Goal: Task Accomplishment & Management: Use online tool/utility

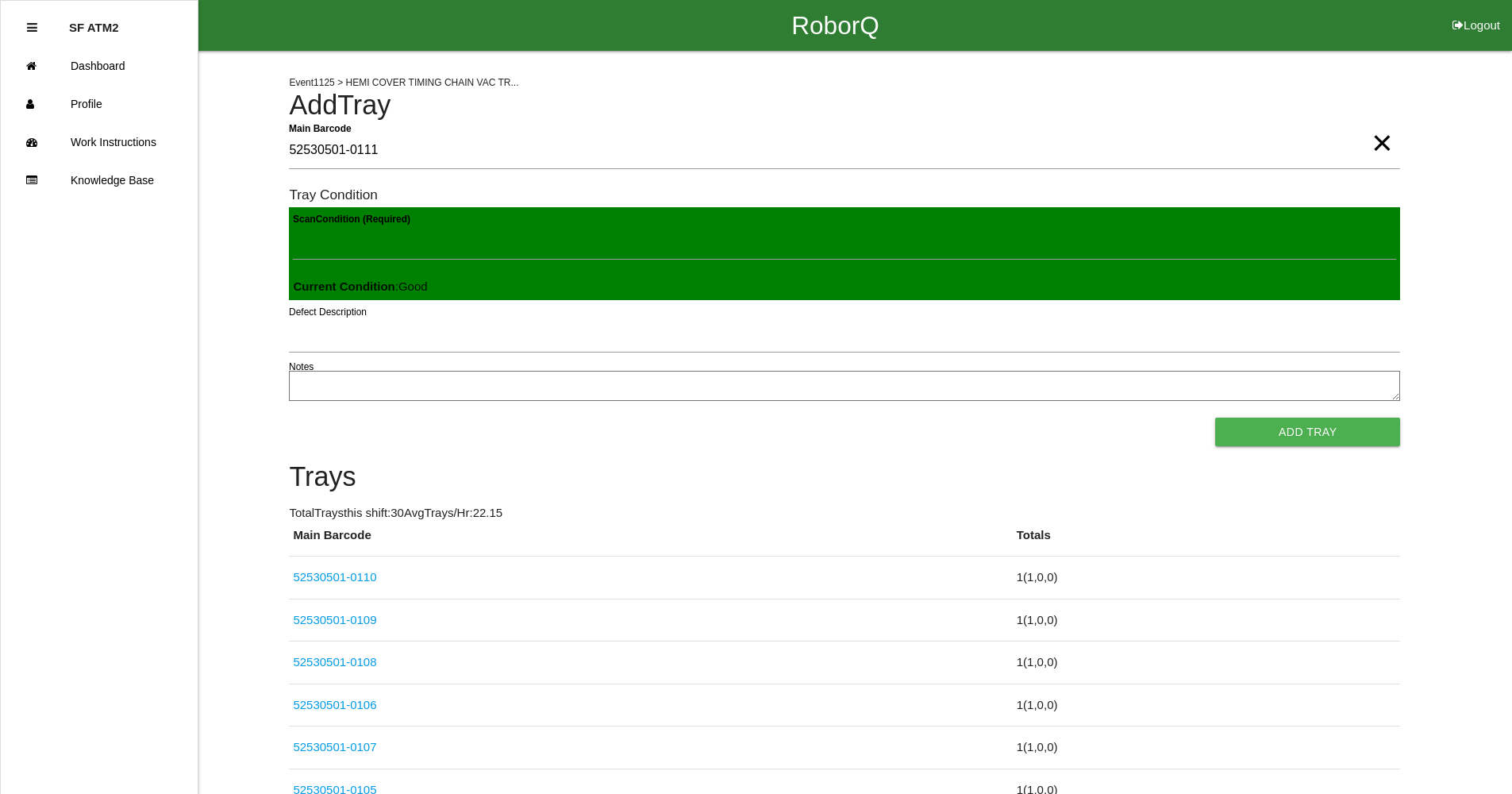
click at [1215, 417] on button "Add Tray" at bounding box center [1308, 432] width 185 height 29
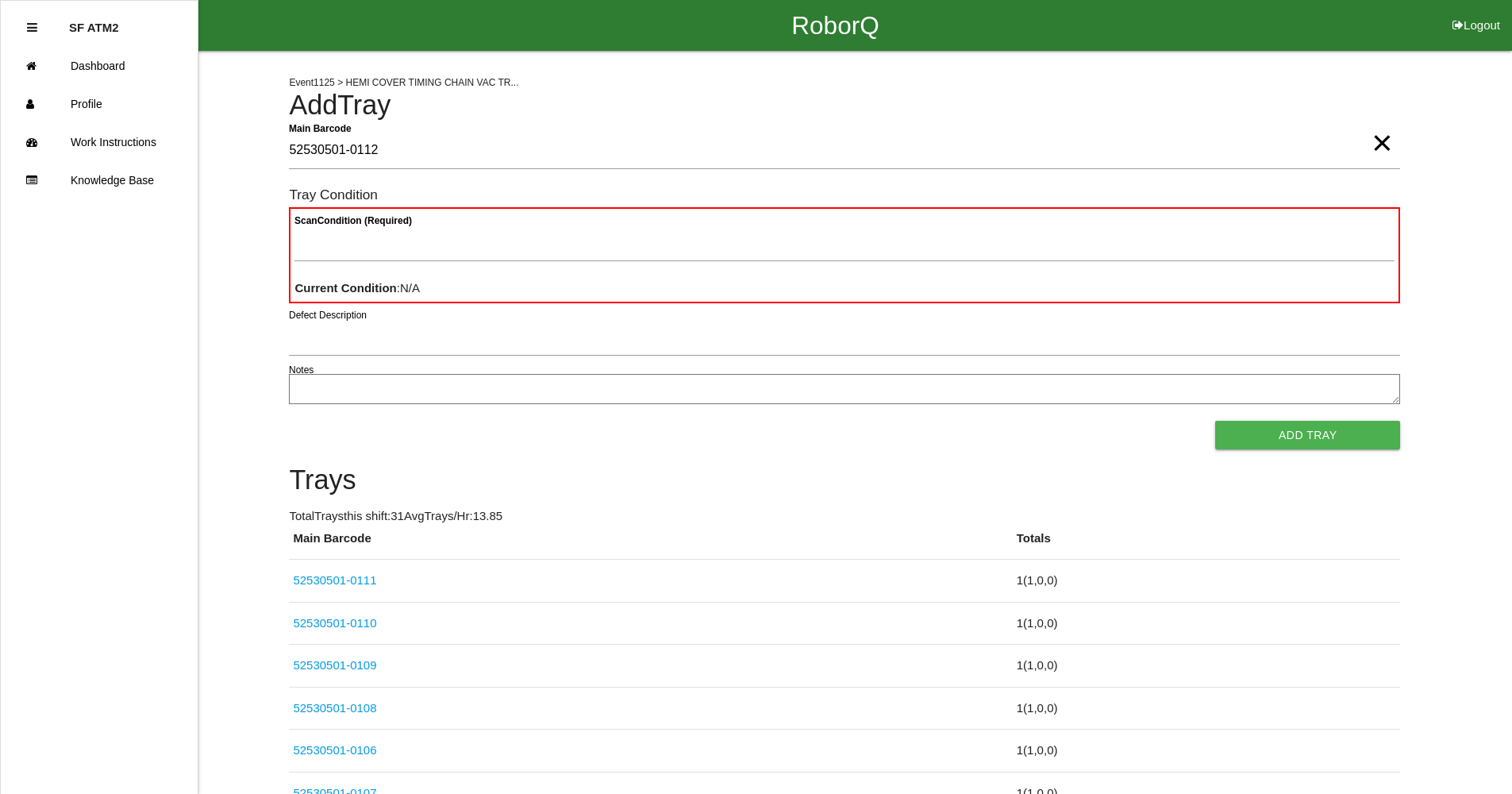
type Barcode "52530501-0112"
paste Condition "text"
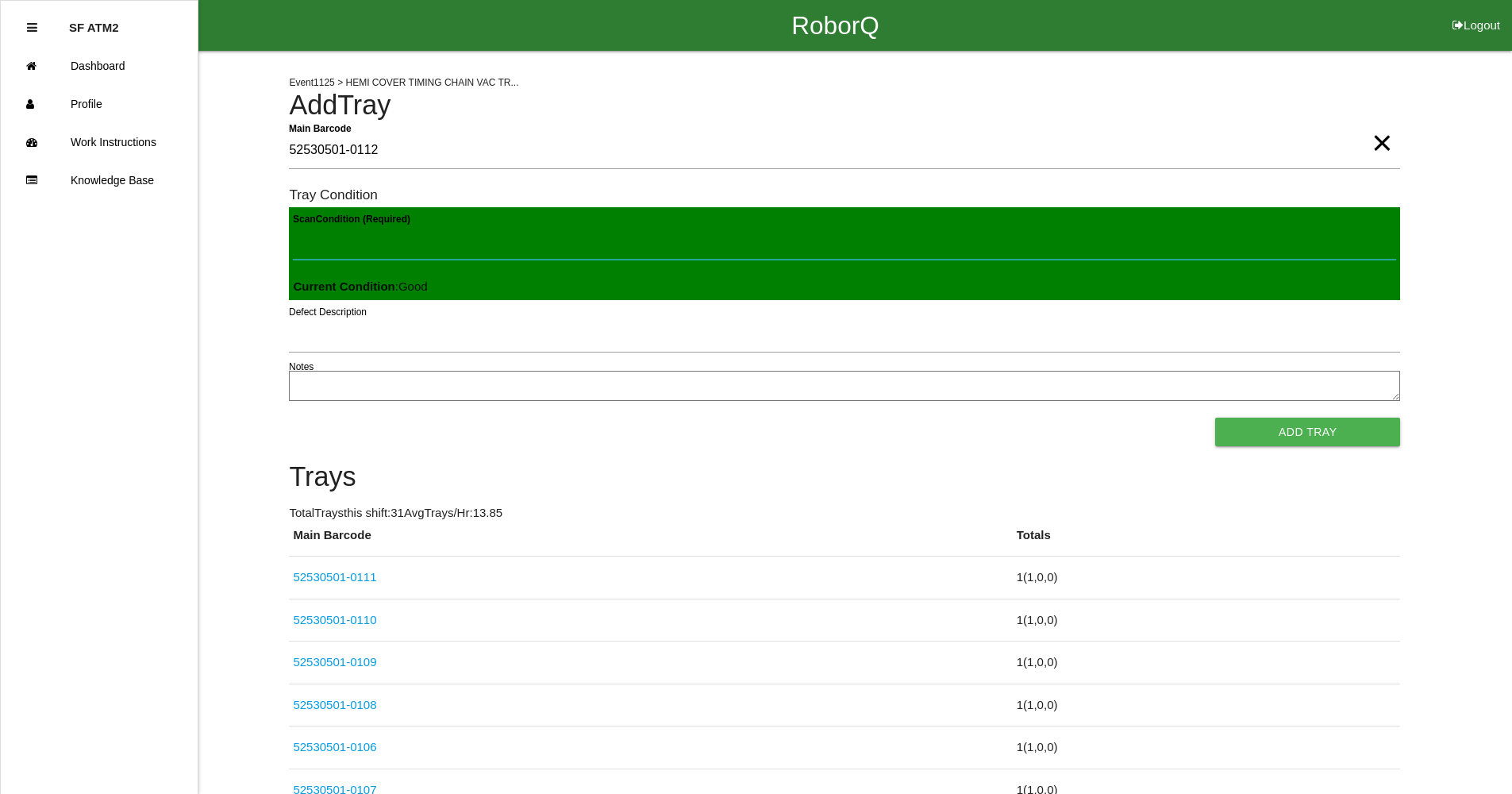
click at [1215, 417] on button "Add Tray" at bounding box center [1308, 432] width 185 height 29
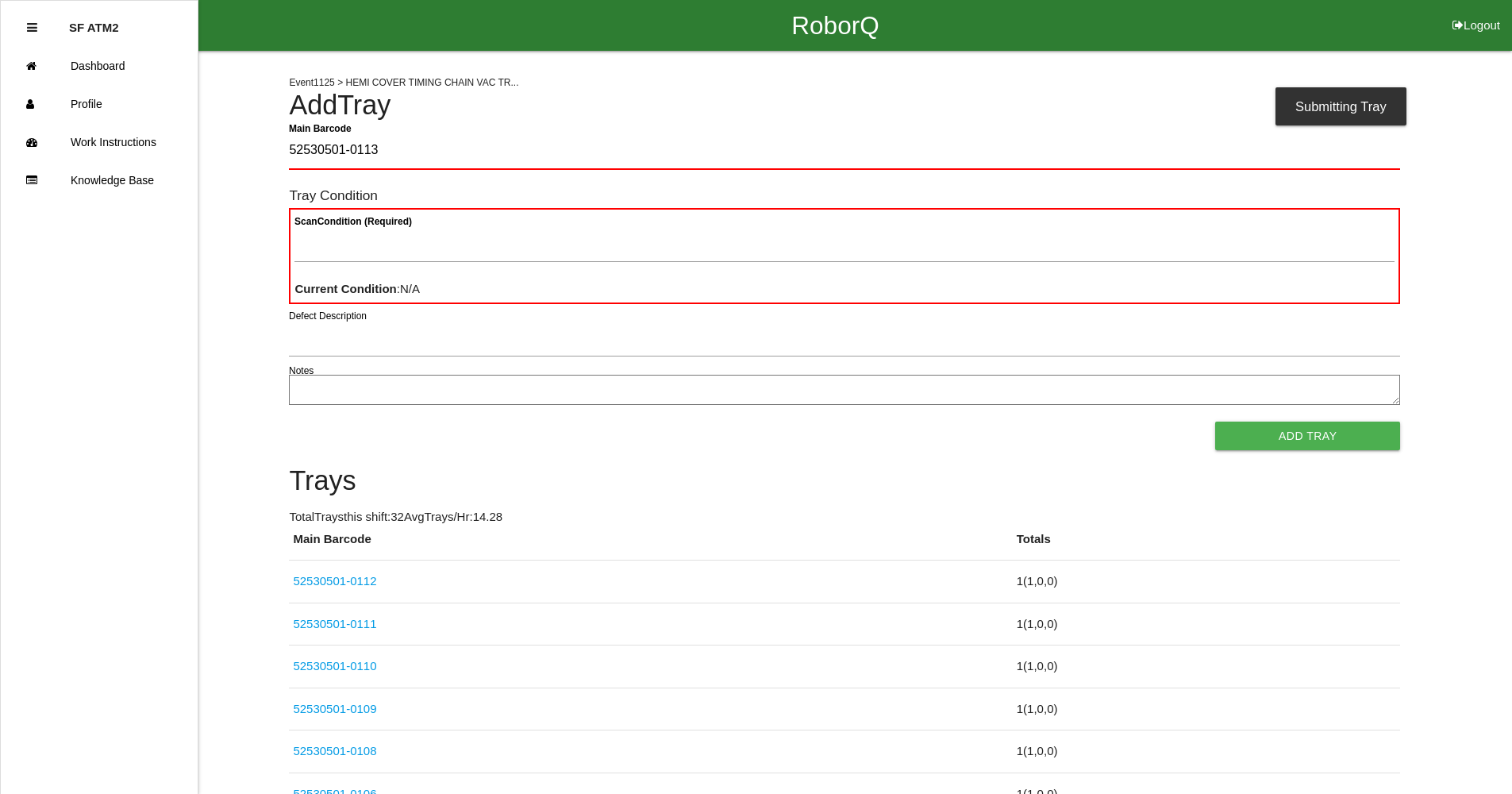
type Barcode "52530501-0113"
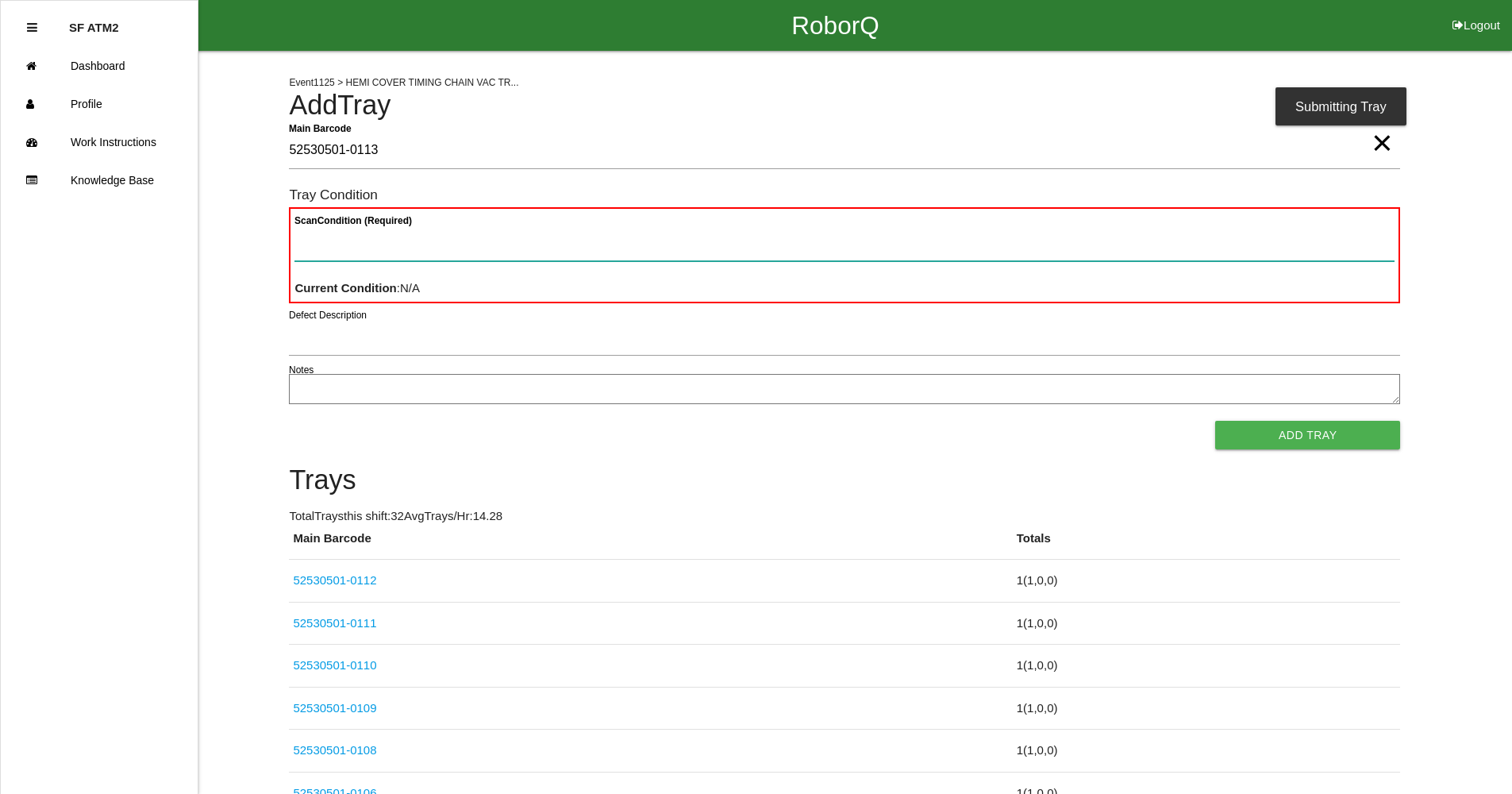
paste Condition "text"
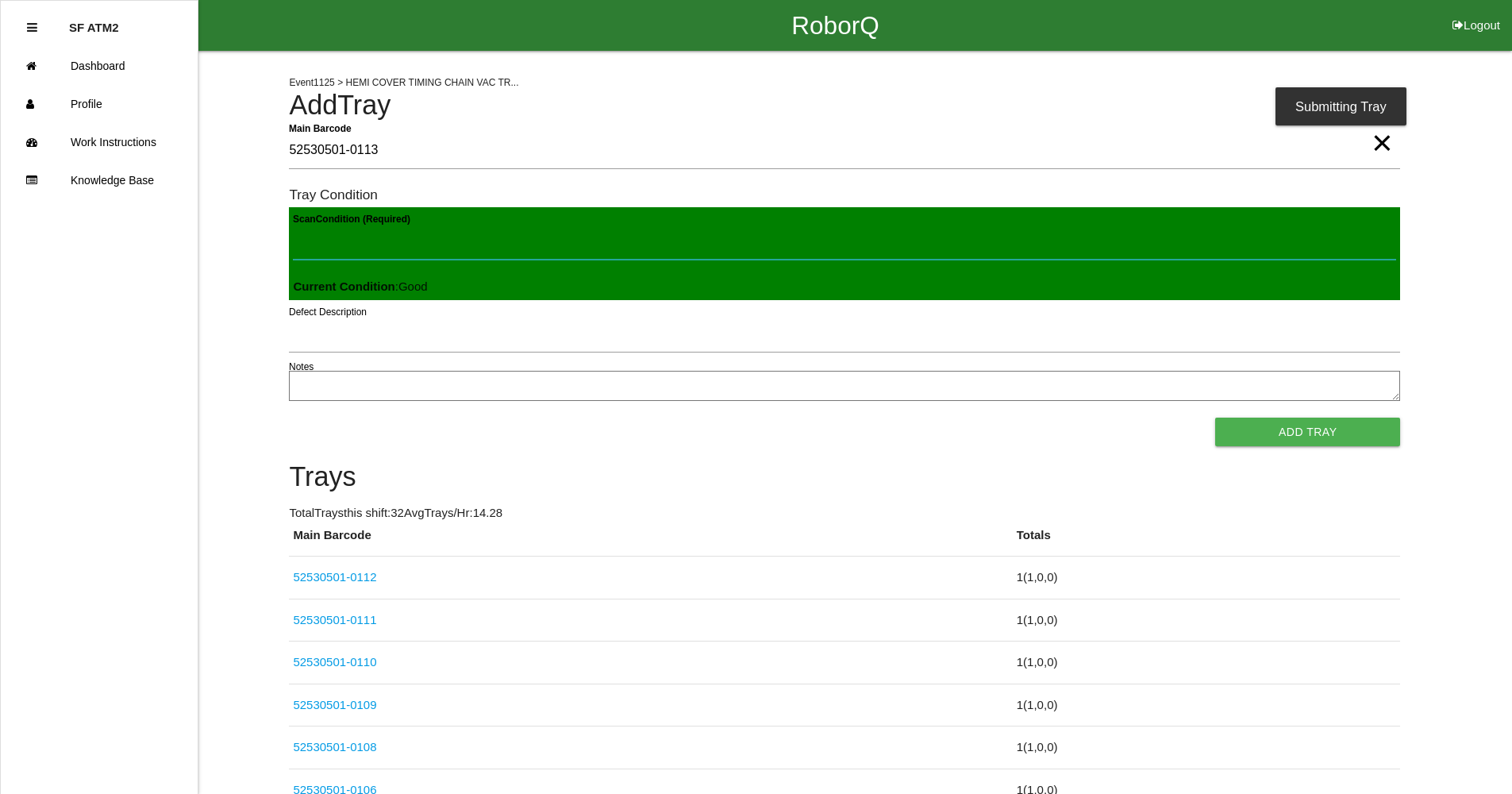
click at [1215, 417] on button "Add Tray" at bounding box center [1308, 432] width 185 height 29
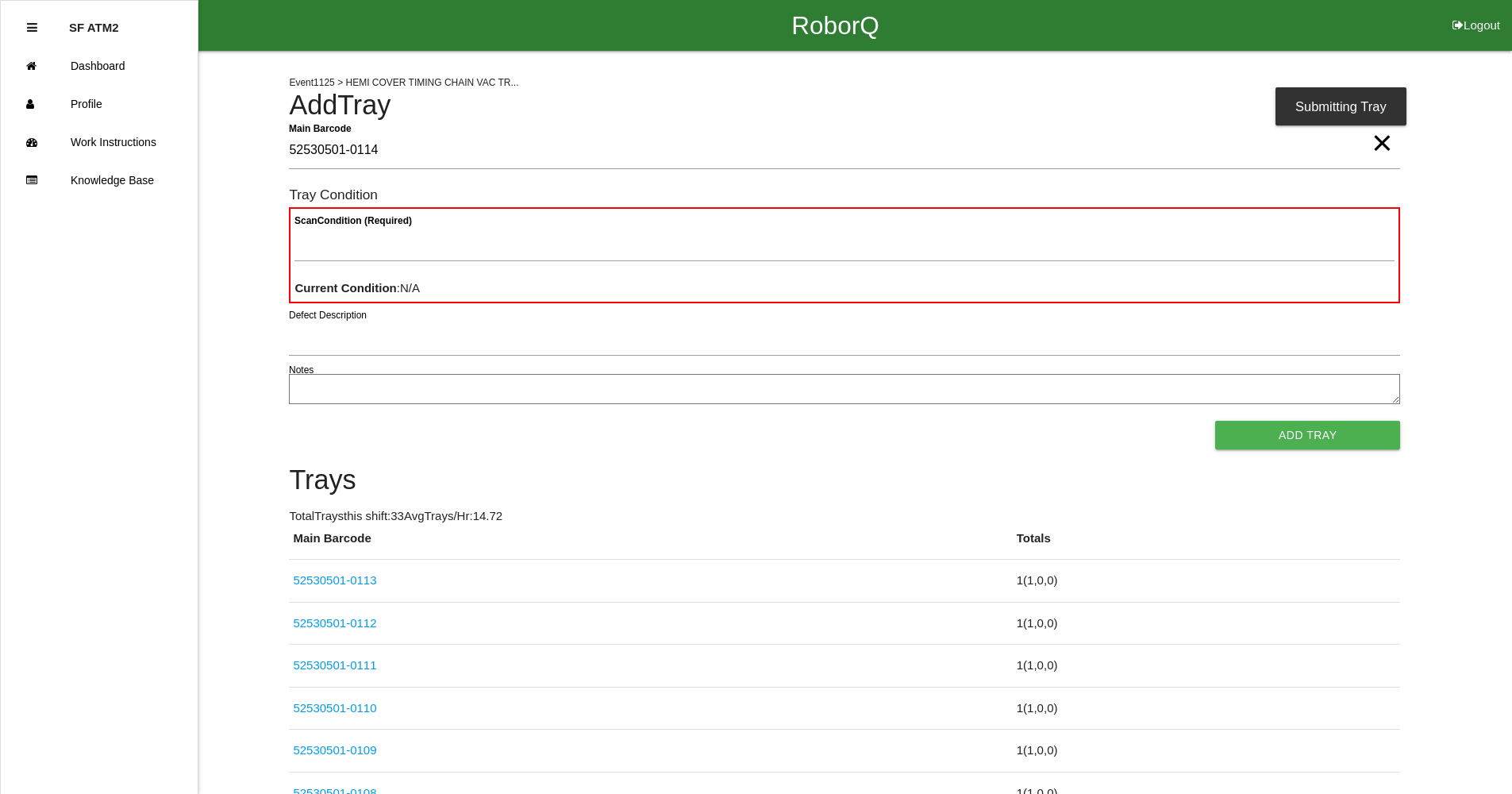
type Barcode "52530501-0114"
paste Condition "text"
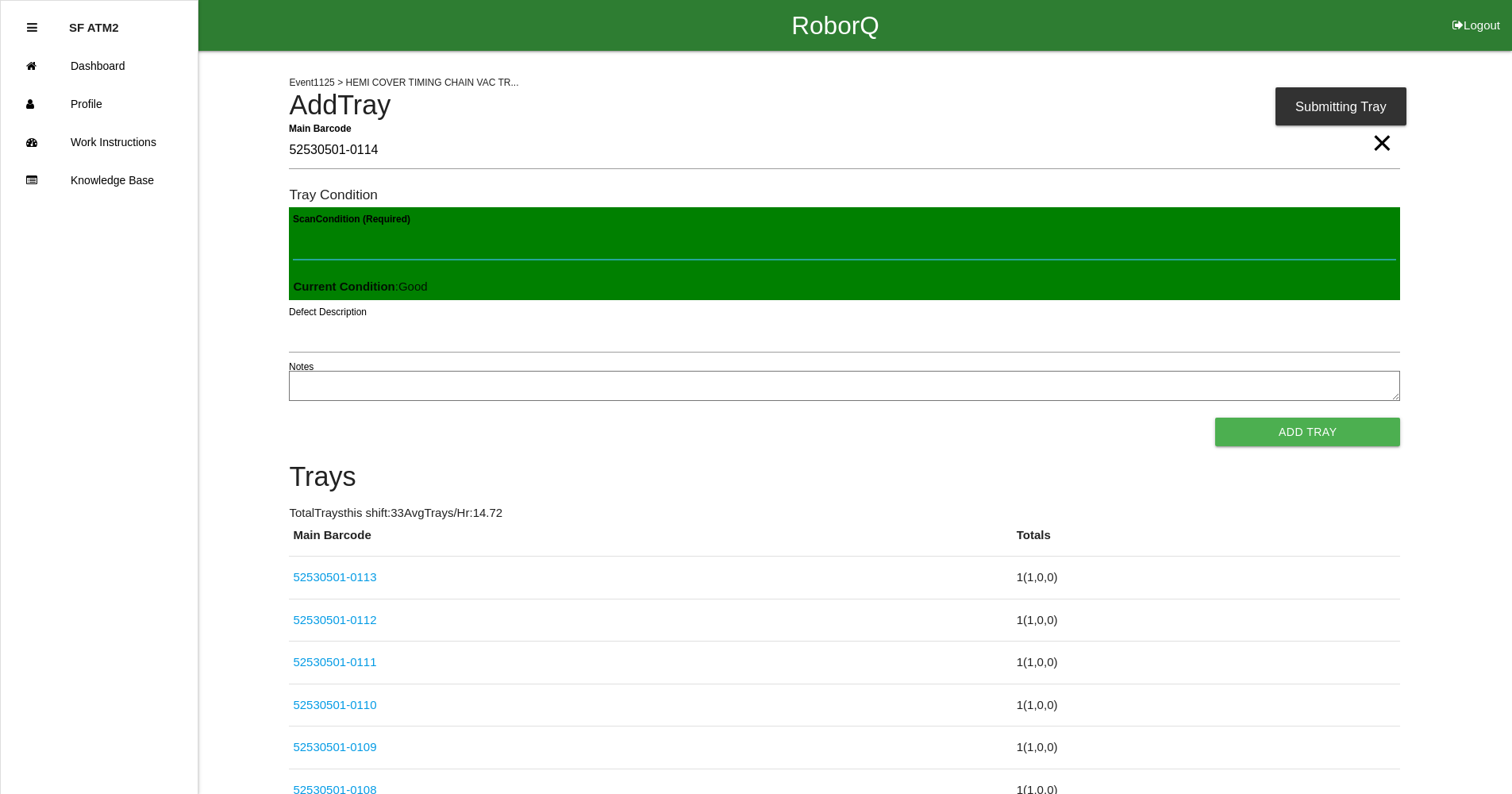
click at [1215, 417] on button "Add Tray" at bounding box center [1308, 432] width 185 height 29
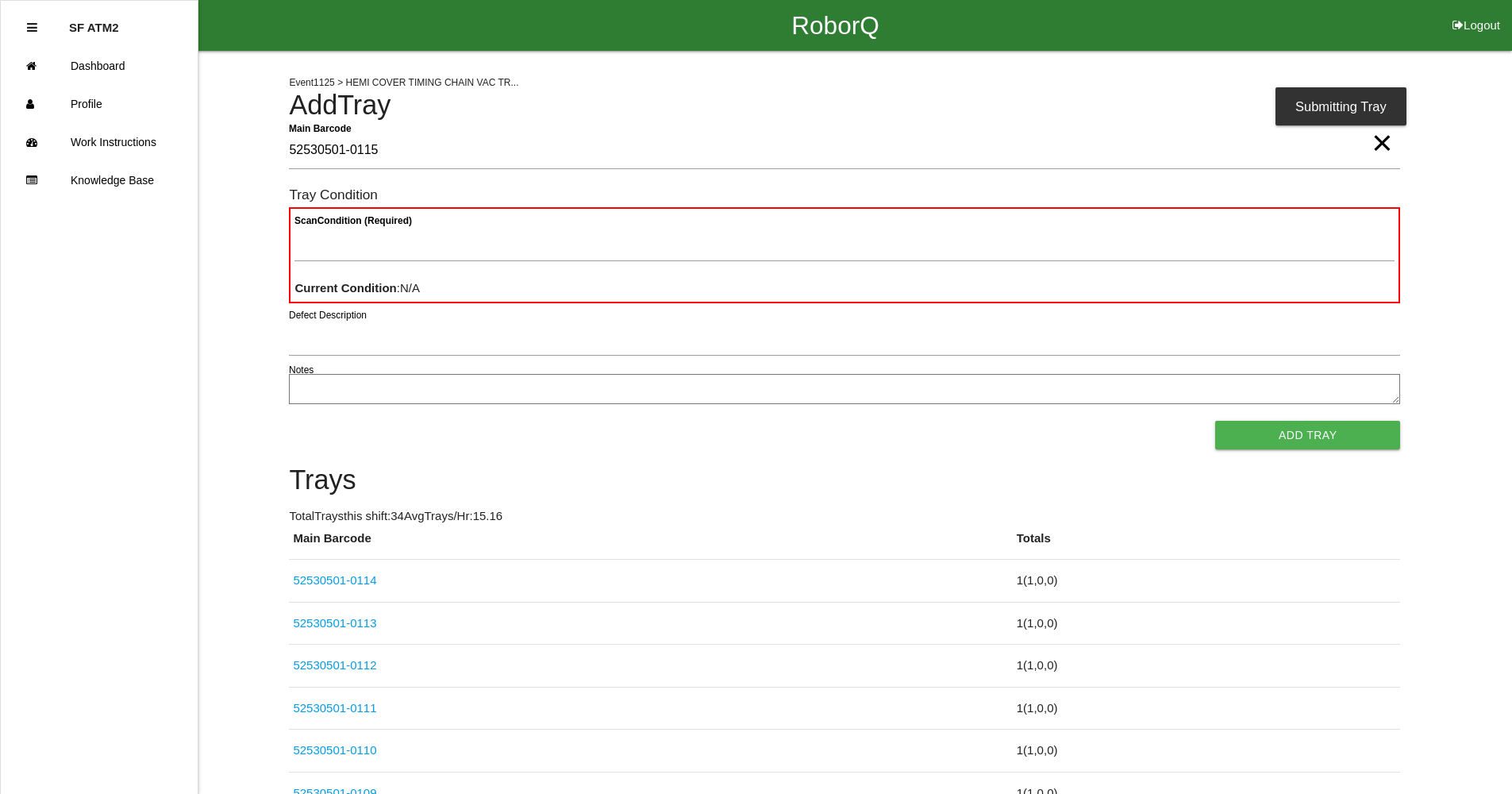
type Barcode "52530501-0115"
paste Condition "text"
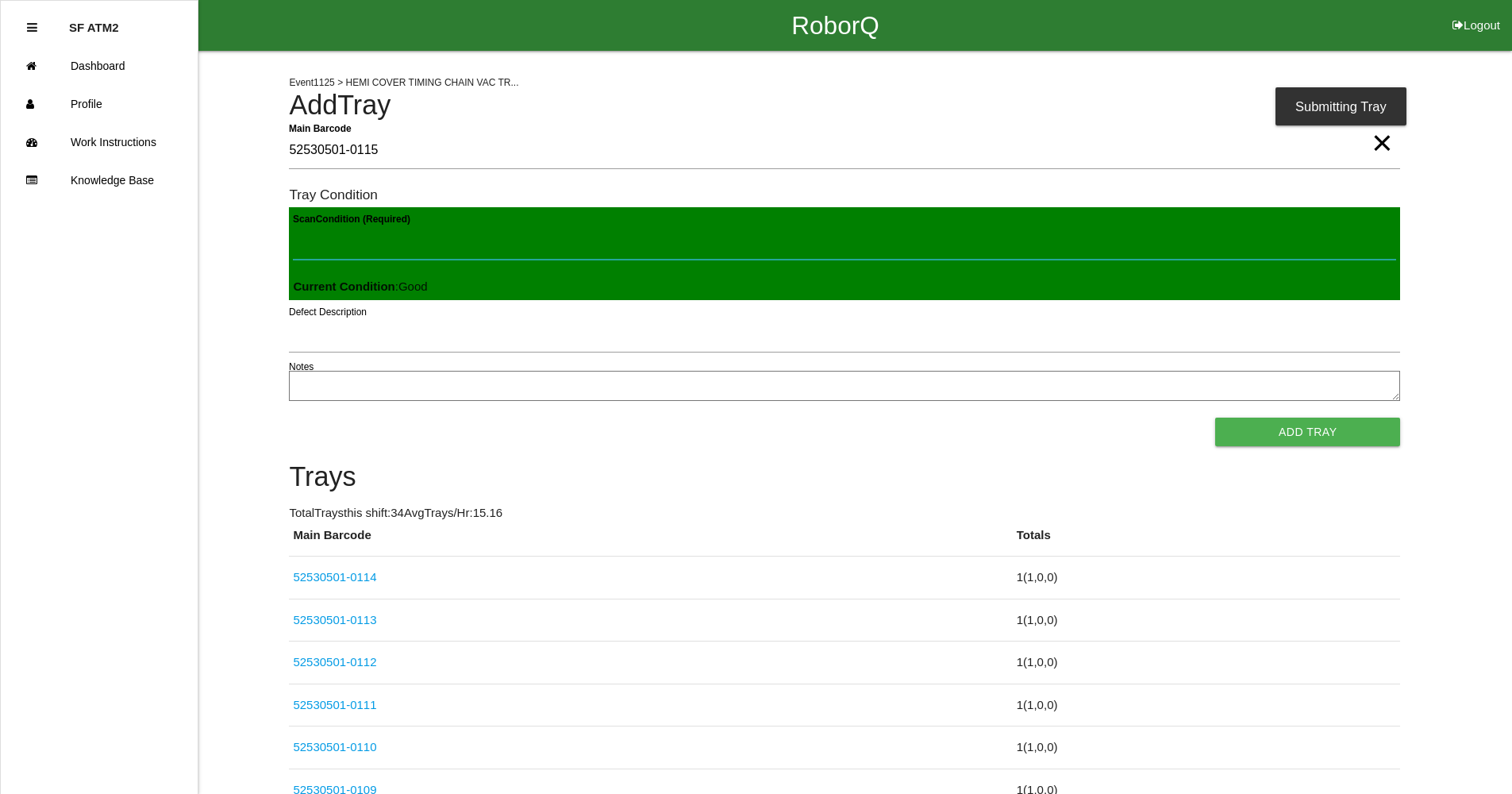
click at [1215, 417] on button "Add Tray" at bounding box center [1308, 432] width 185 height 29
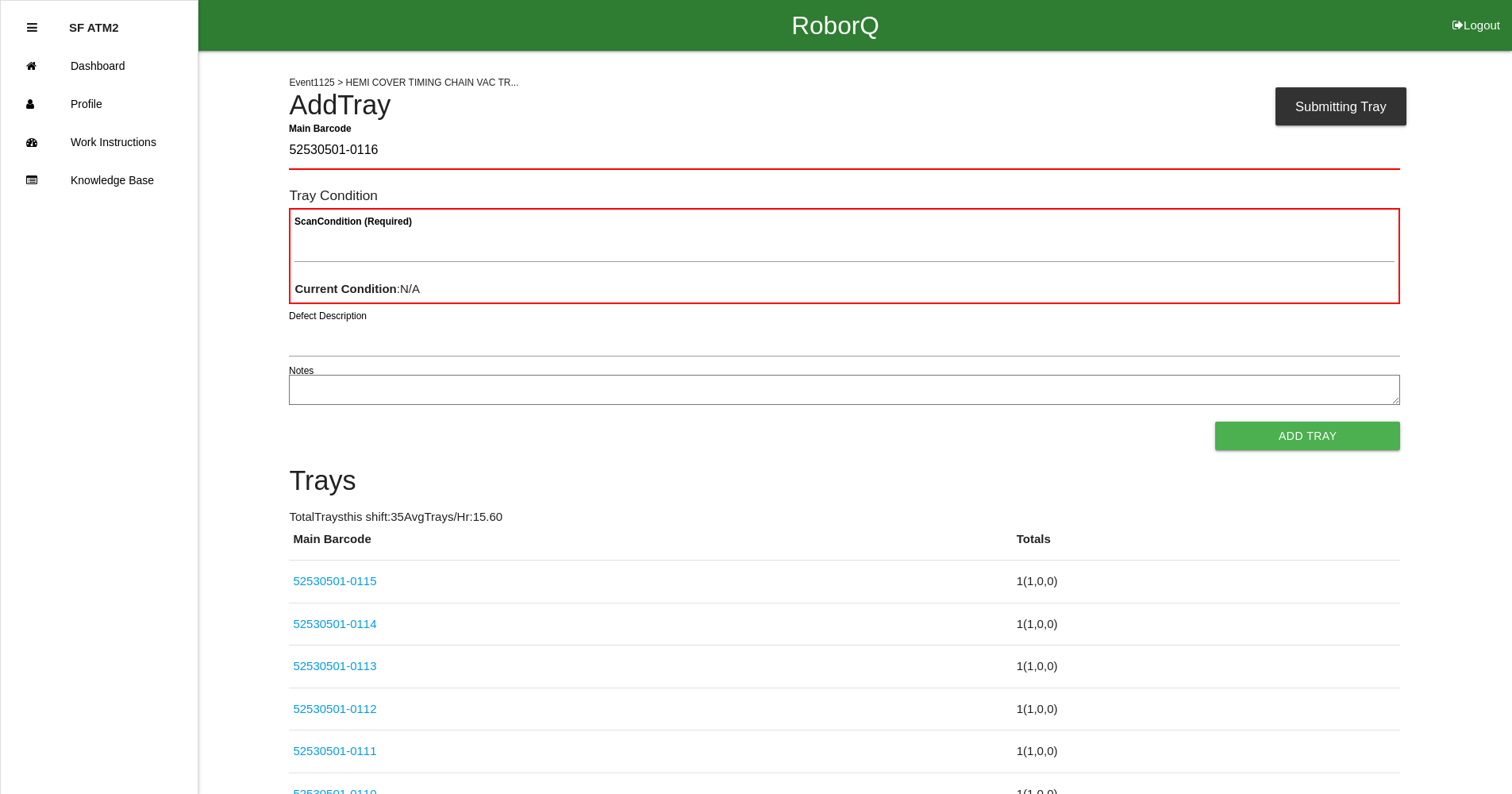
type Barcode "52530501-0116"
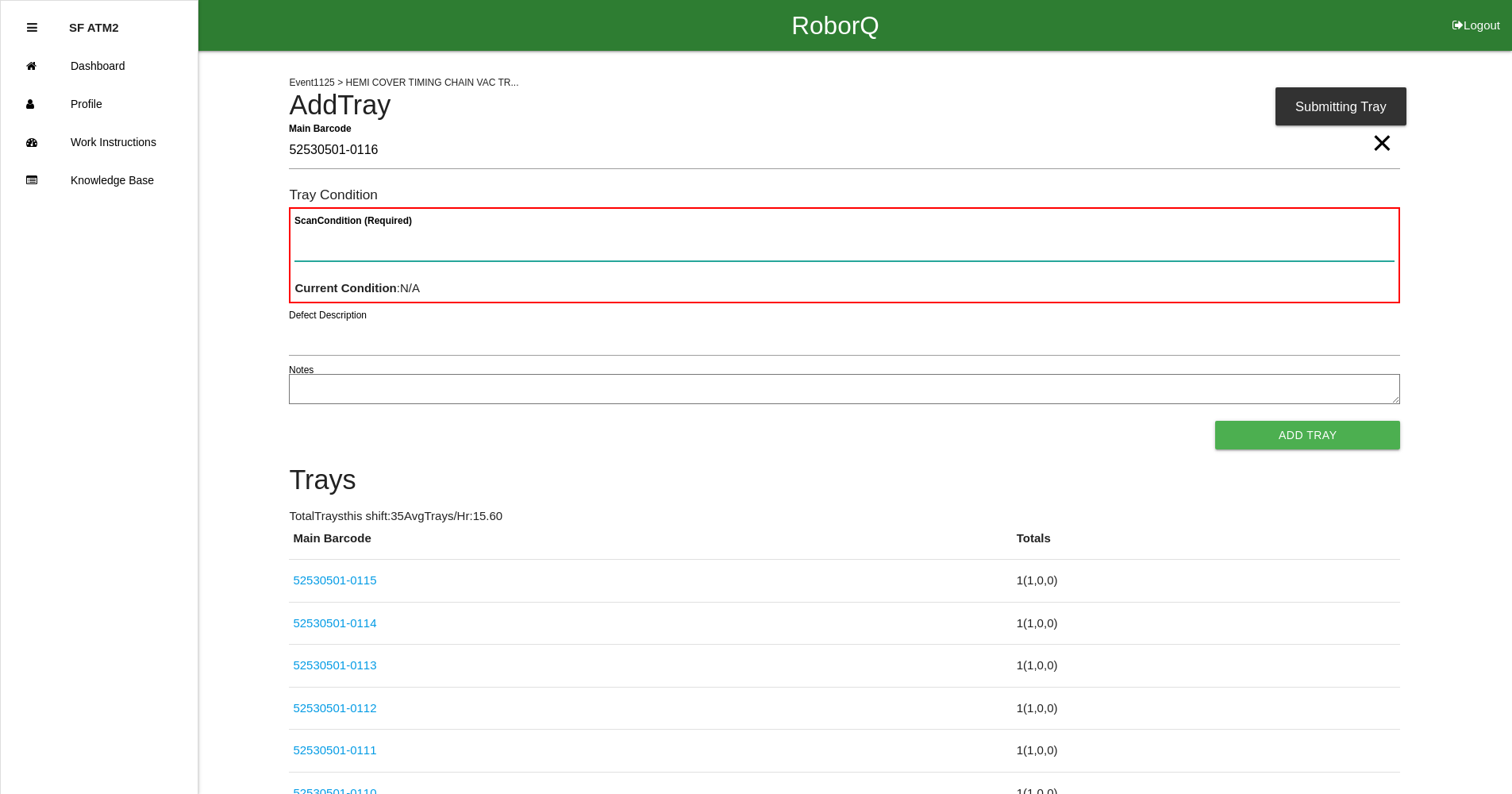
paste Condition "text"
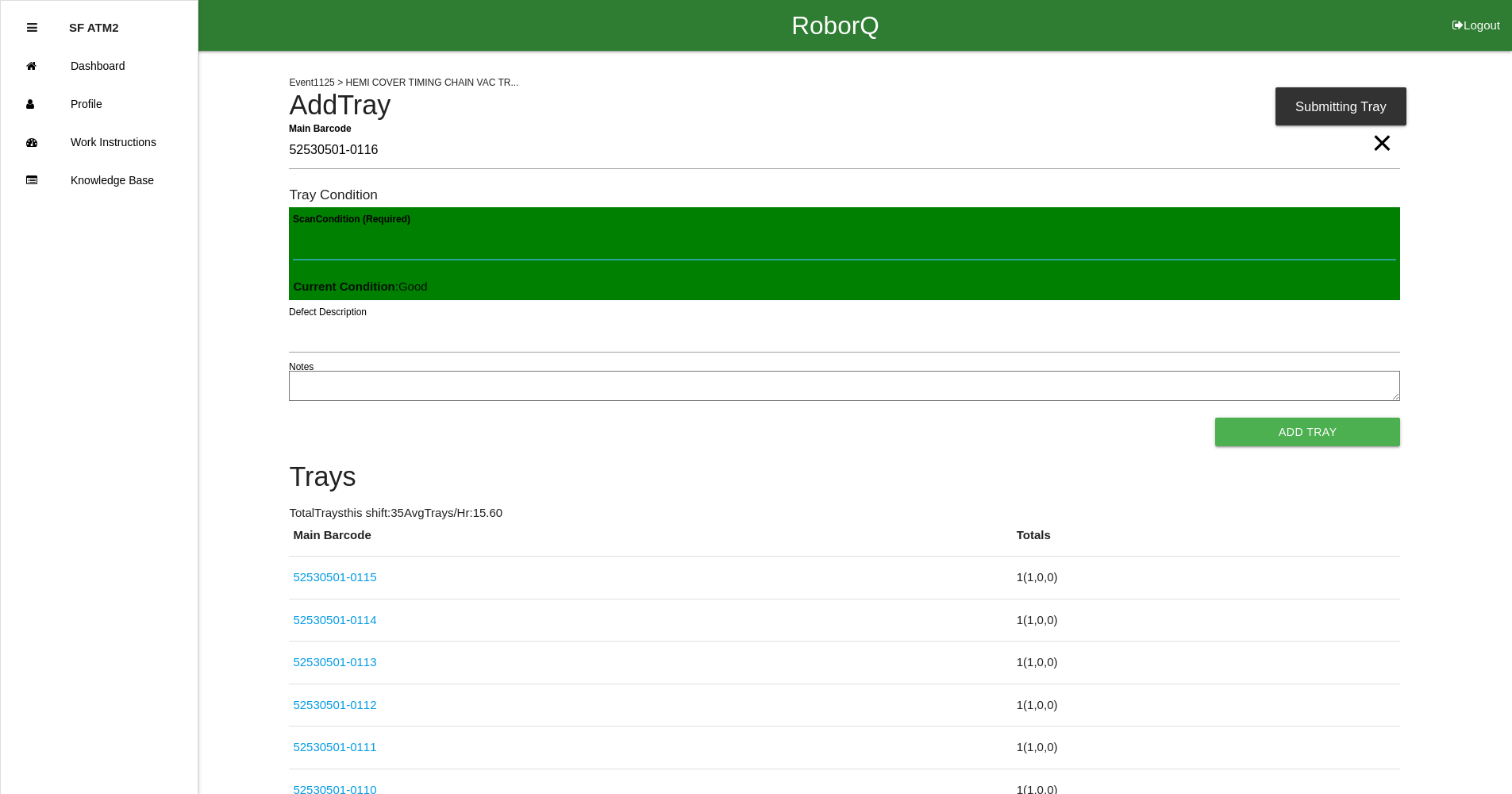
click at [1215, 417] on button "Add Tray" at bounding box center [1308, 432] width 185 height 29
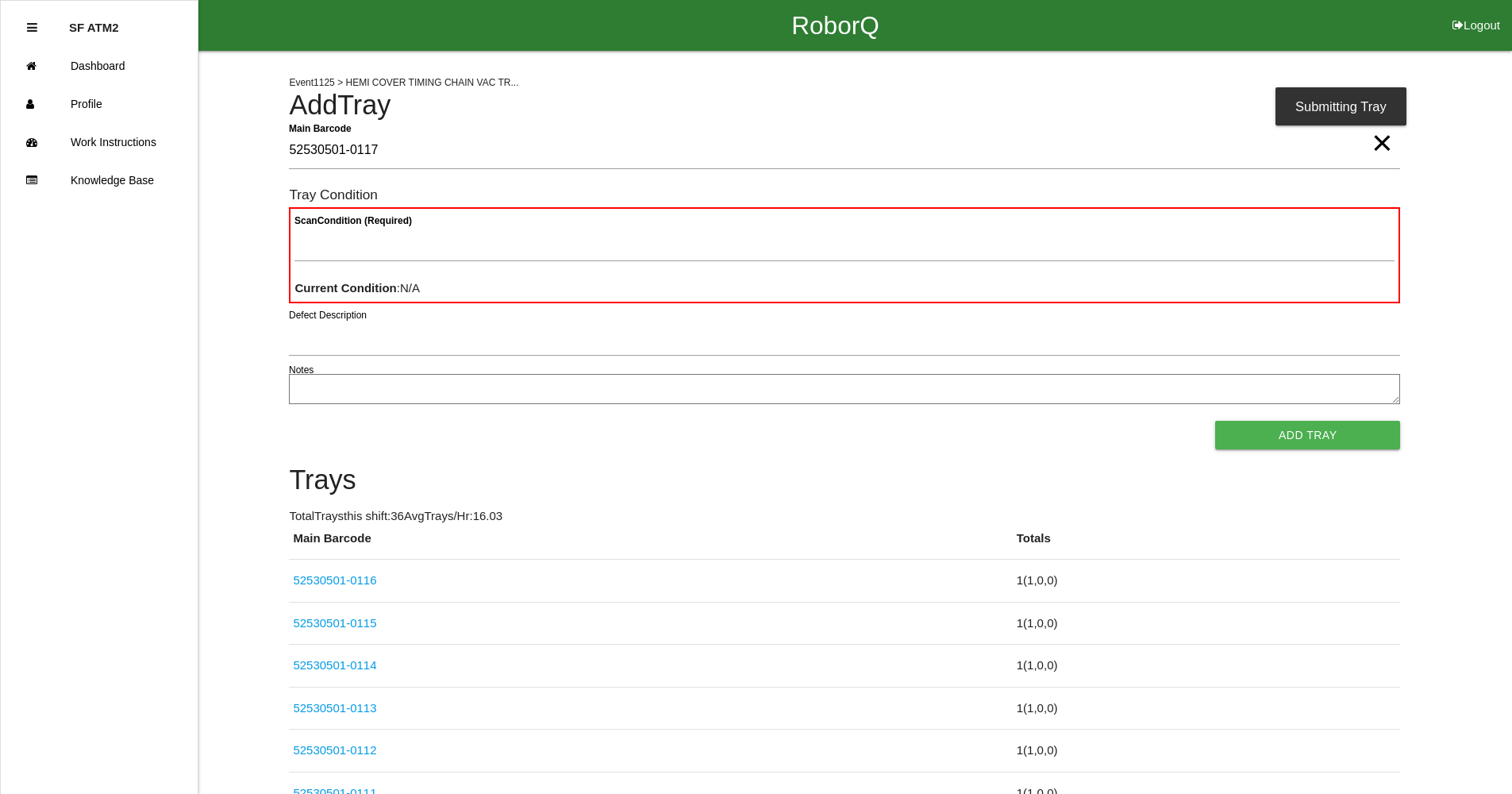
type Barcode "52530501-0117"
paste Condition "text"
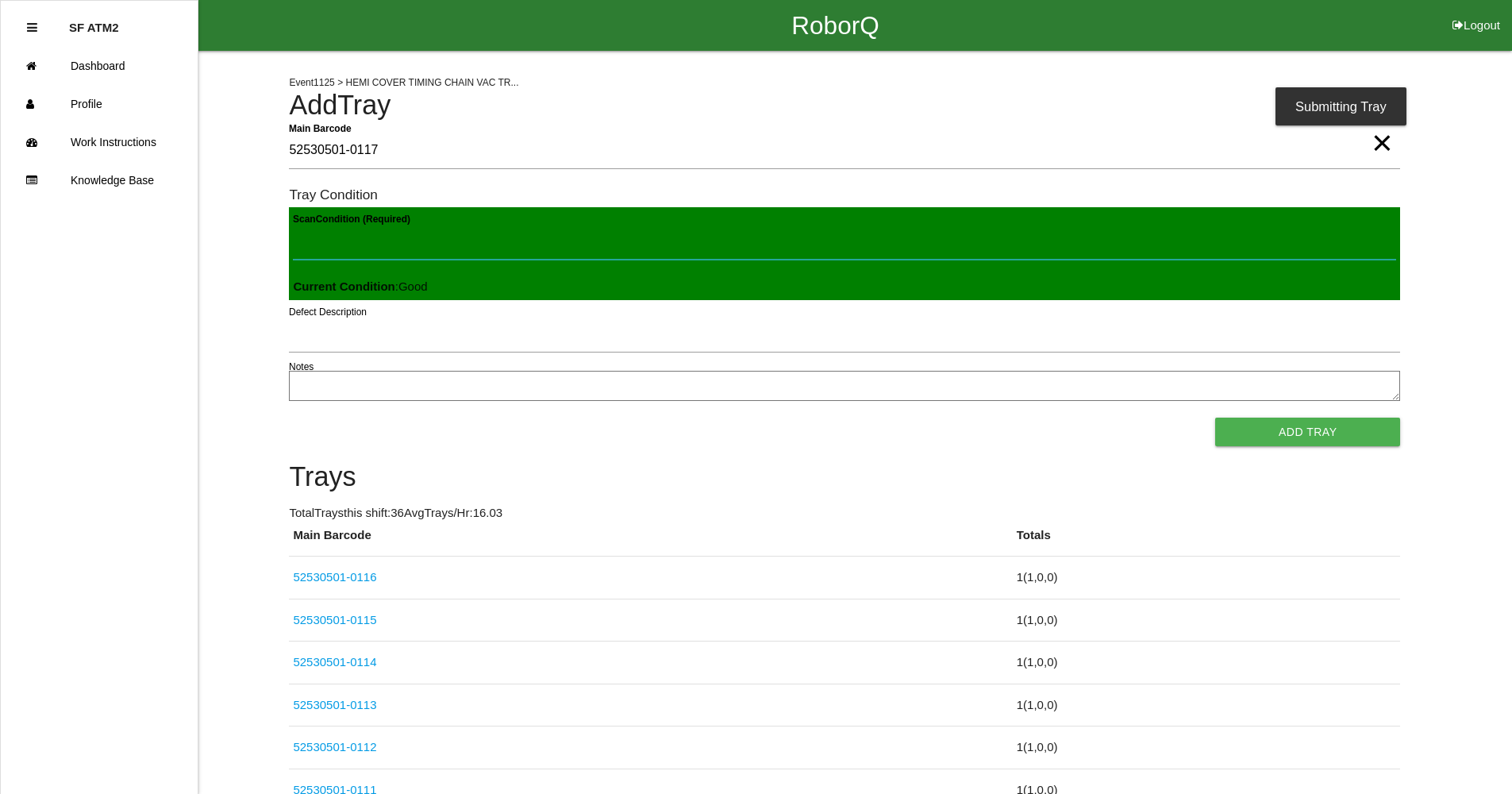
click at [1215, 417] on button "Add Tray" at bounding box center [1308, 432] width 185 height 29
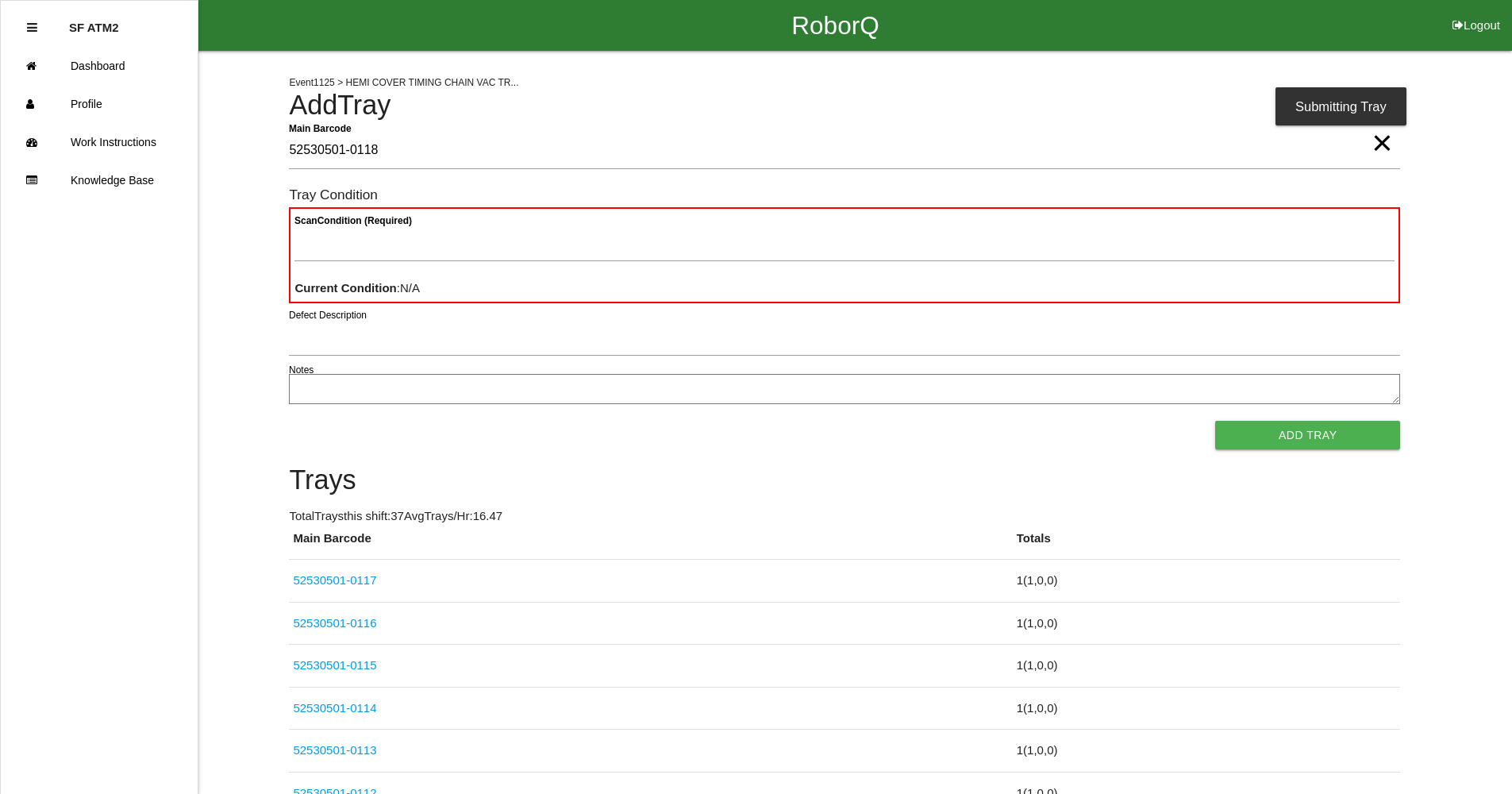
type Barcode "52530501-0118"
paste Condition "text"
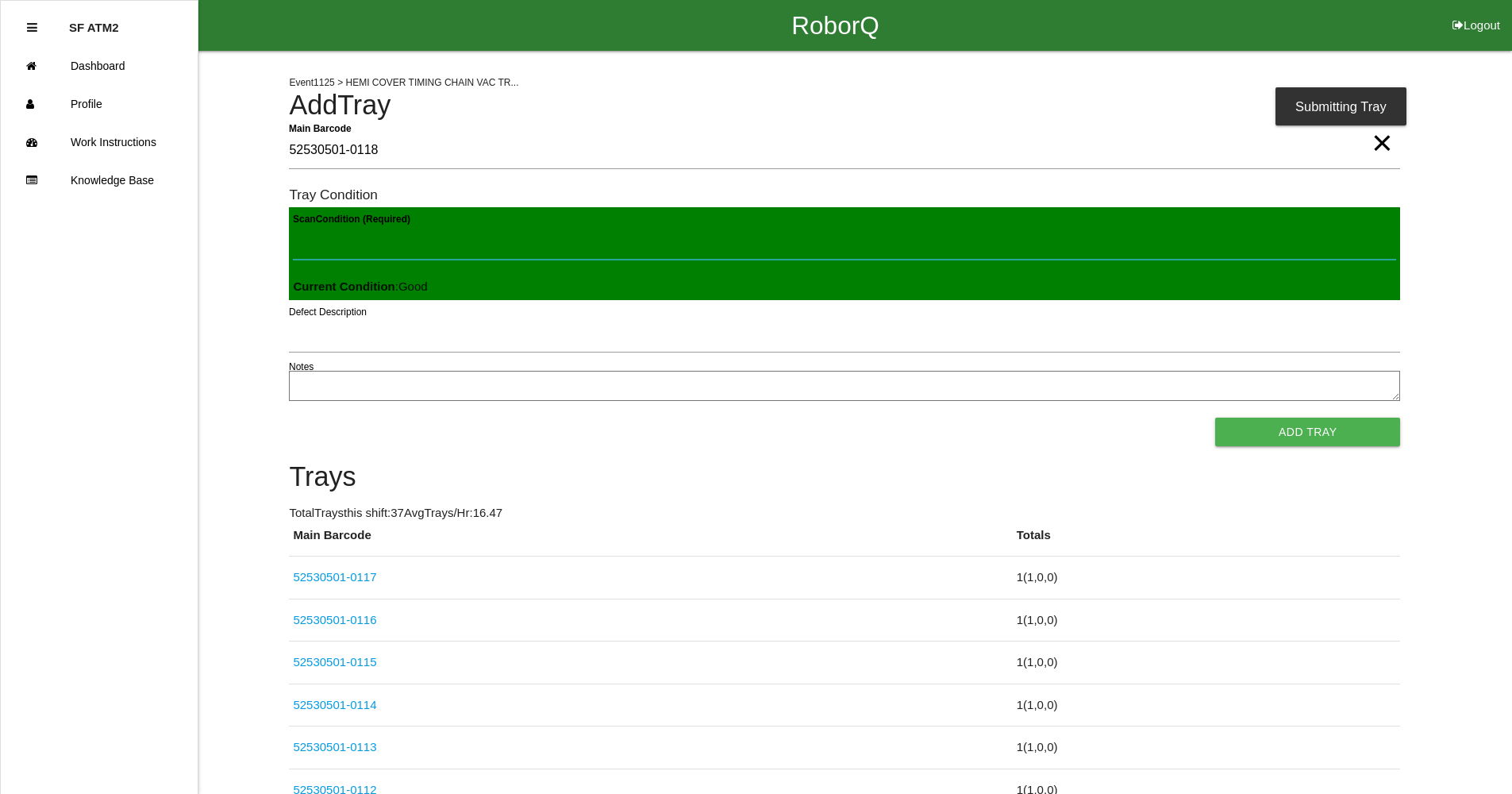
click at [1215, 417] on button "Add Tray" at bounding box center [1308, 432] width 185 height 29
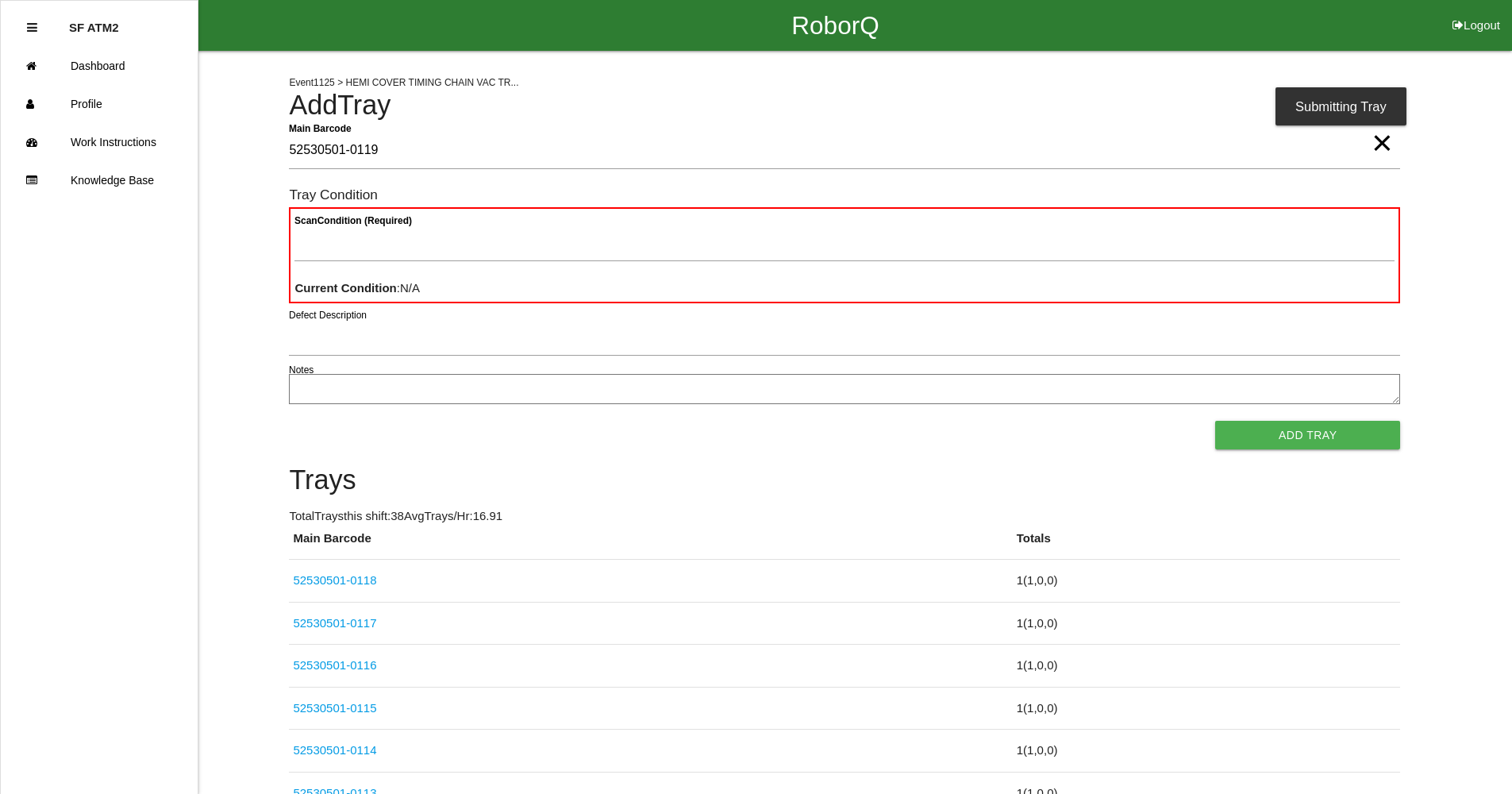
type Barcode "52530501-0119"
paste Condition "text"
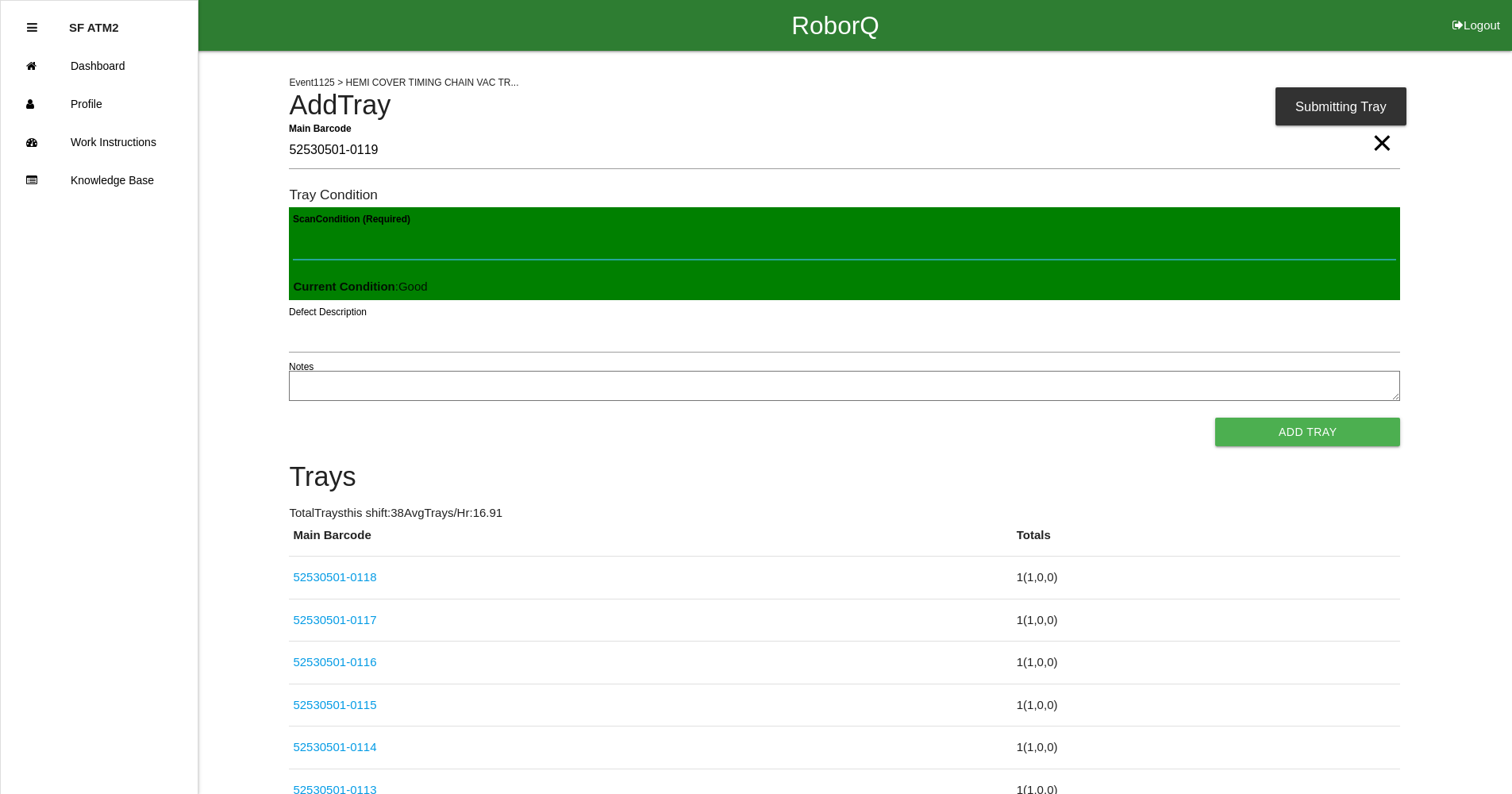
click at [1215, 417] on button "Add Tray" at bounding box center [1308, 432] width 185 height 29
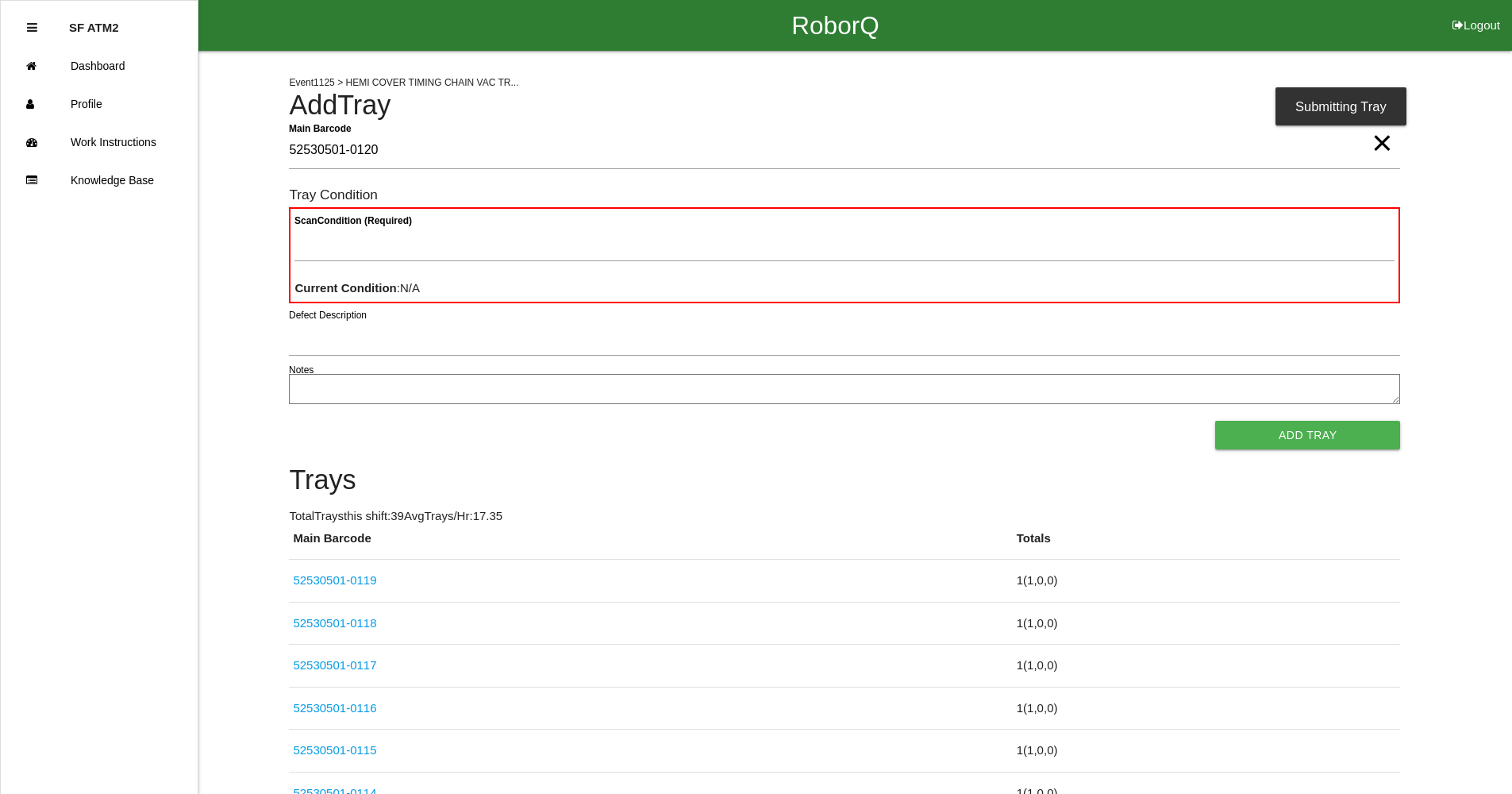
type Barcode "52530501-0120"
paste Condition "text"
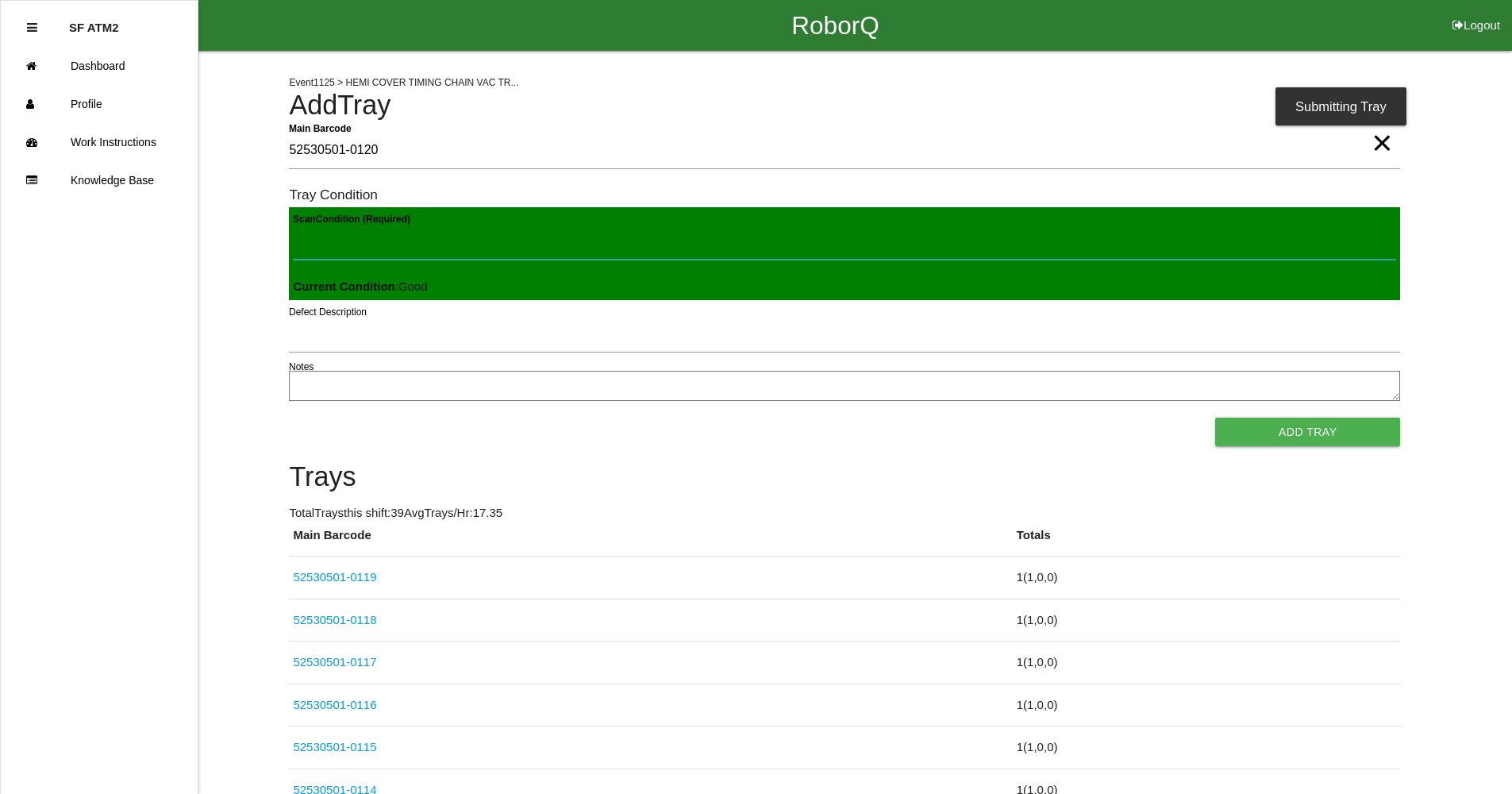
click at [1215, 417] on button "Add Tray" at bounding box center [1308, 432] width 185 height 29
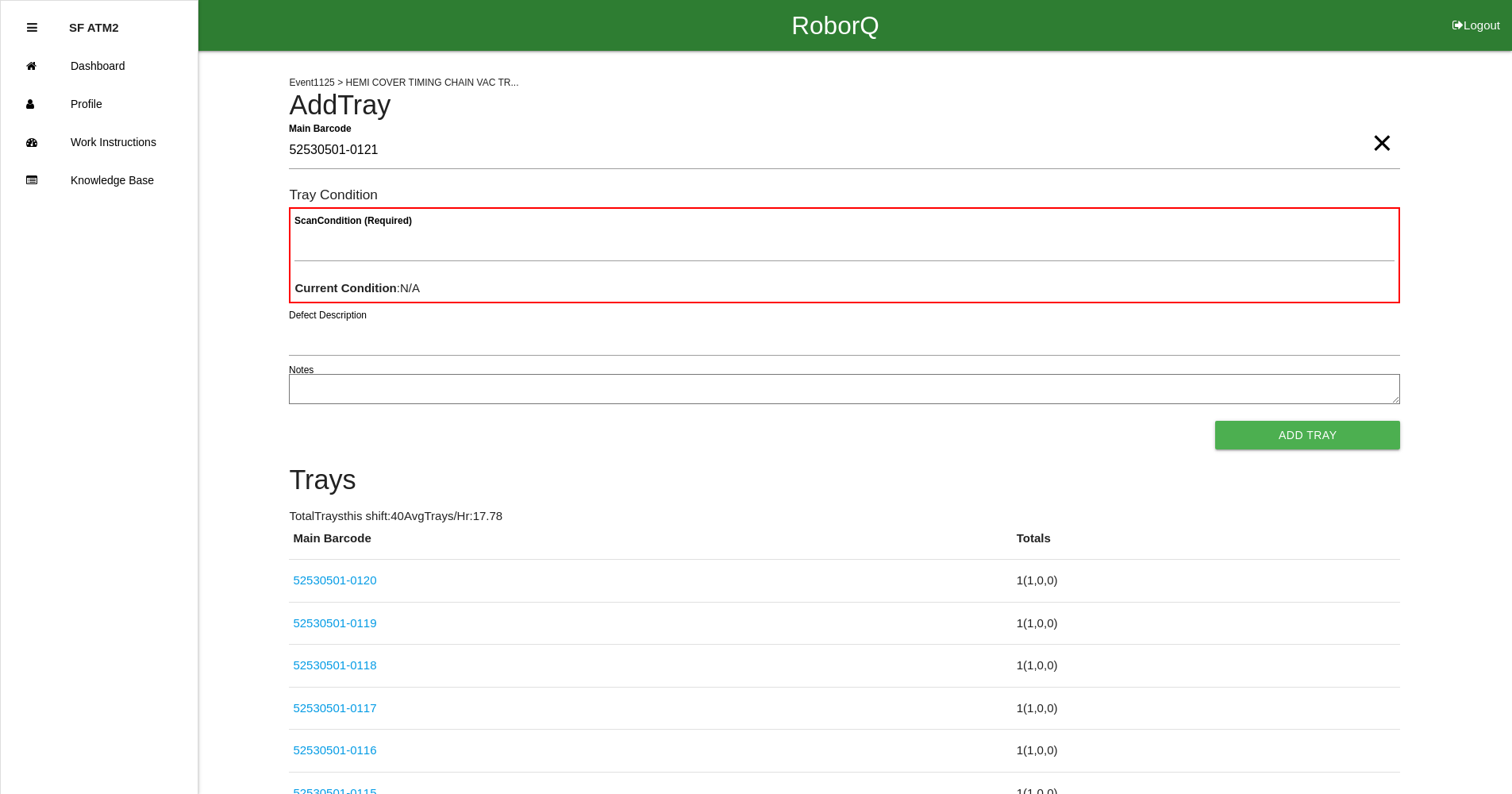
type Barcode "52530501-0121"
paste Condition "text"
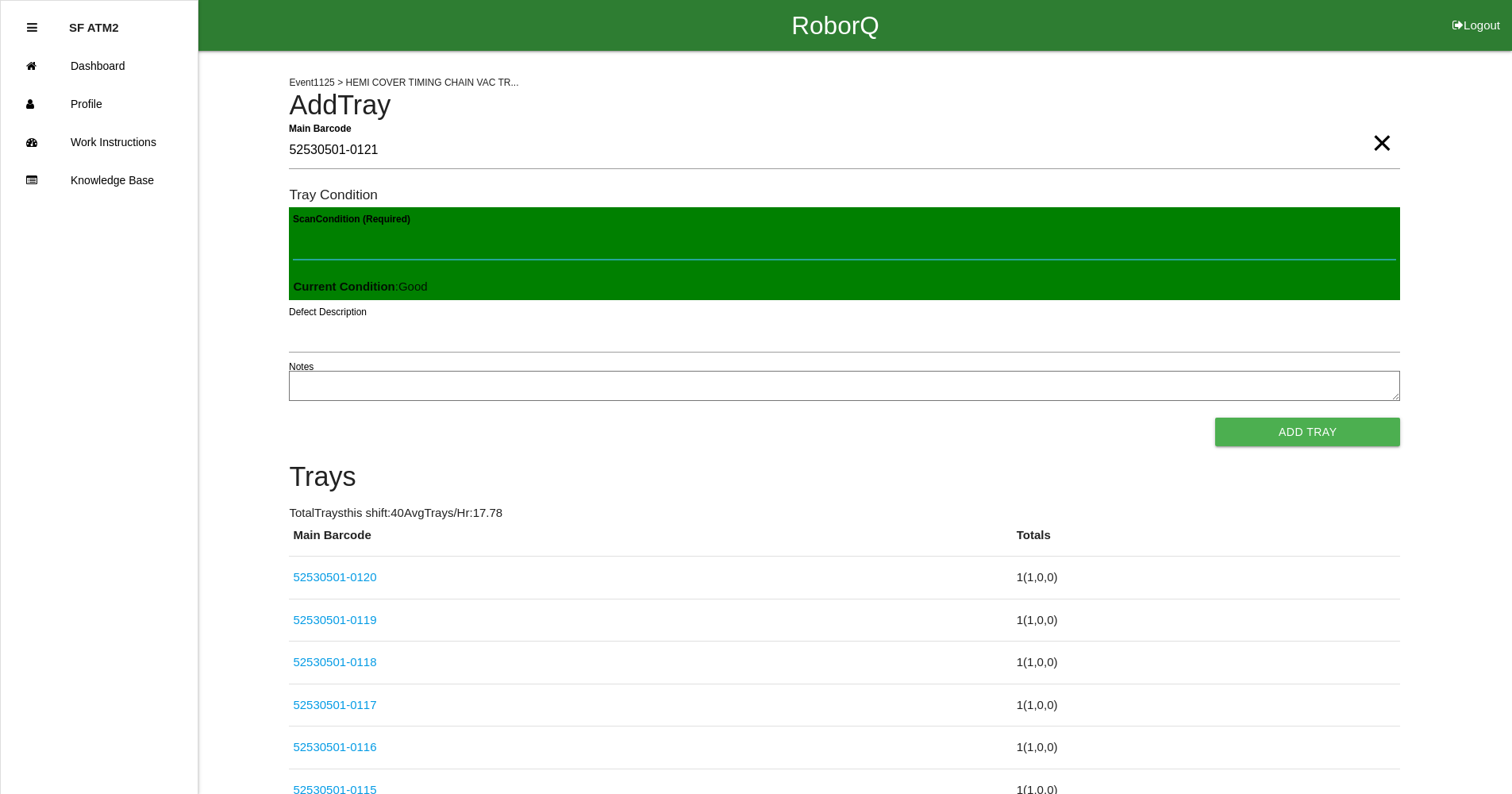
click at [1215, 417] on button "Add Tray" at bounding box center [1308, 432] width 185 height 29
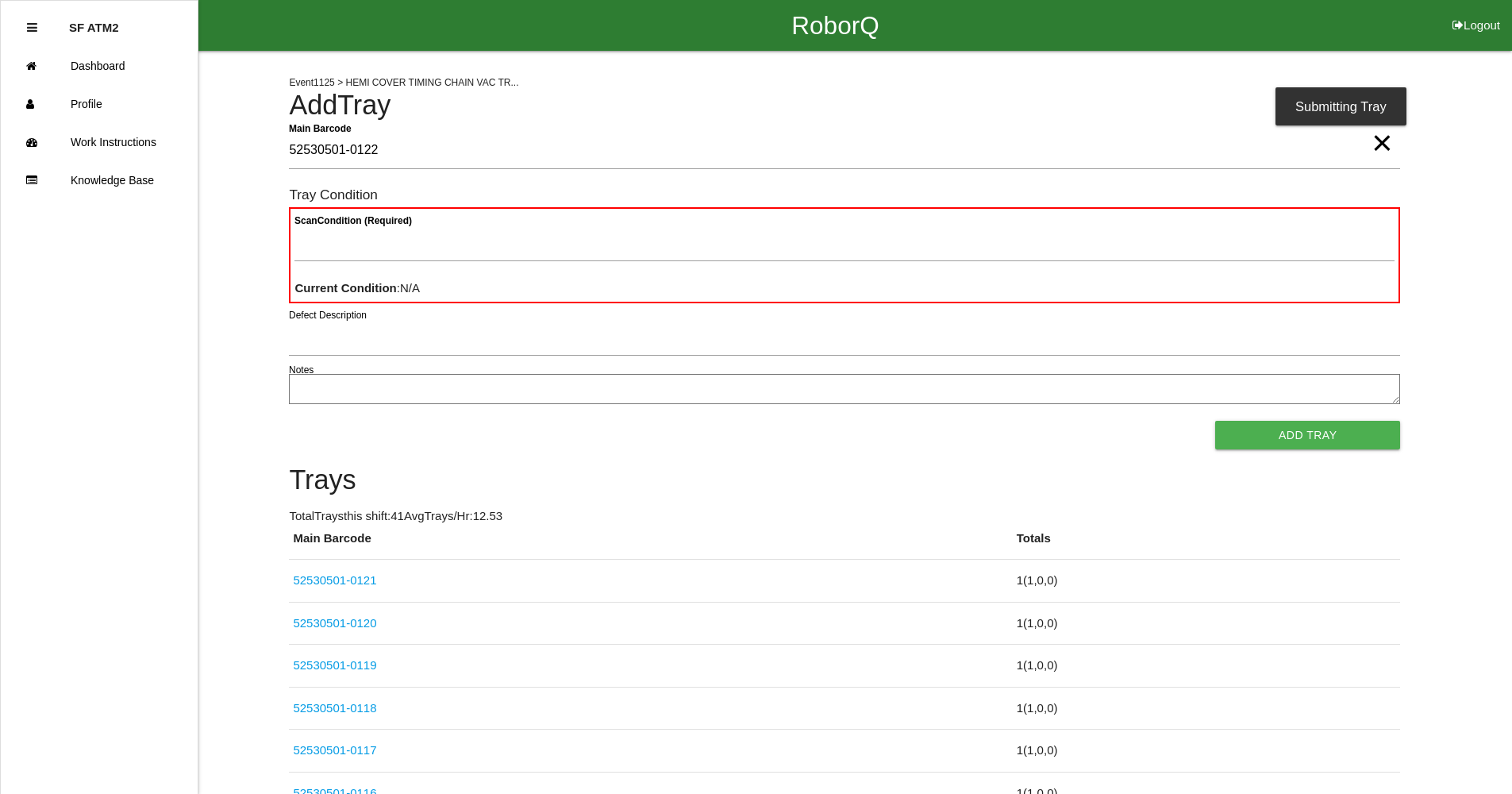
type Barcode "52530501-0122"
paste Condition "text"
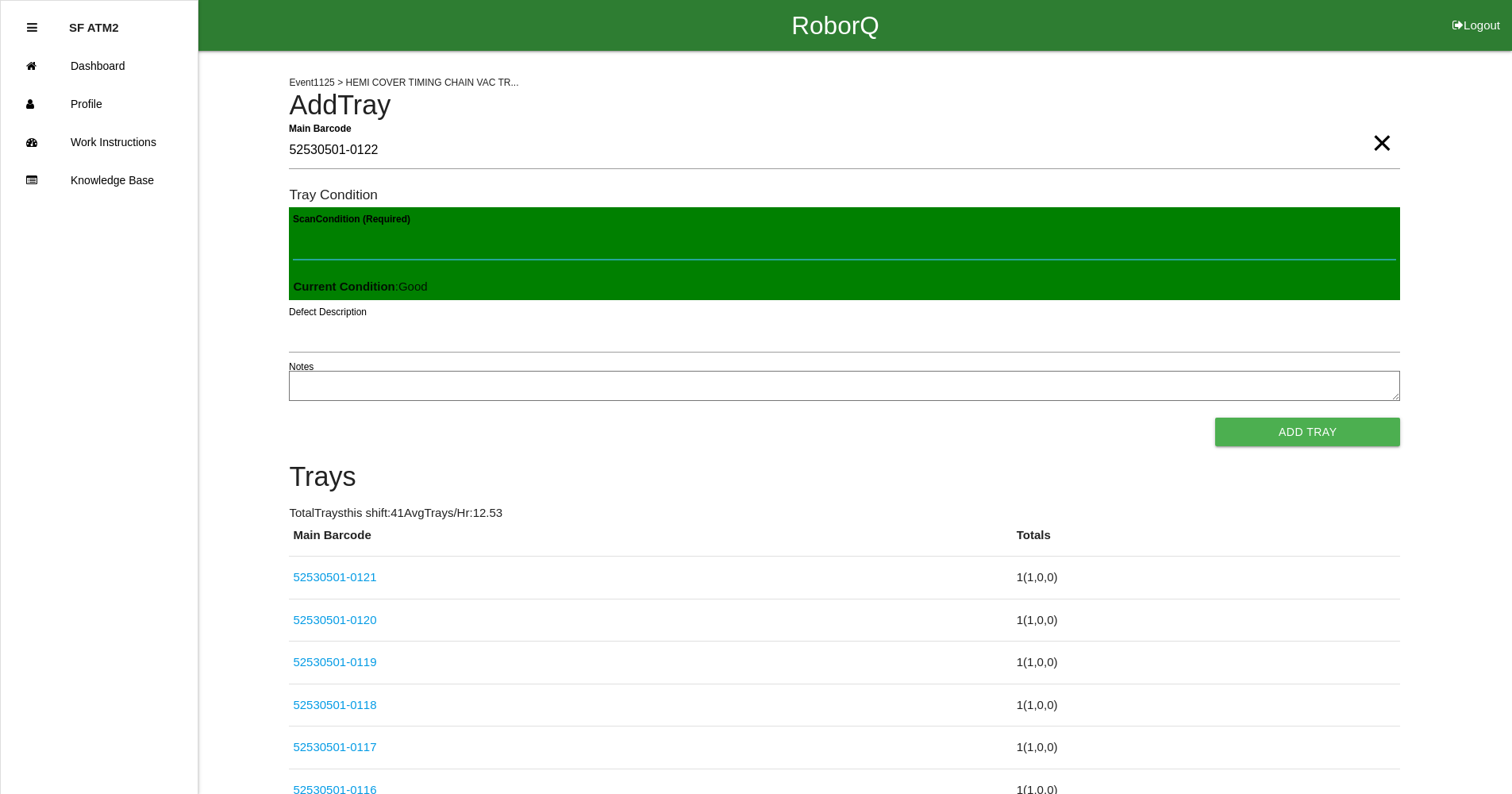
click at [1215, 417] on button "Add Tray" at bounding box center [1308, 432] width 185 height 29
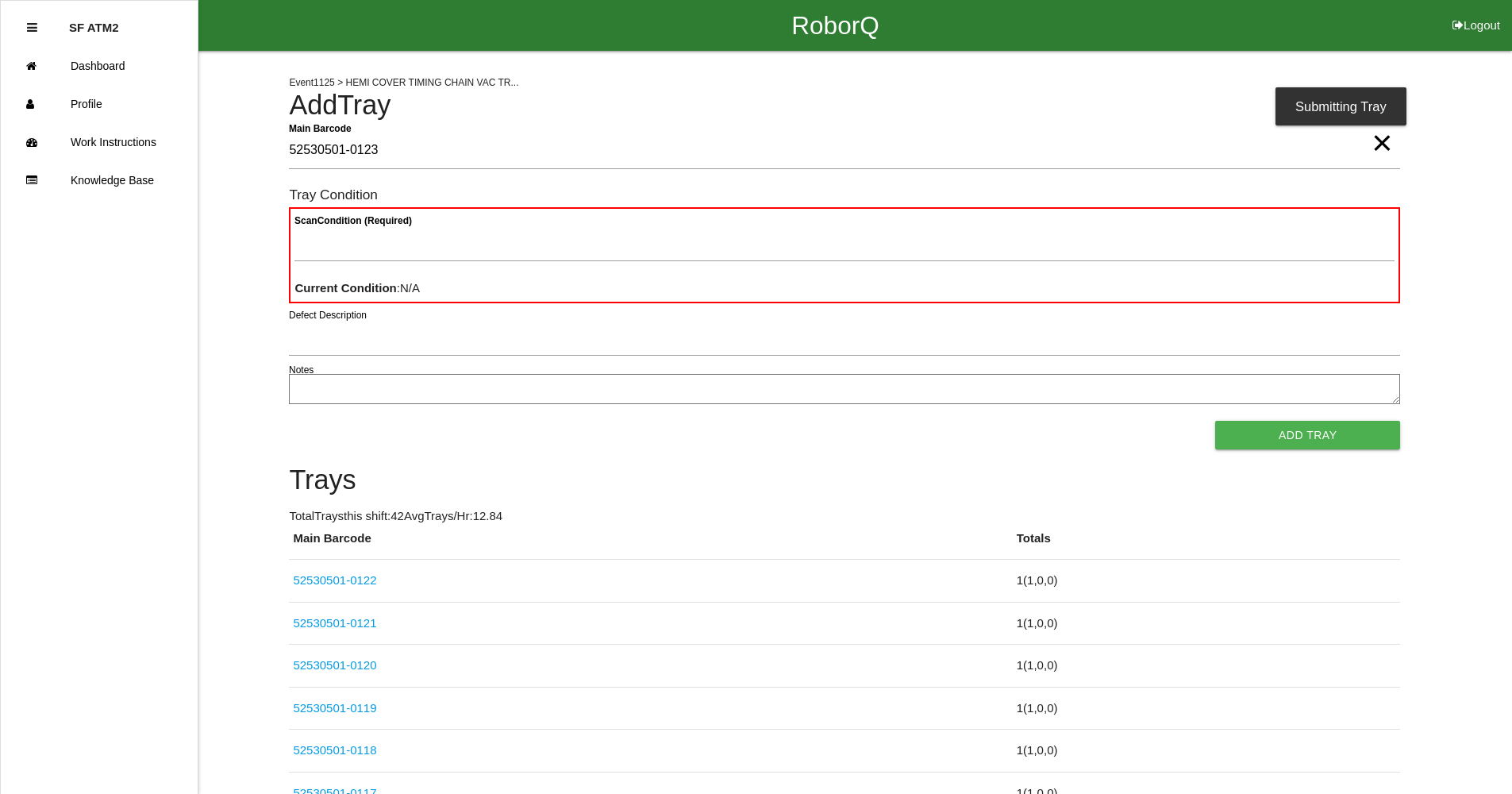
type Barcode "52530501-0123"
paste Condition "text"
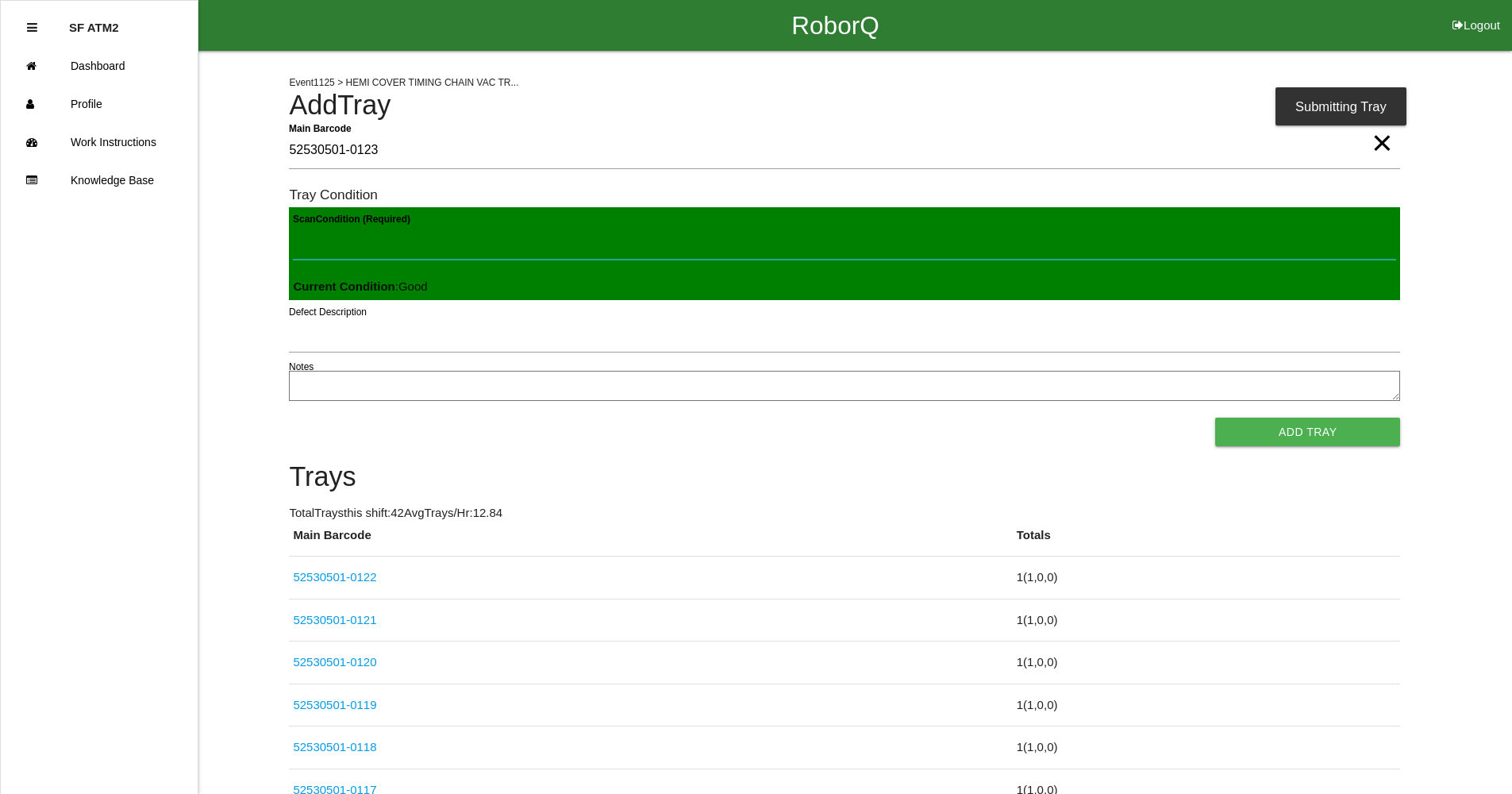
click at [1215, 417] on button "Add Tray" at bounding box center [1308, 432] width 185 height 29
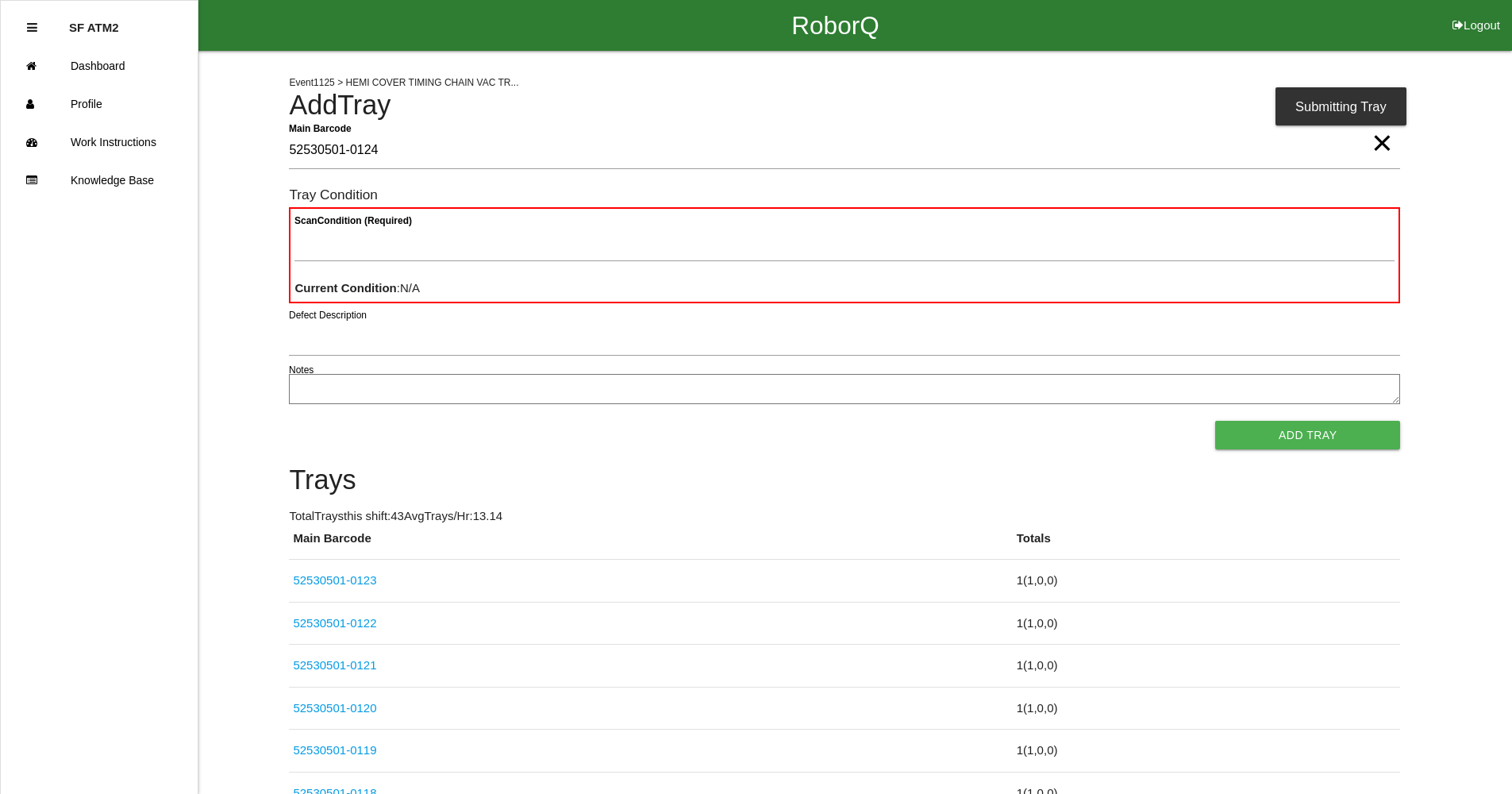
type Barcode "52530501-0124"
paste Condition "text"
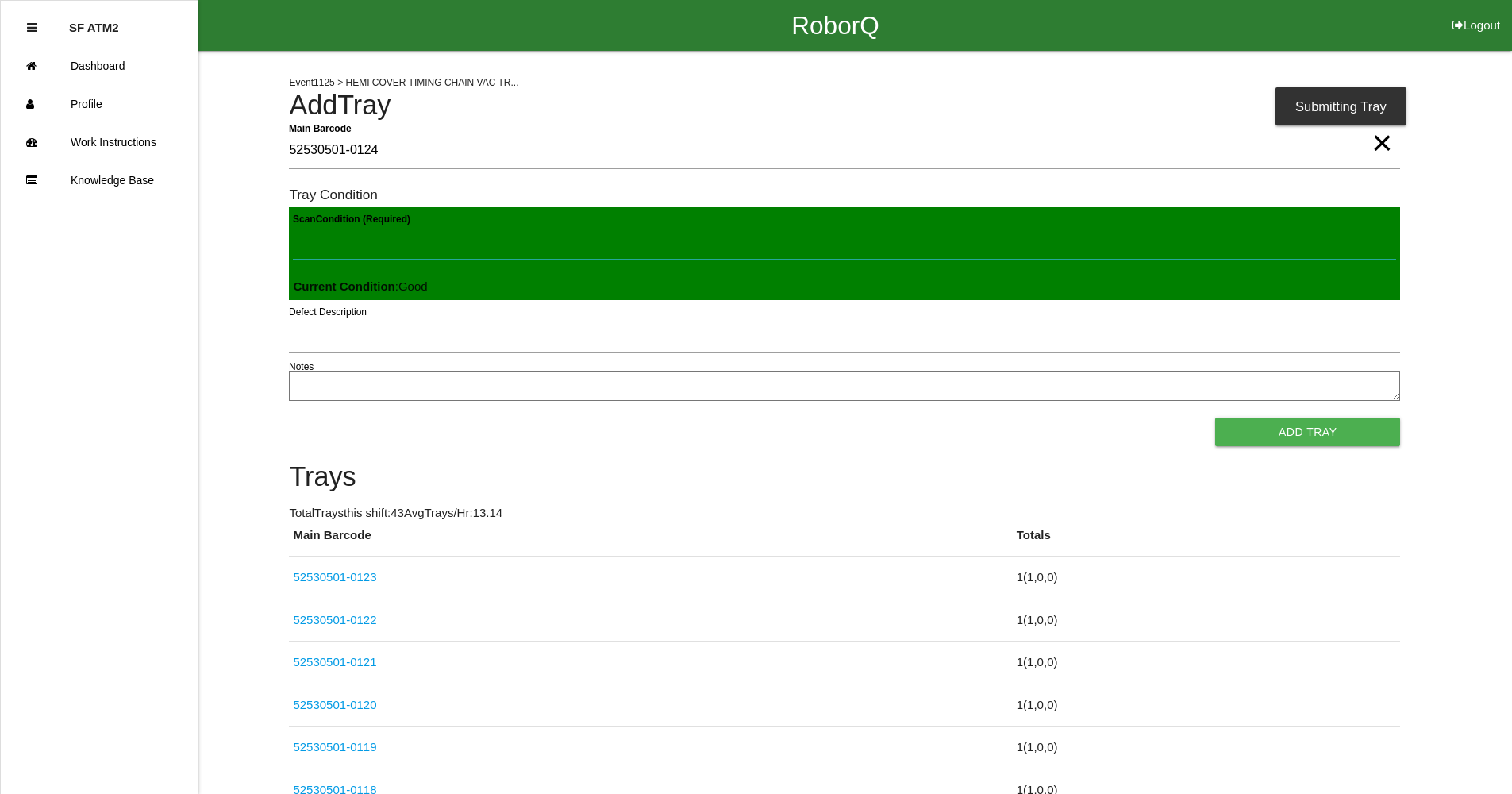
click at [1215, 417] on button "Add Tray" at bounding box center [1308, 432] width 185 height 29
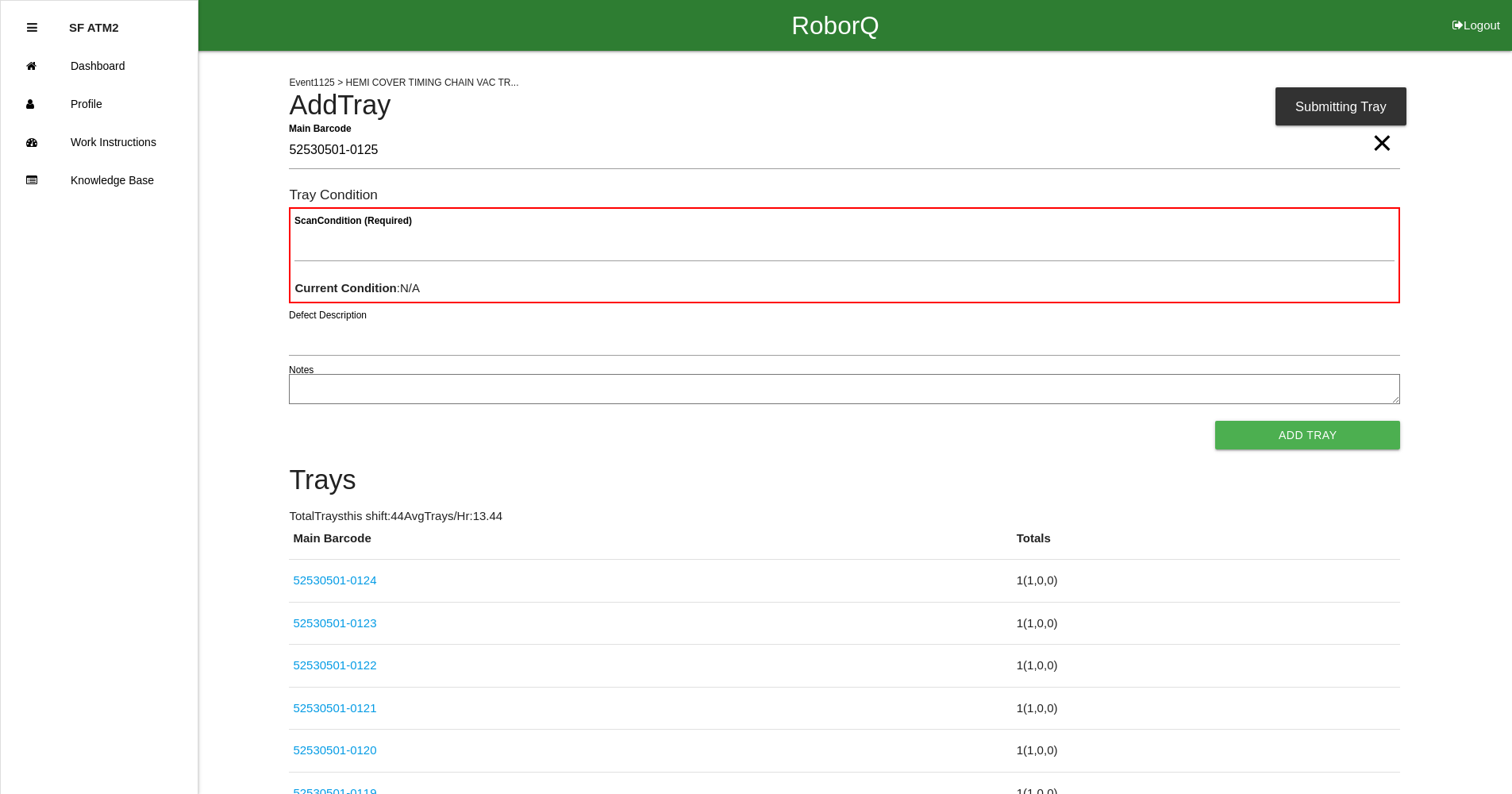
type Barcode "52530501-0125"
paste Condition "text"
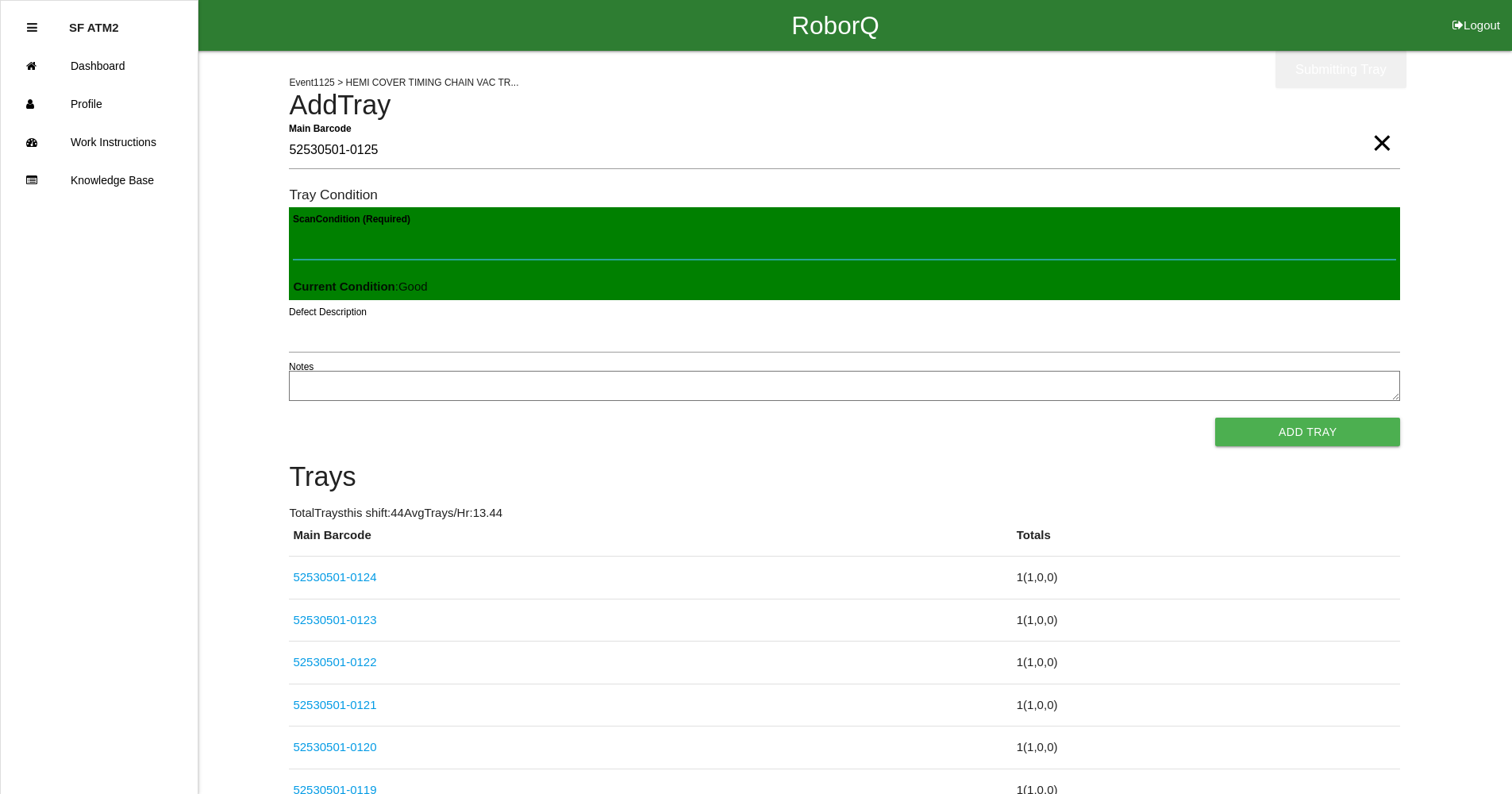
click at [1215, 417] on button "Add Tray" at bounding box center [1308, 432] width 185 height 29
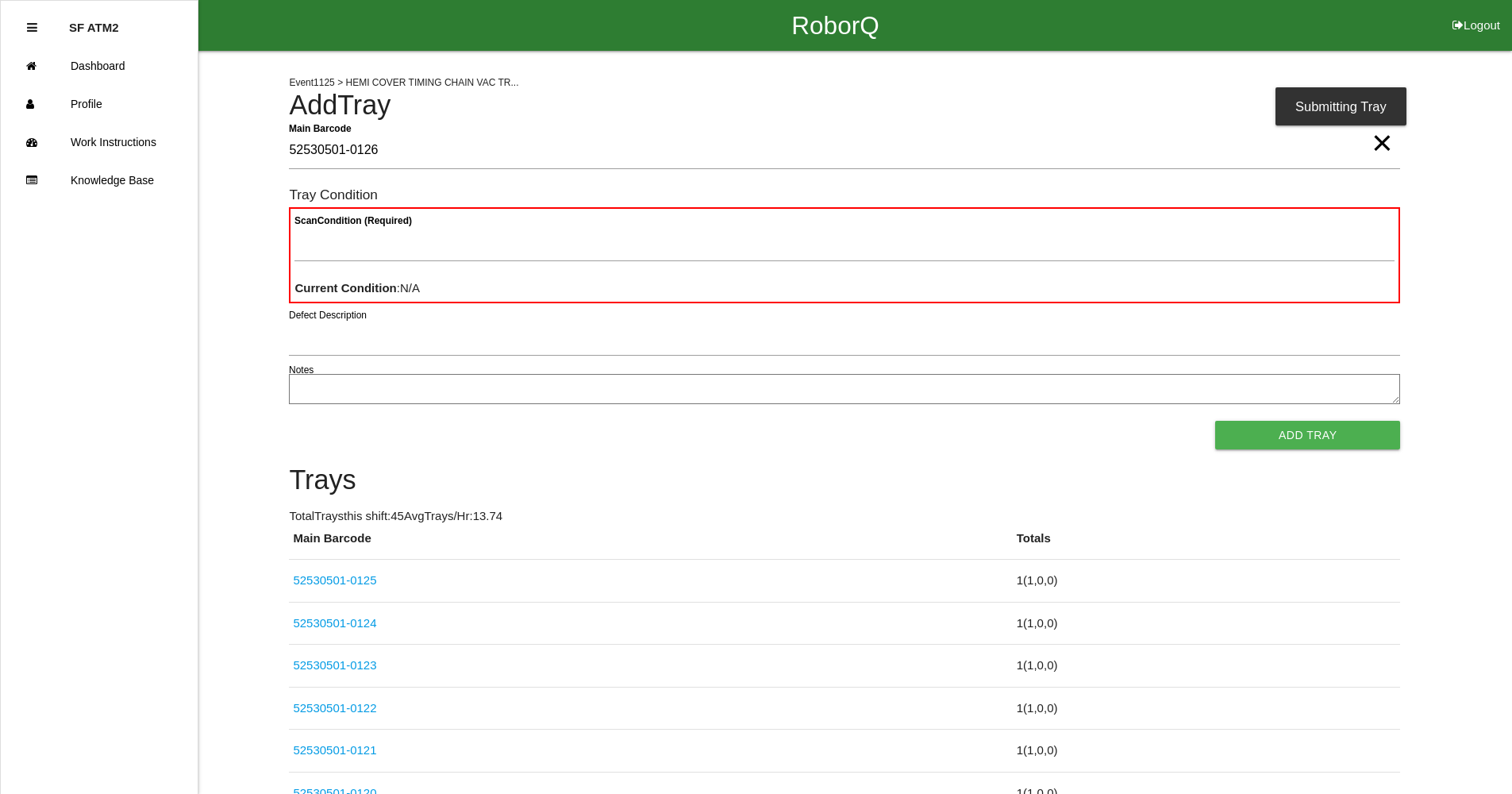
type Barcode "52530501-0126"
paste Condition "text"
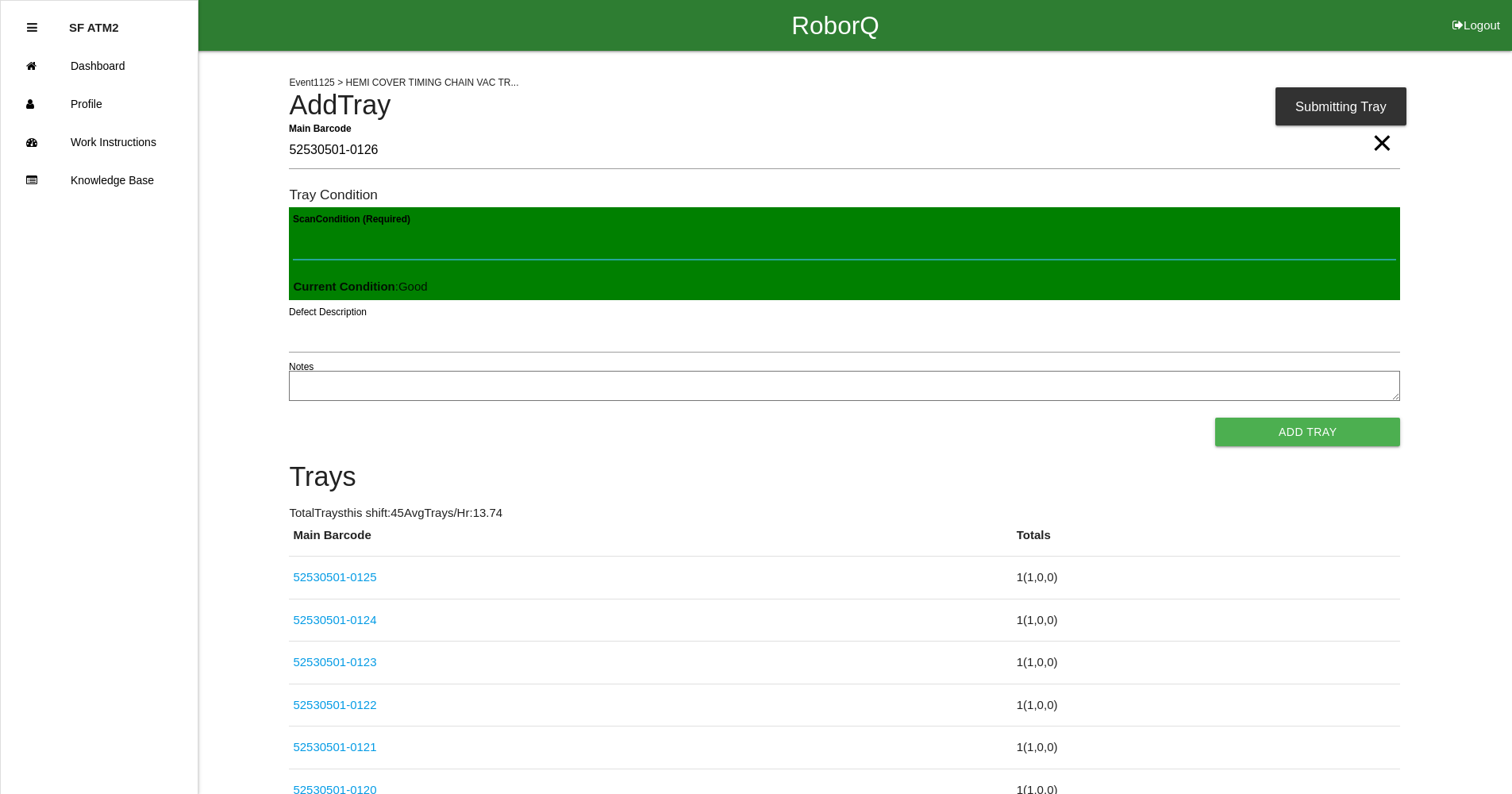
click at [1215, 417] on button "Add Tray" at bounding box center [1308, 432] width 185 height 29
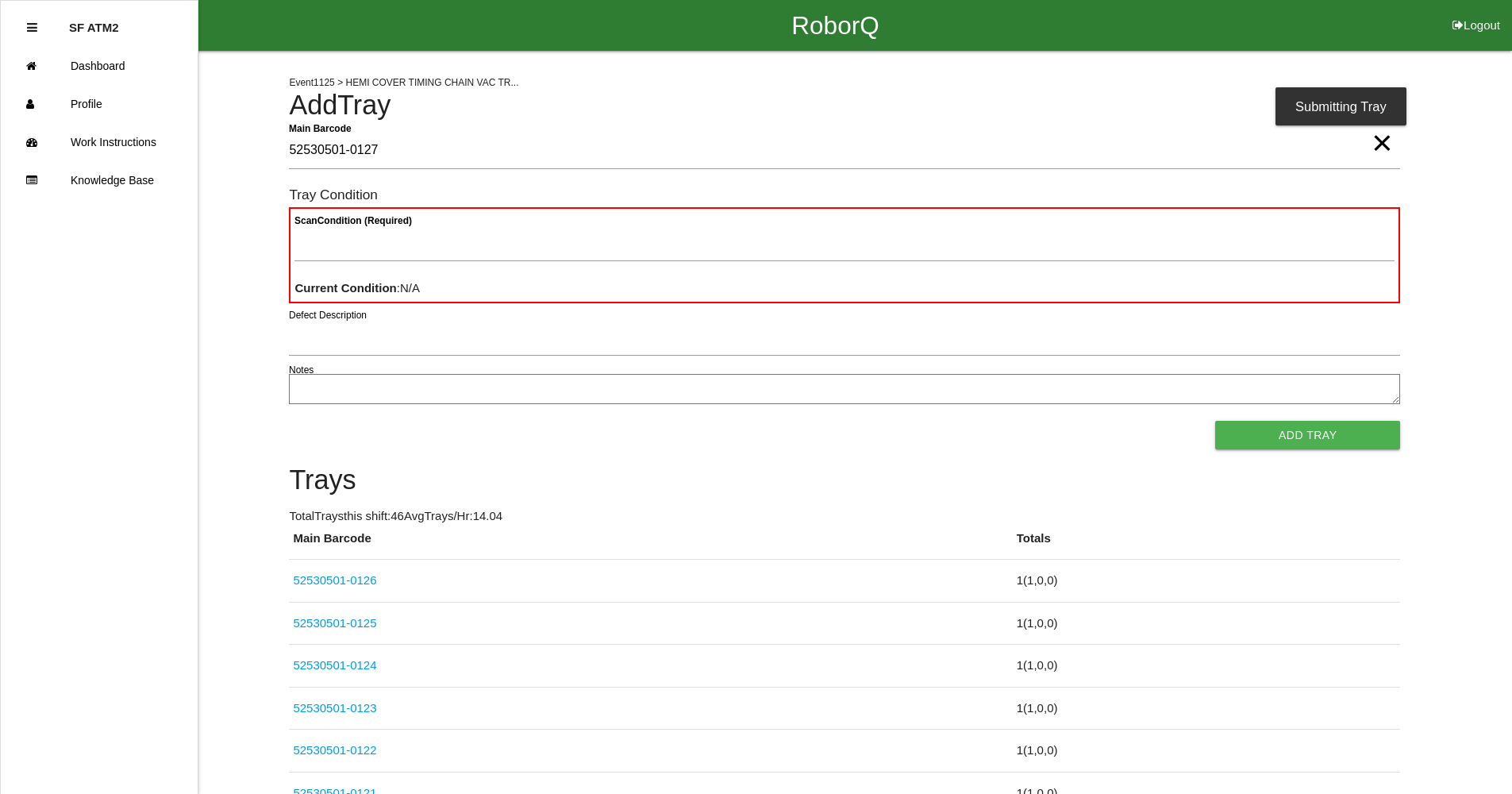
type Barcode "52530501-0127"
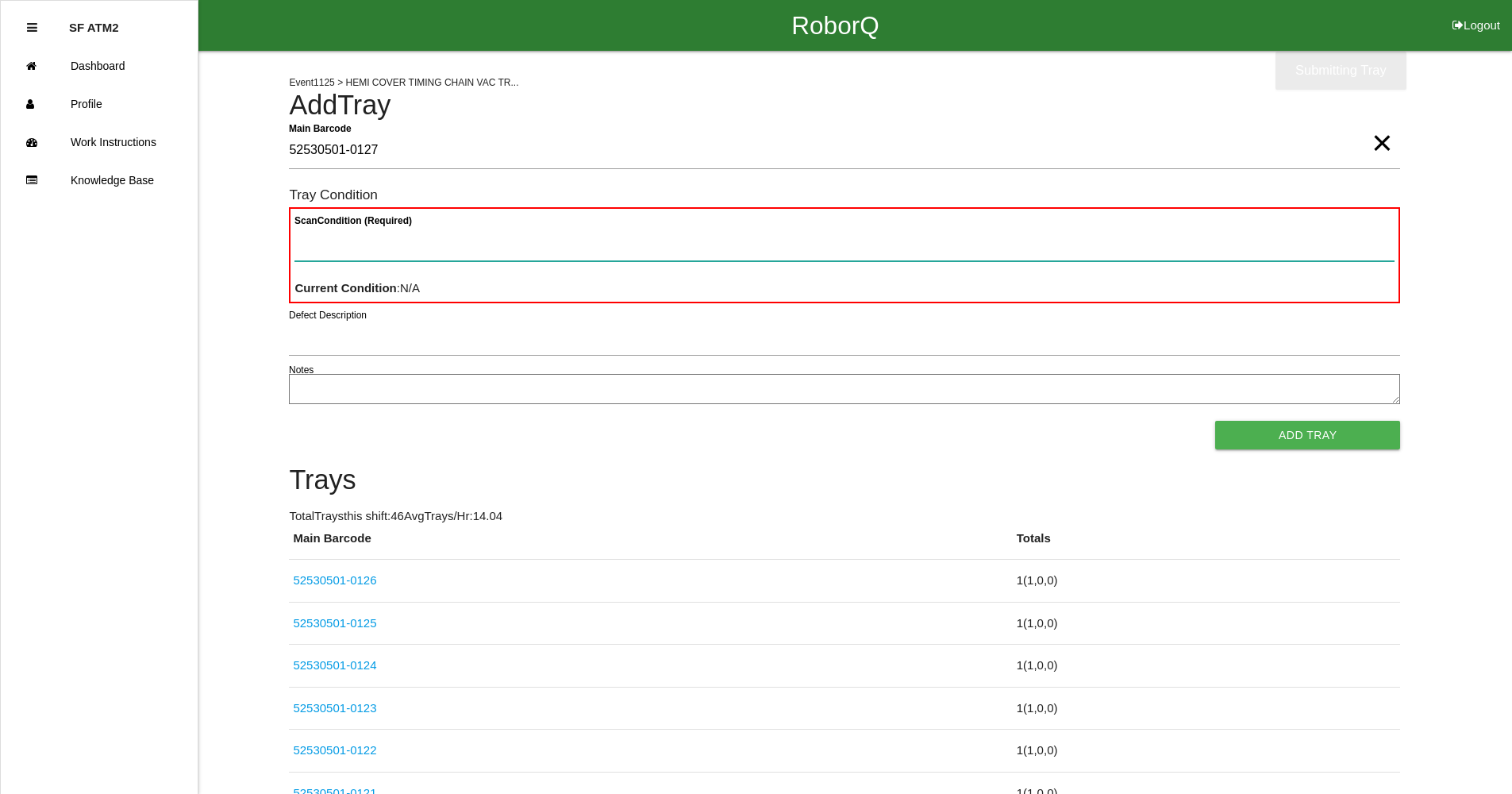
paste Condition "text"
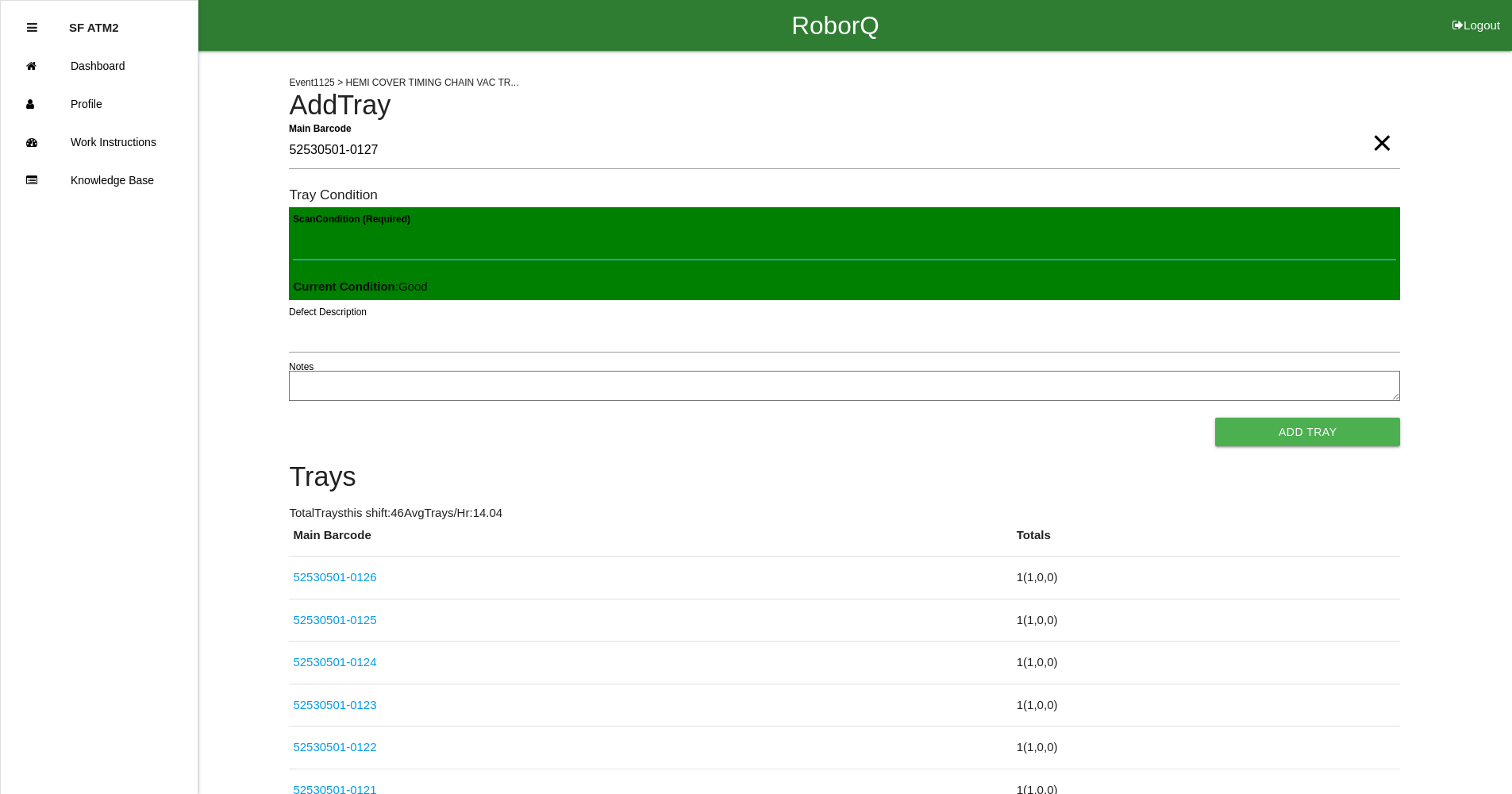
click at [1215, 417] on button "Add Tray" at bounding box center [1308, 432] width 185 height 29
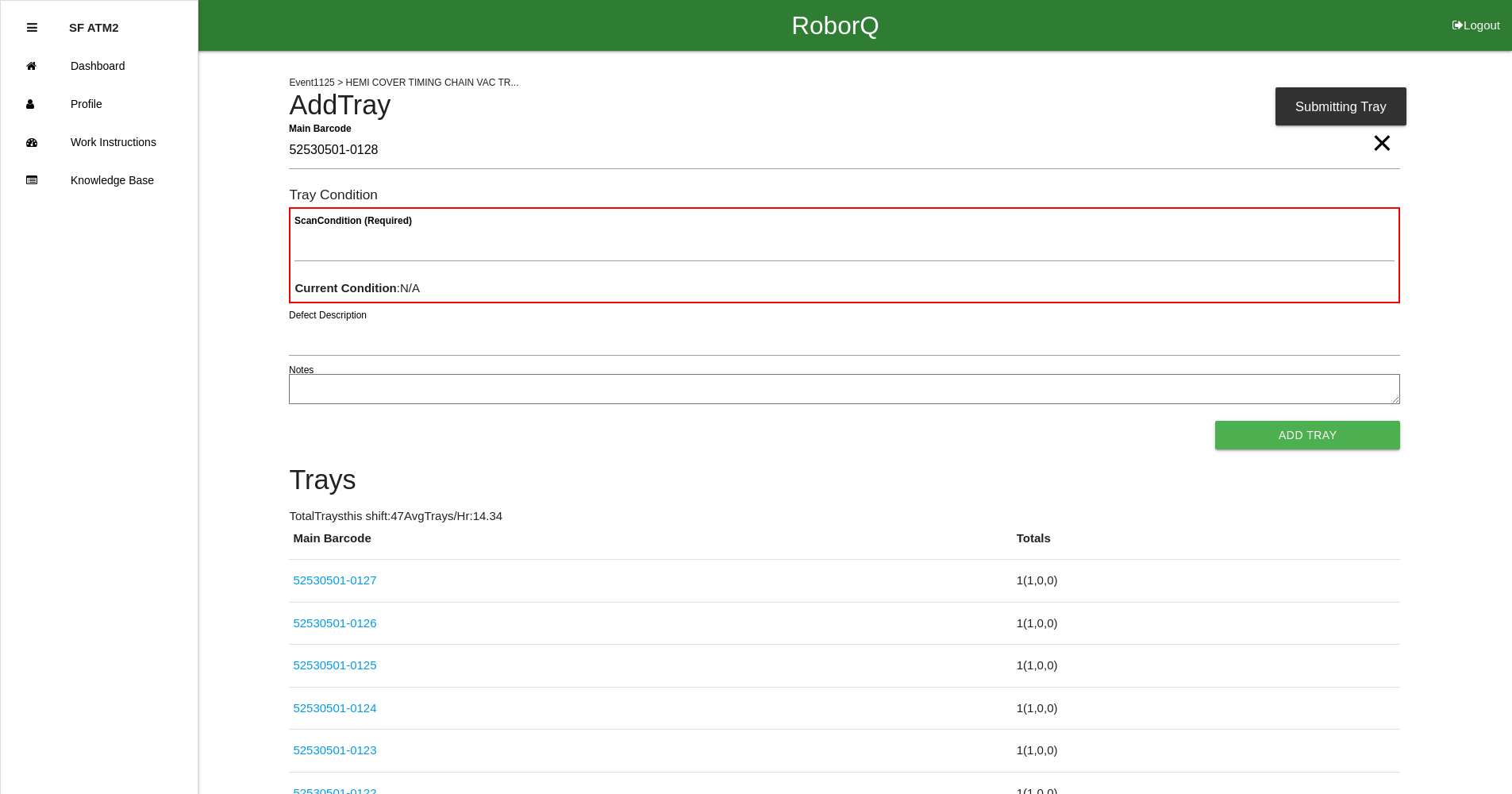
type Barcode "52530501-0128"
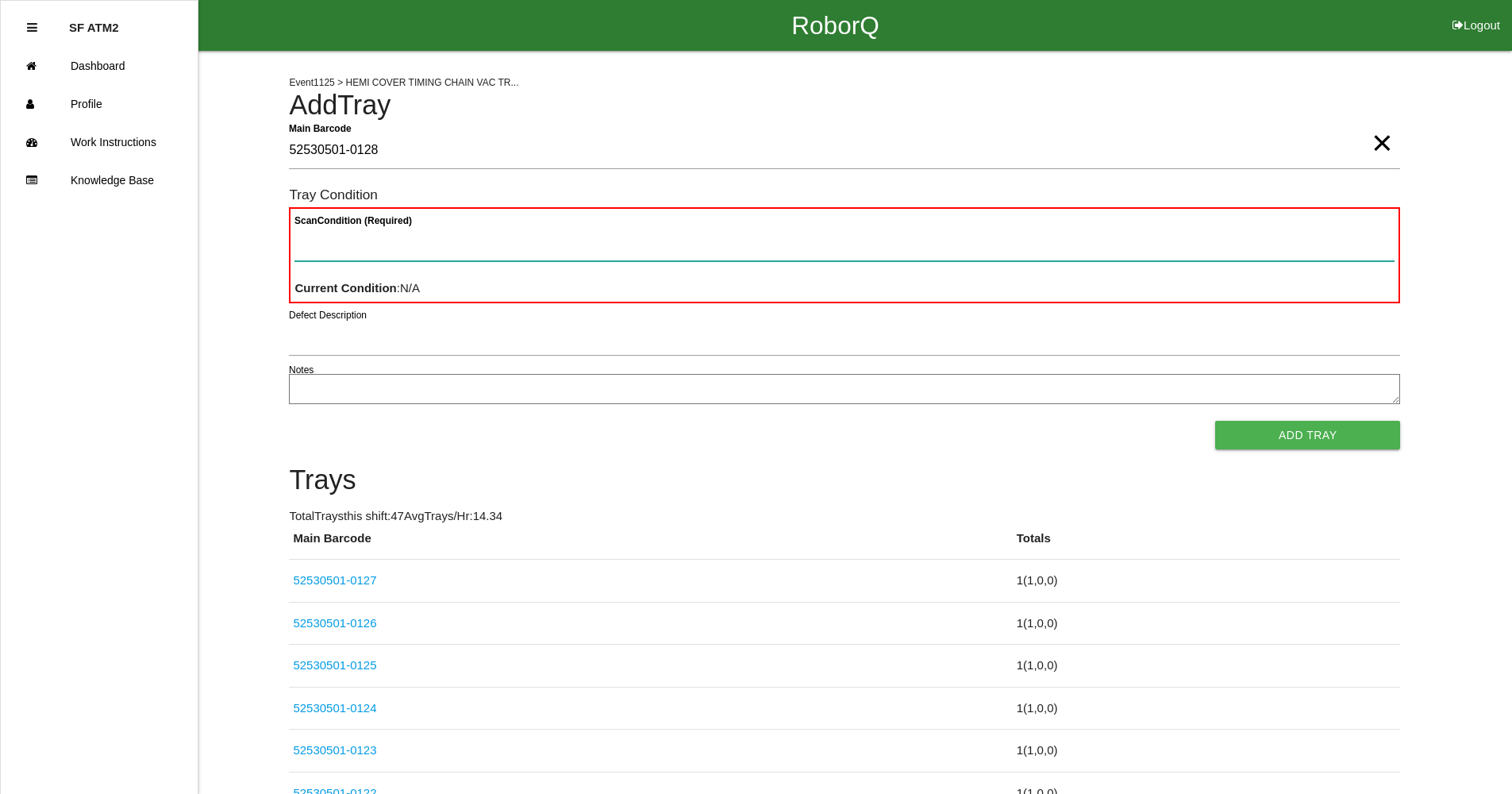
paste Condition "text"
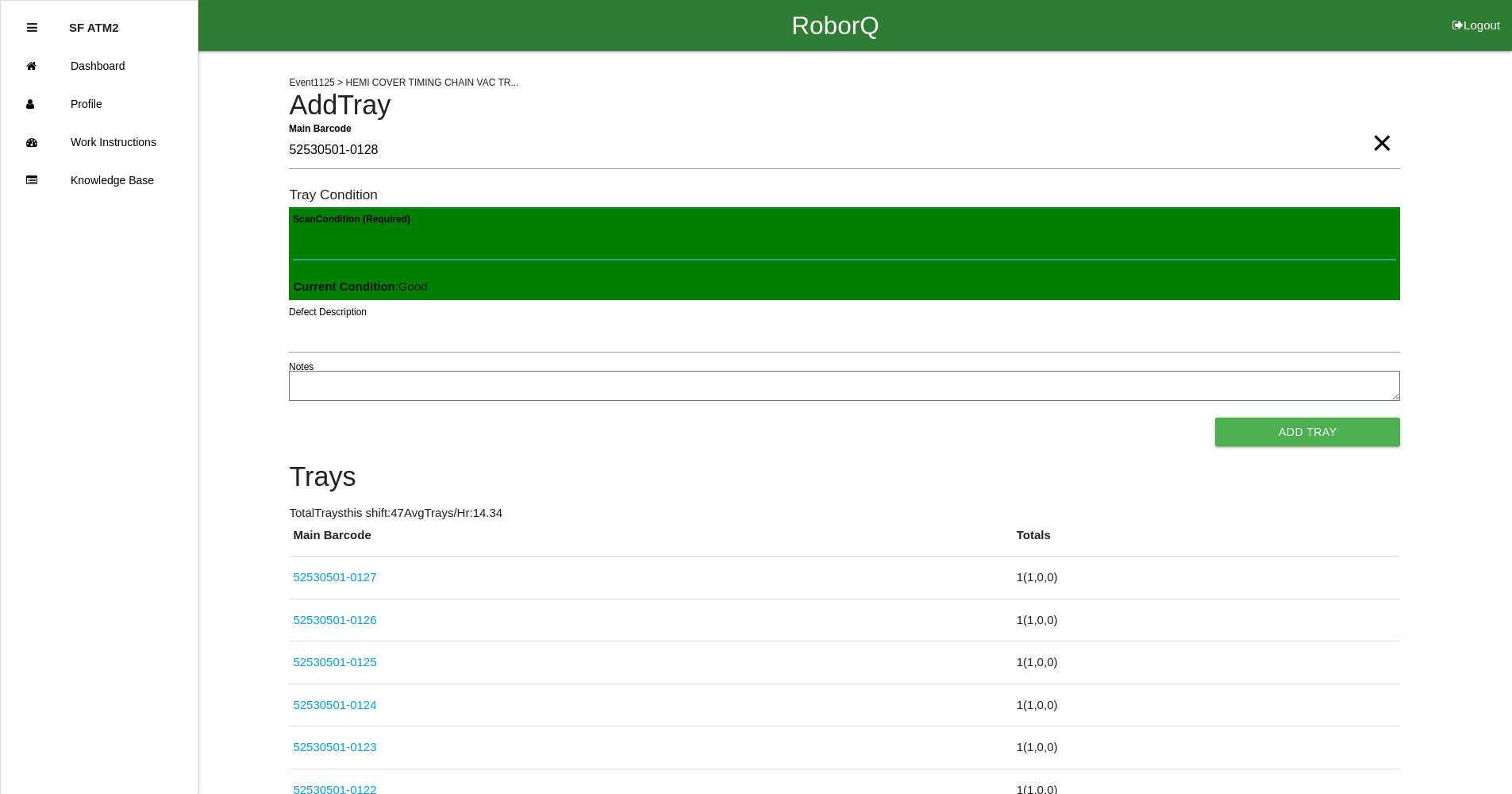
click at [1215, 417] on button "Add Tray" at bounding box center [1308, 432] width 185 height 29
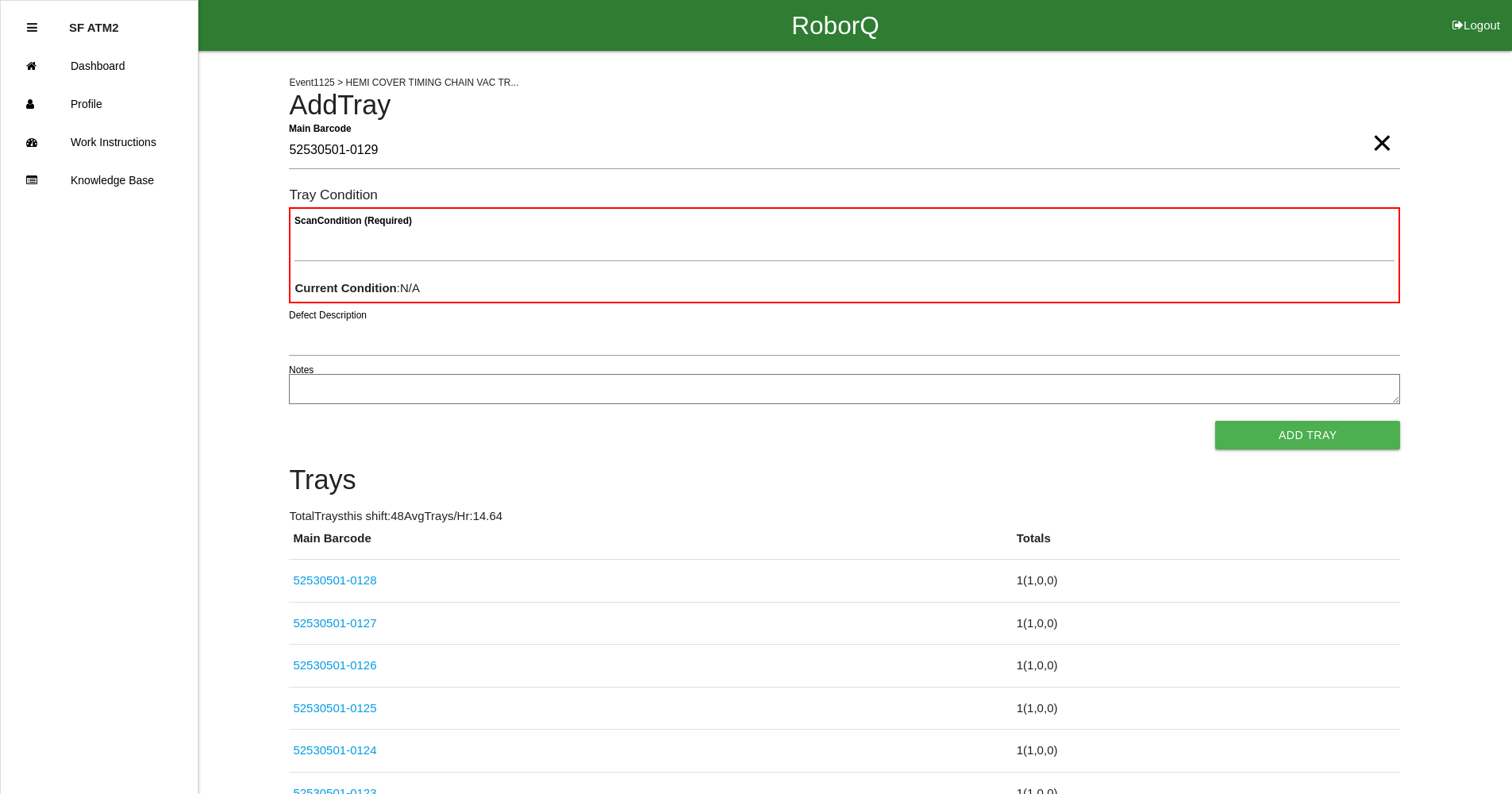
type Barcode "52530501-0129"
paste Condition "text"
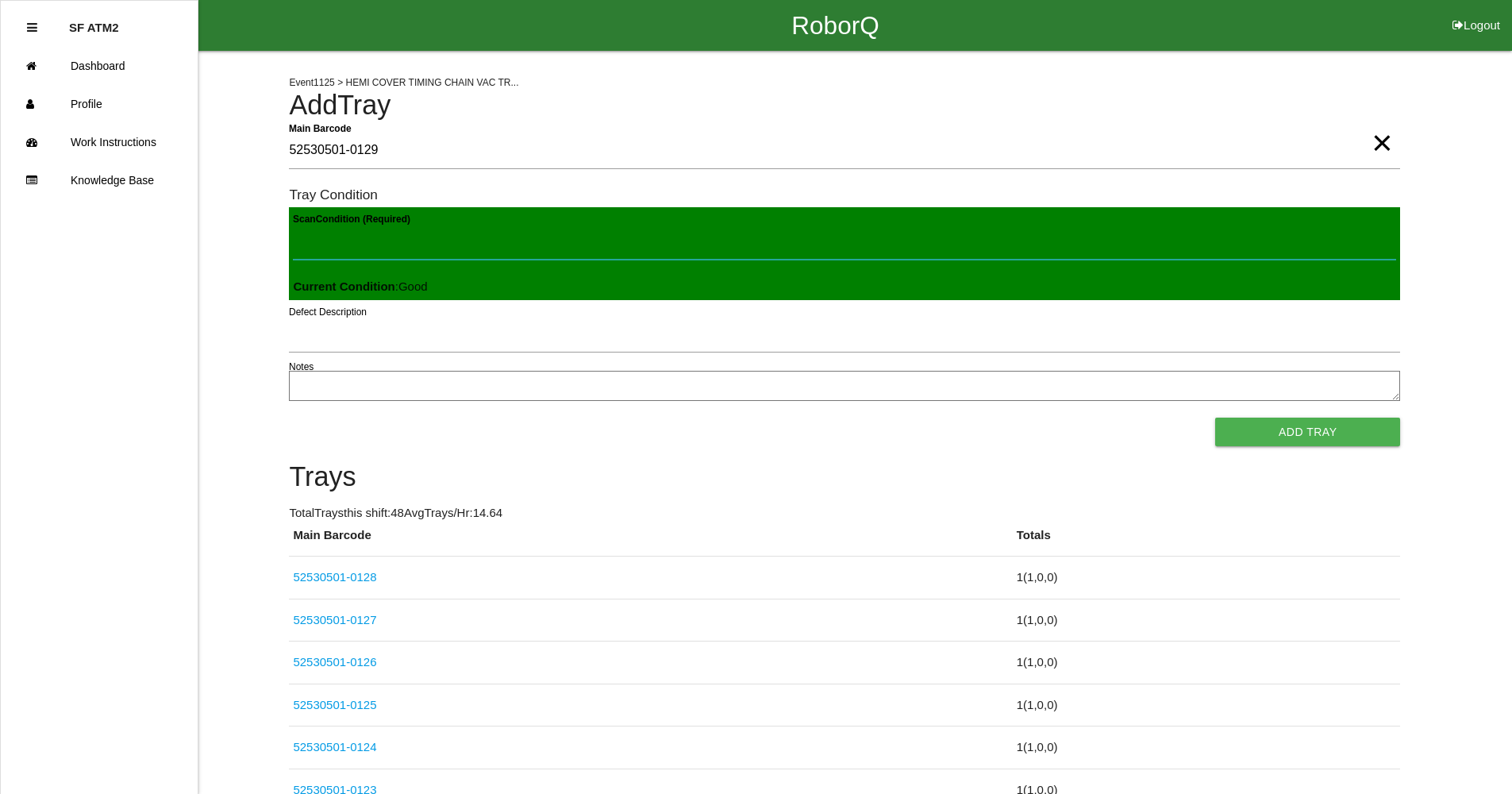
click at [1215, 417] on button "Add Tray" at bounding box center [1308, 432] width 185 height 29
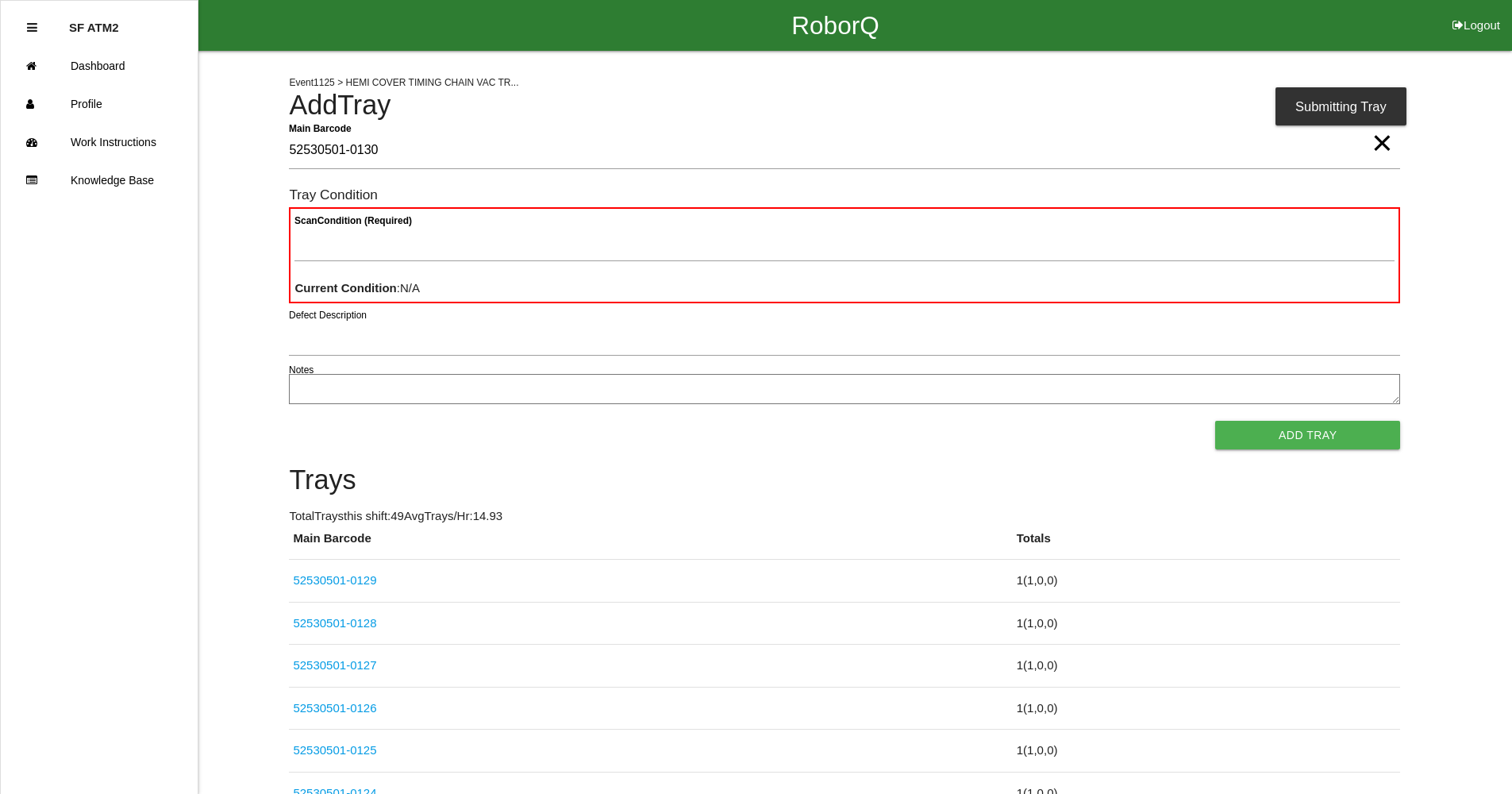
type Barcode "52530501-0130"
paste Condition "text"
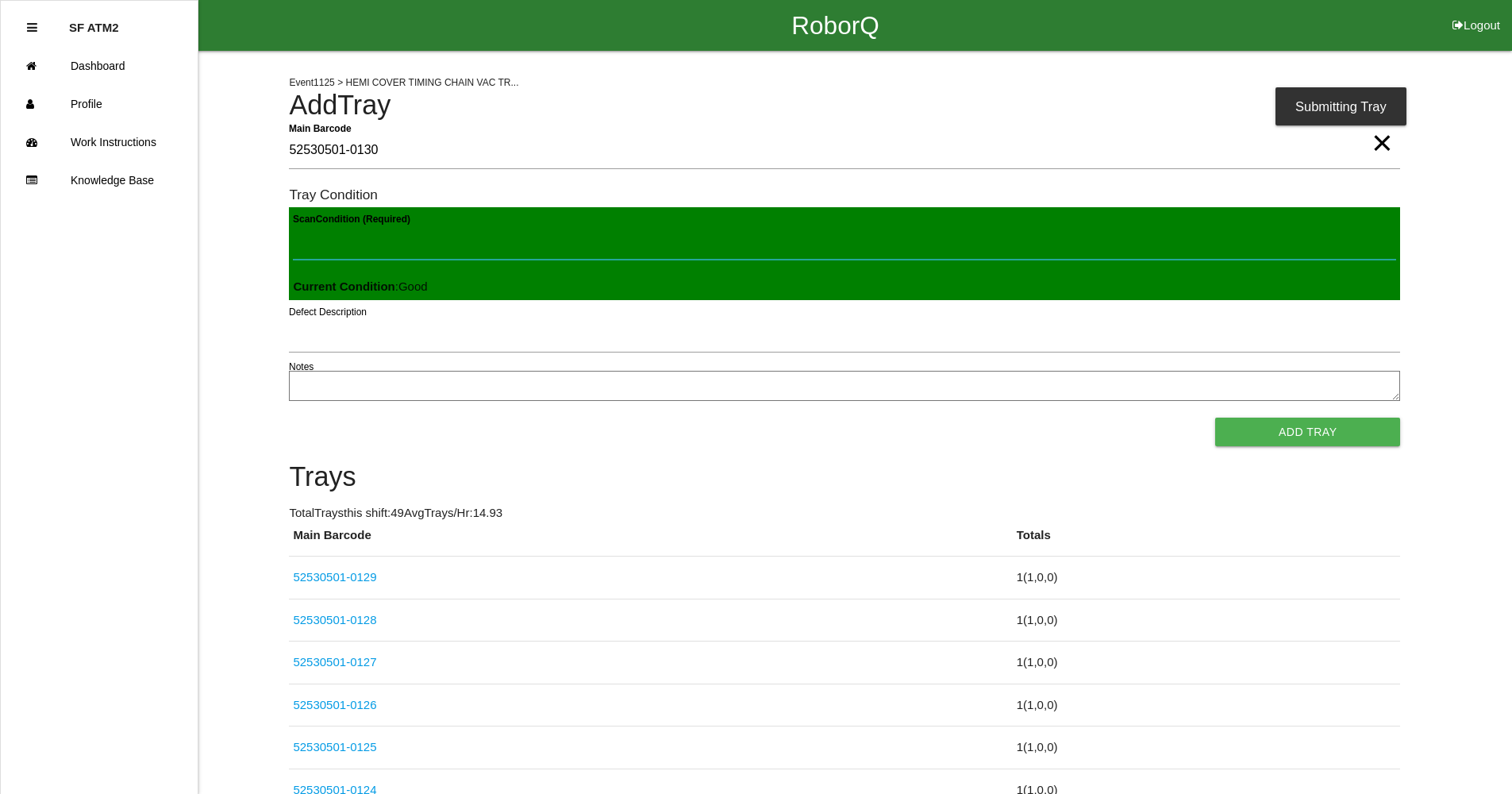
click at [1215, 417] on button "Add Tray" at bounding box center [1308, 432] width 185 height 29
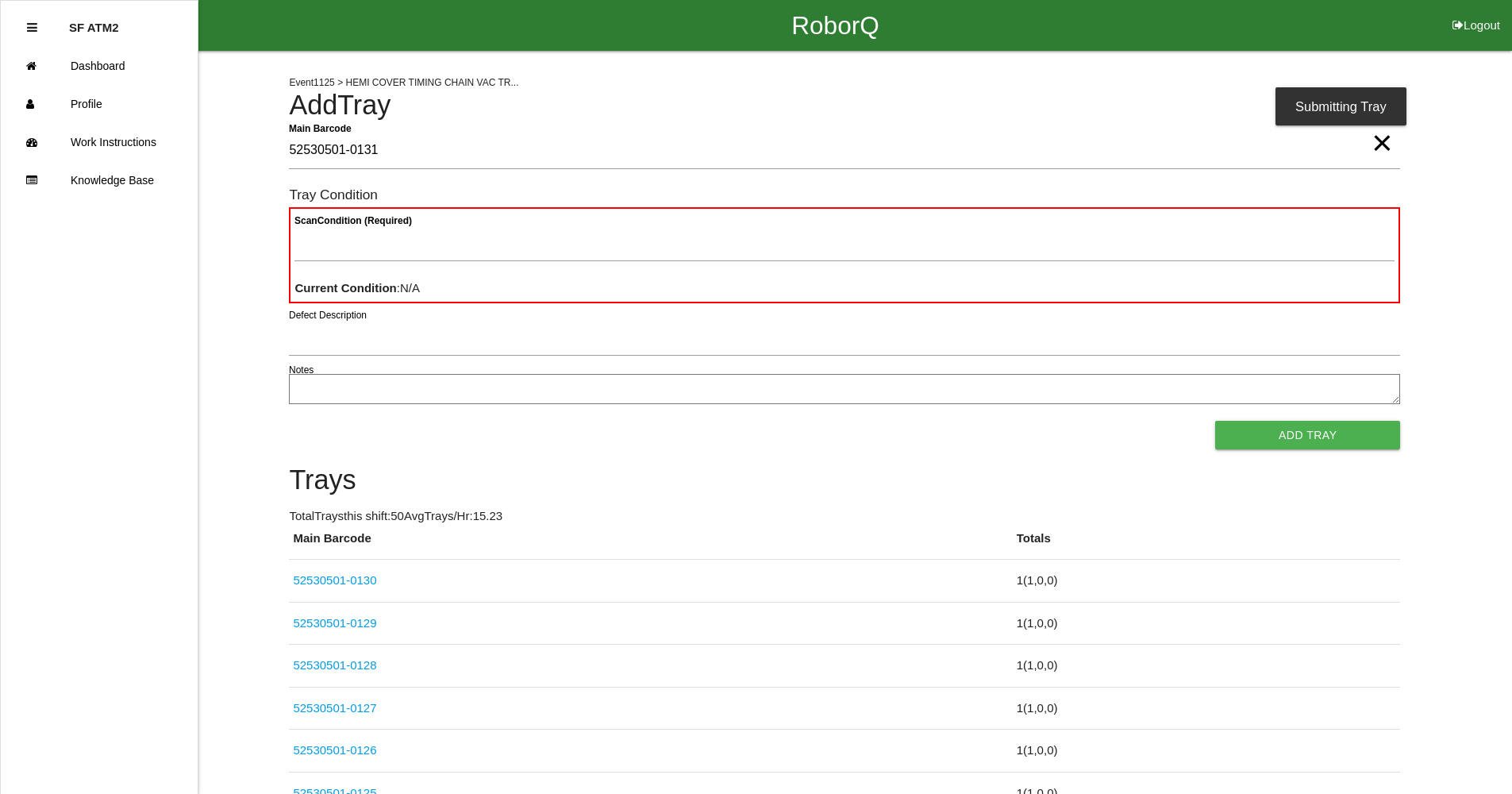
type Barcode "52530501-0131"
paste Condition "text"
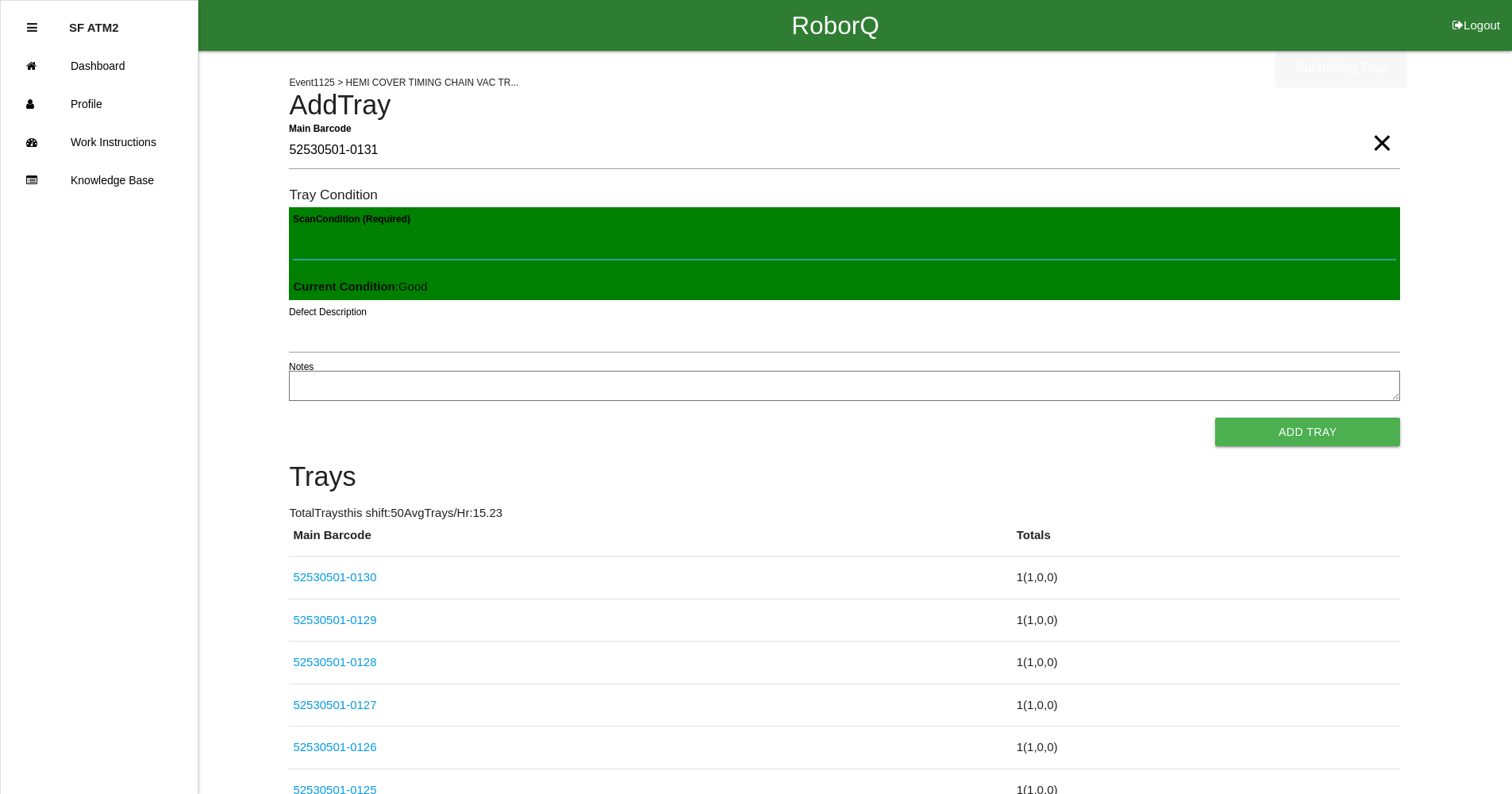
click at [1215, 417] on button "Add Tray" at bounding box center [1308, 432] width 185 height 29
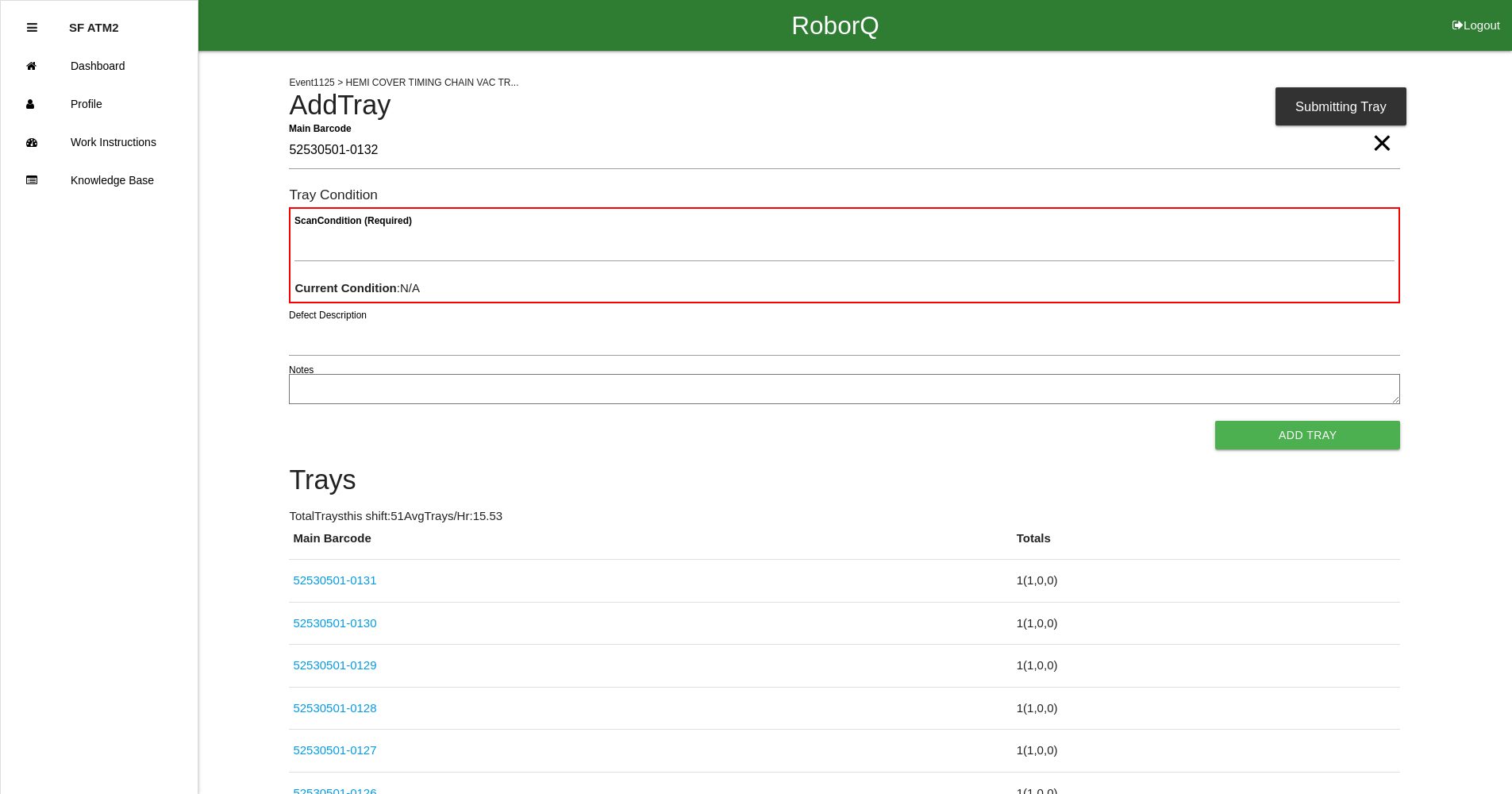
type Barcode "52530501-0132"
paste Condition "text"
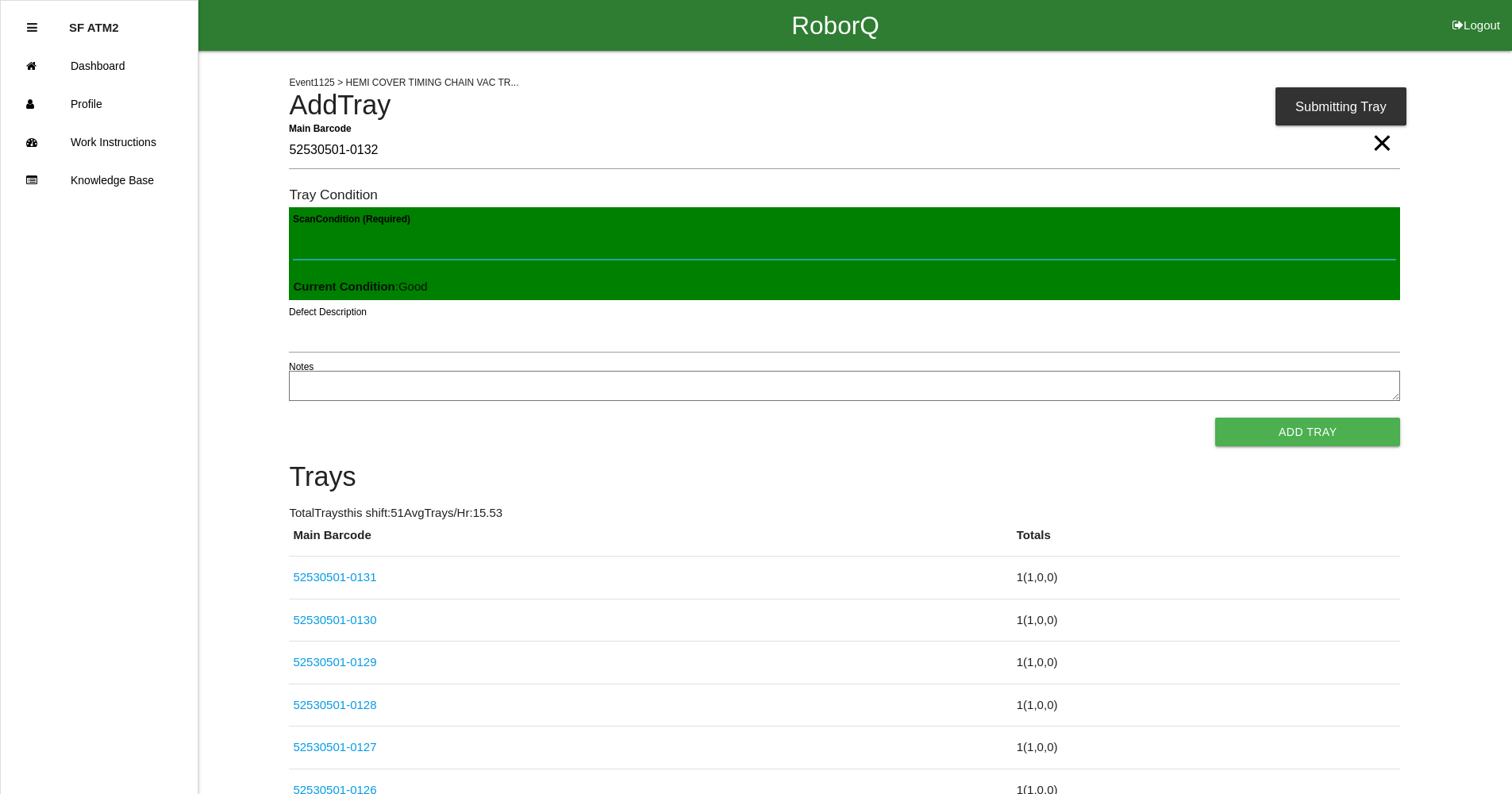
click at [1215, 417] on button "Add Tray" at bounding box center [1308, 432] width 185 height 29
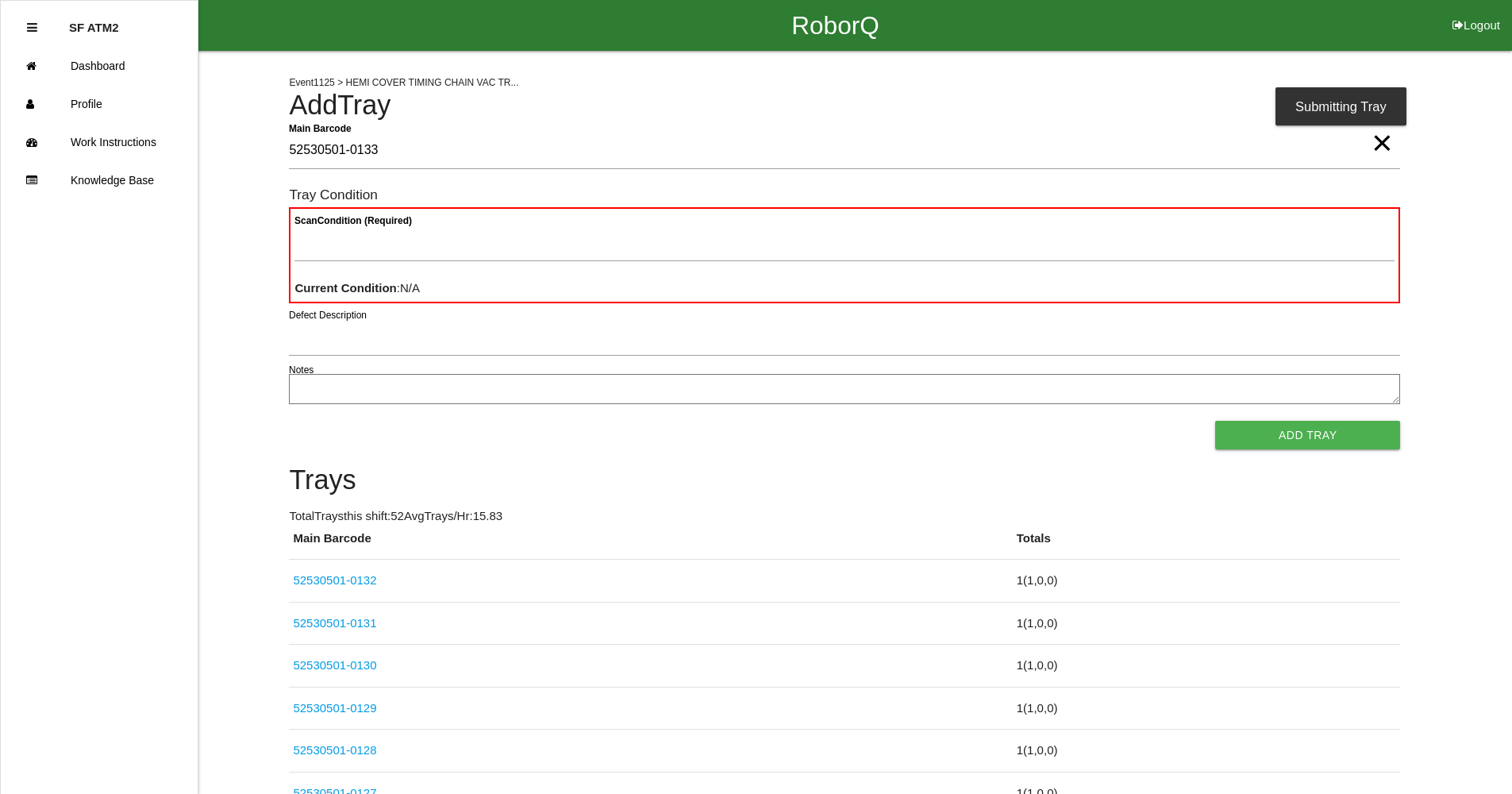
type Barcode "52530501-0133"
paste Condition "text"
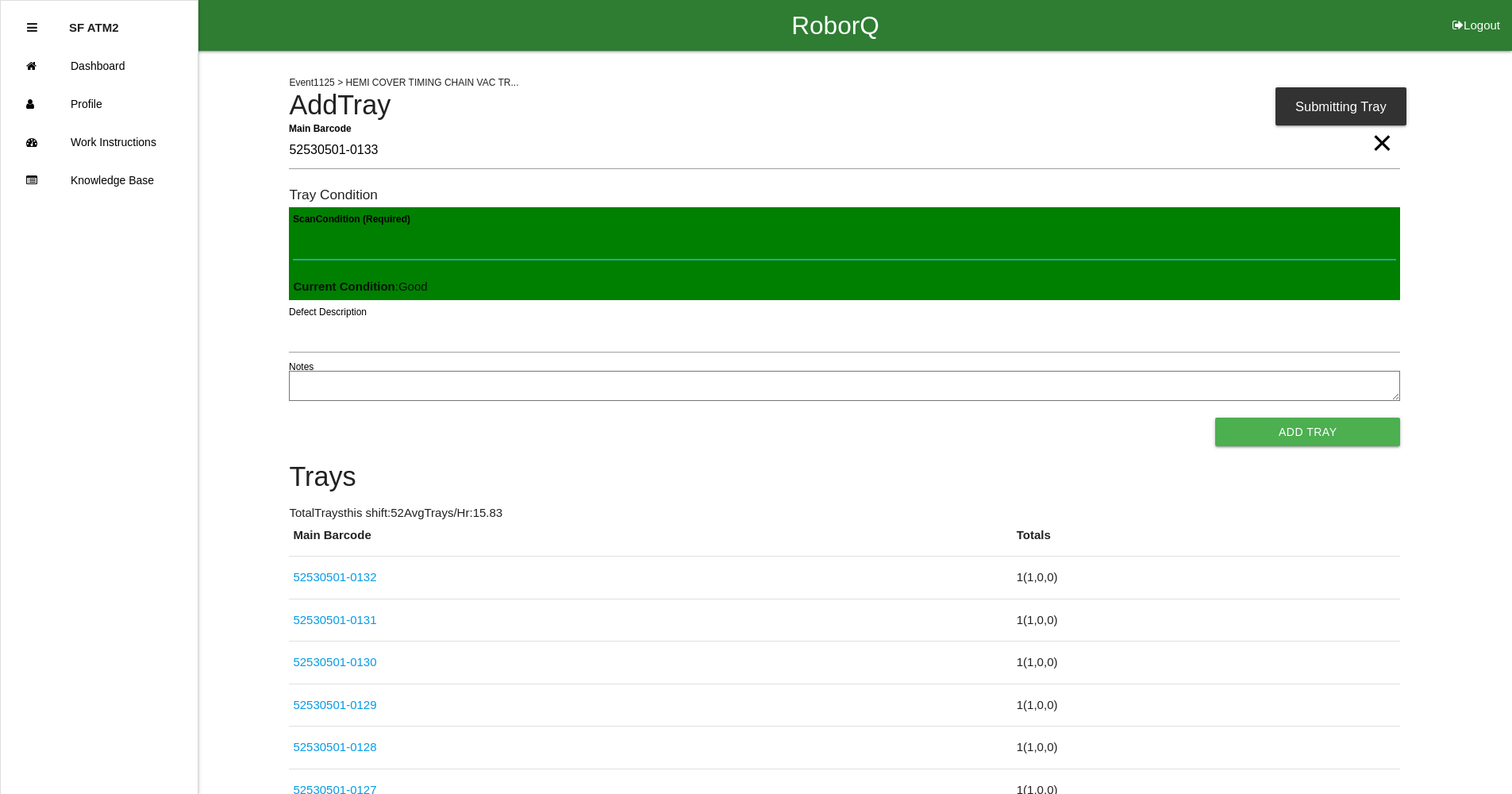
click at [1215, 417] on button "Add Tray" at bounding box center [1308, 432] width 185 height 29
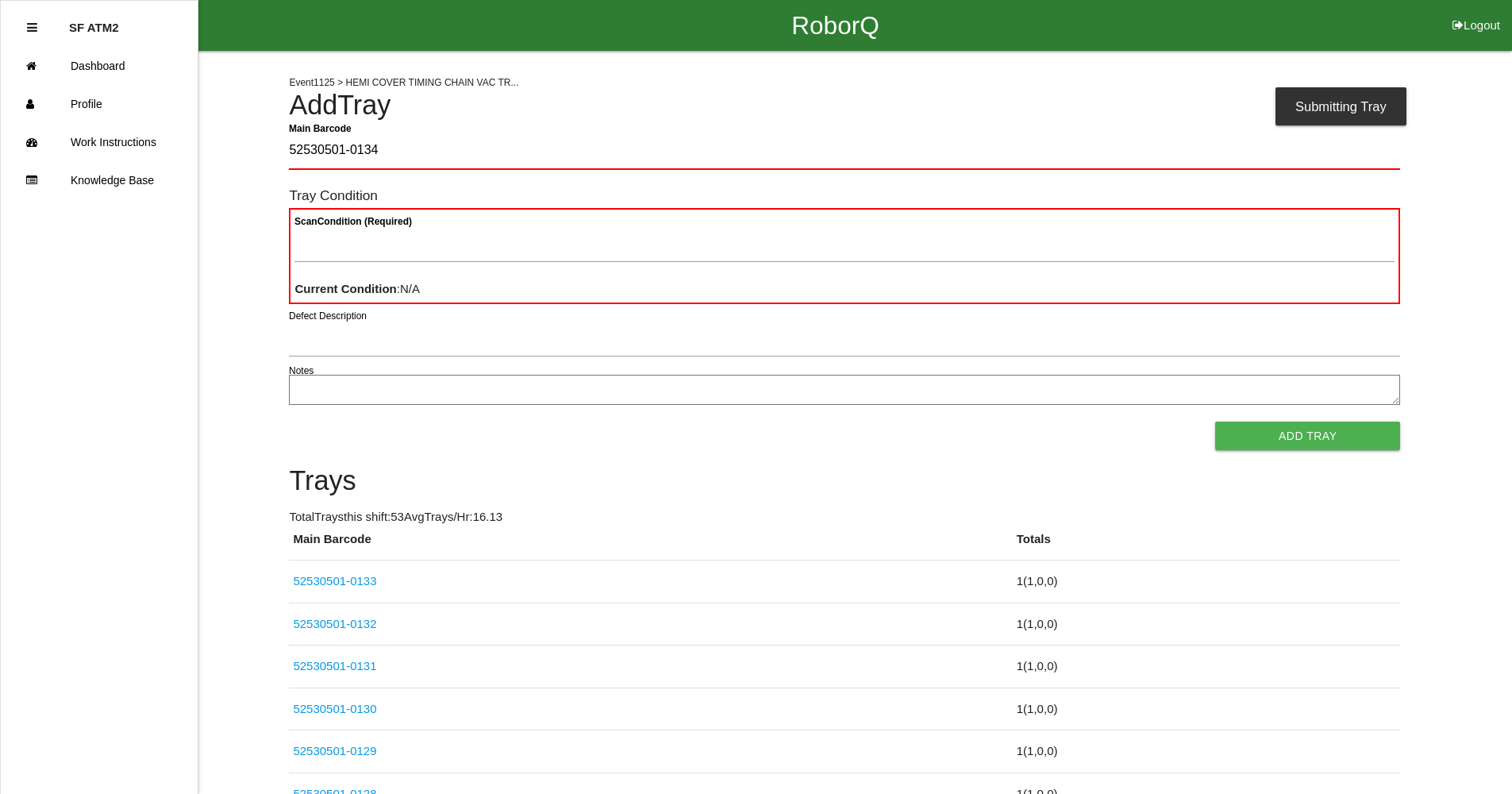
type Barcode "52530501-0134"
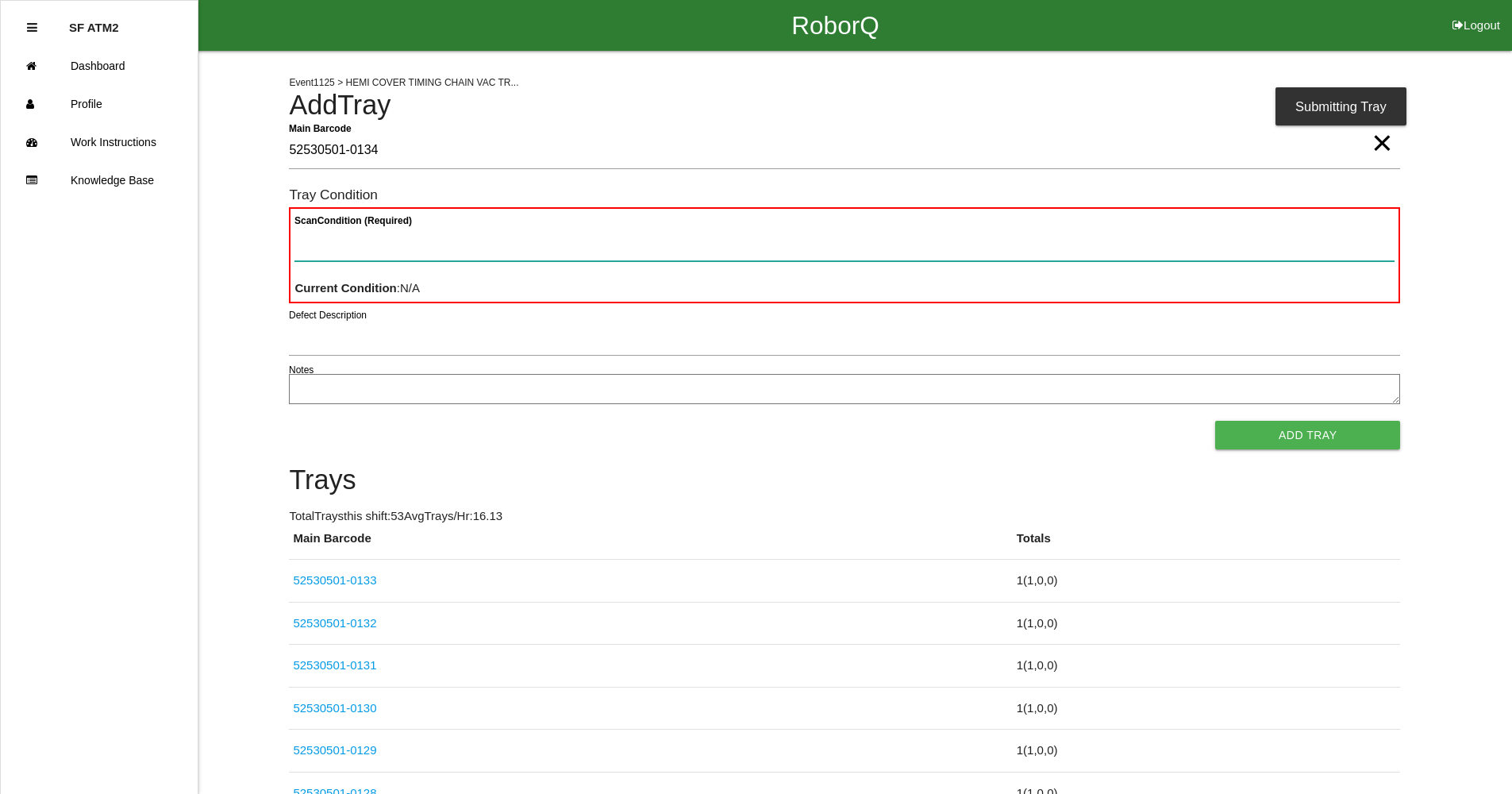
paste Condition "text"
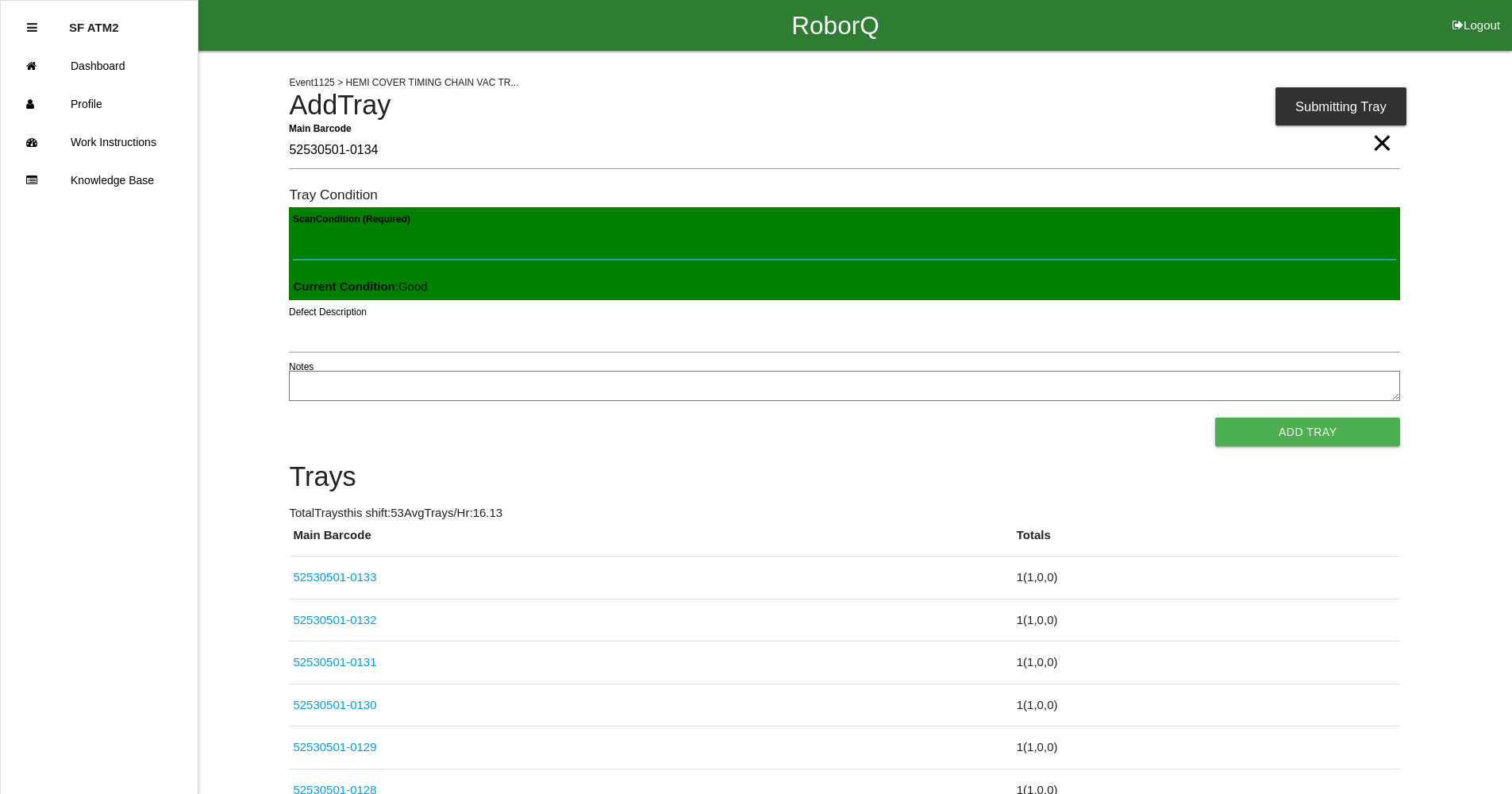
click at [1215, 417] on button "Add Tray" at bounding box center [1308, 432] width 185 height 29
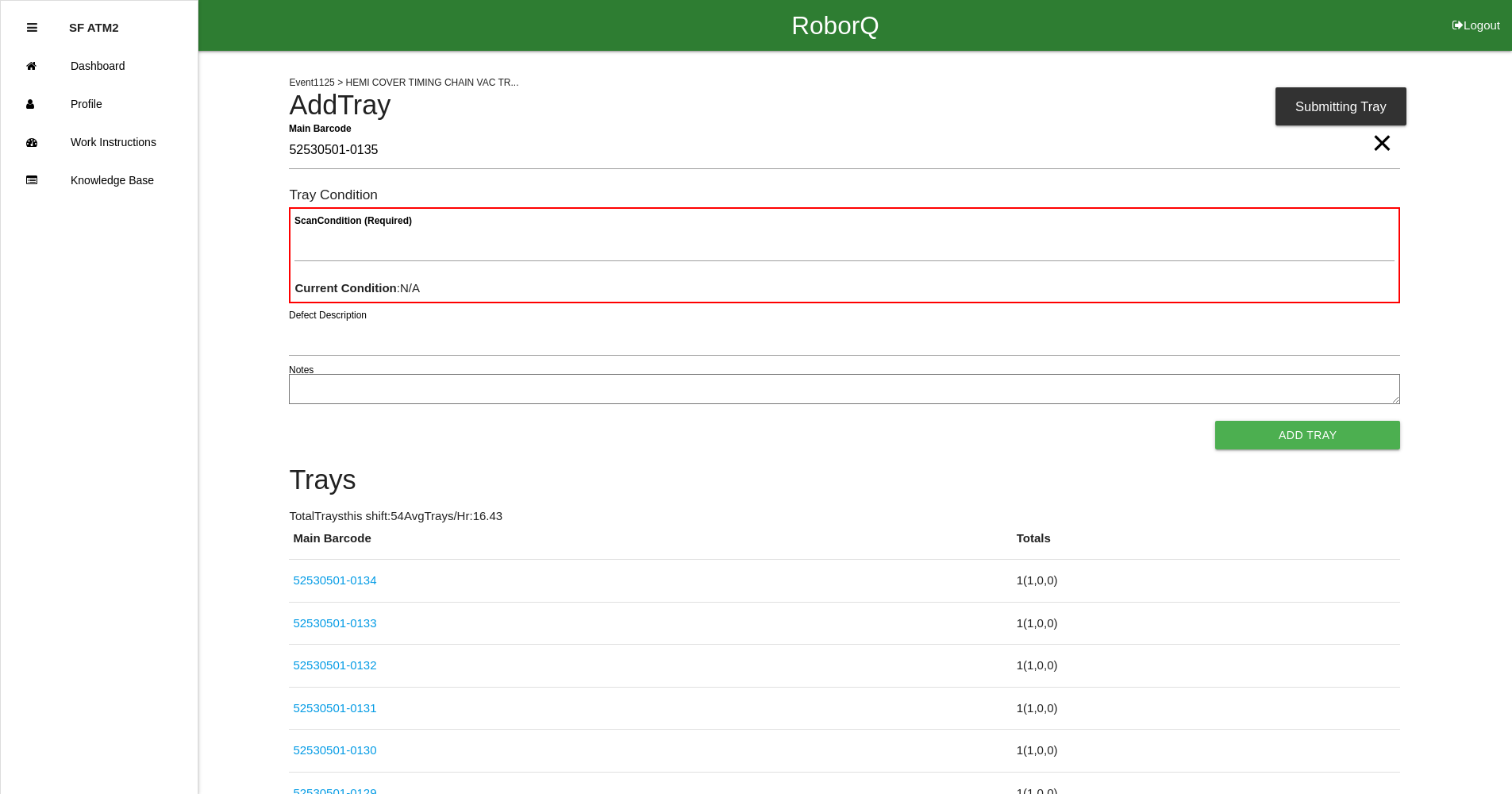
type Barcode "52530501-0135"
paste Condition "text"
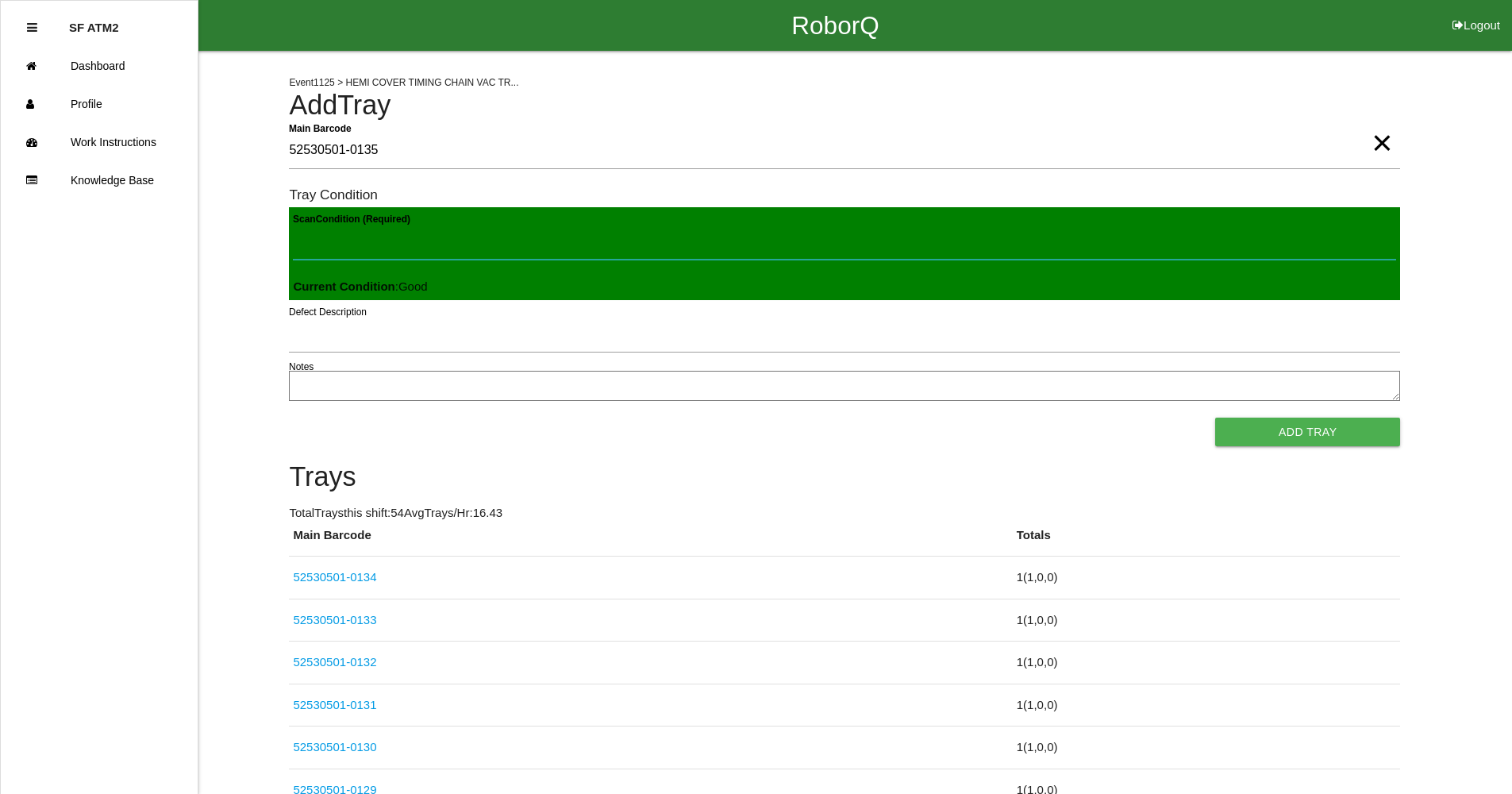
click at [1215, 417] on button "Add Tray" at bounding box center [1308, 432] width 185 height 29
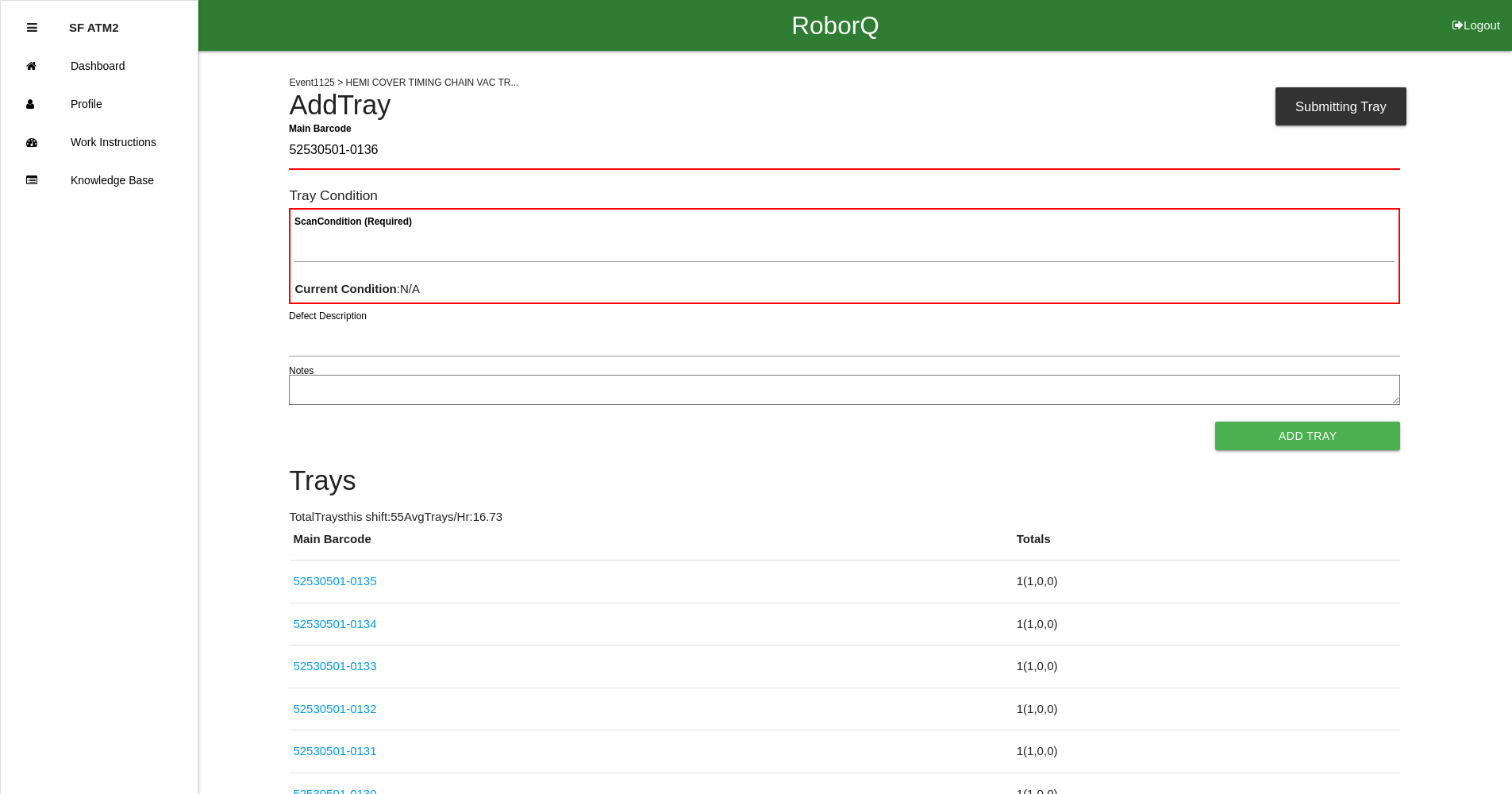
type Barcode "52530501-0136"
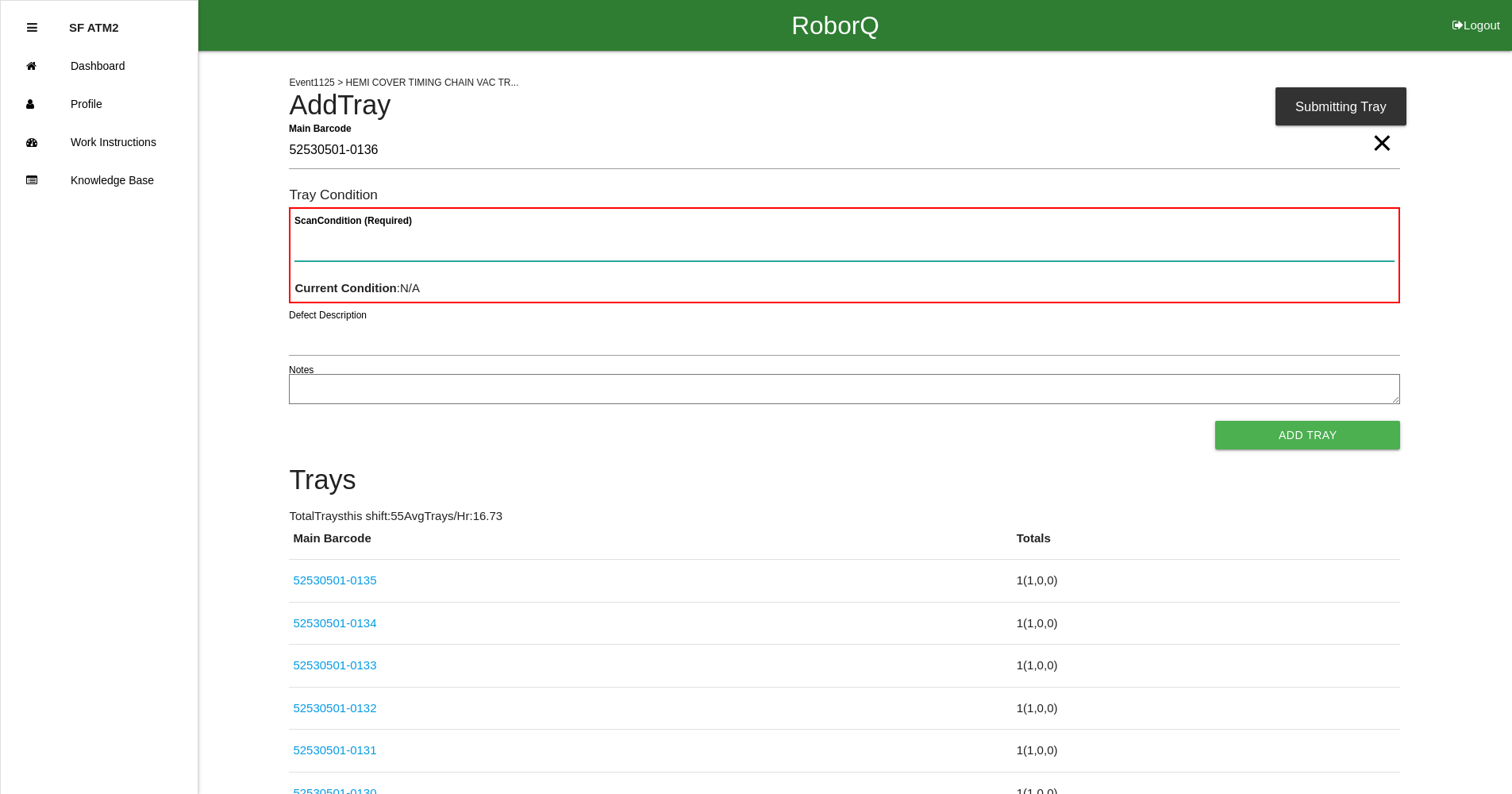
paste Condition "text"
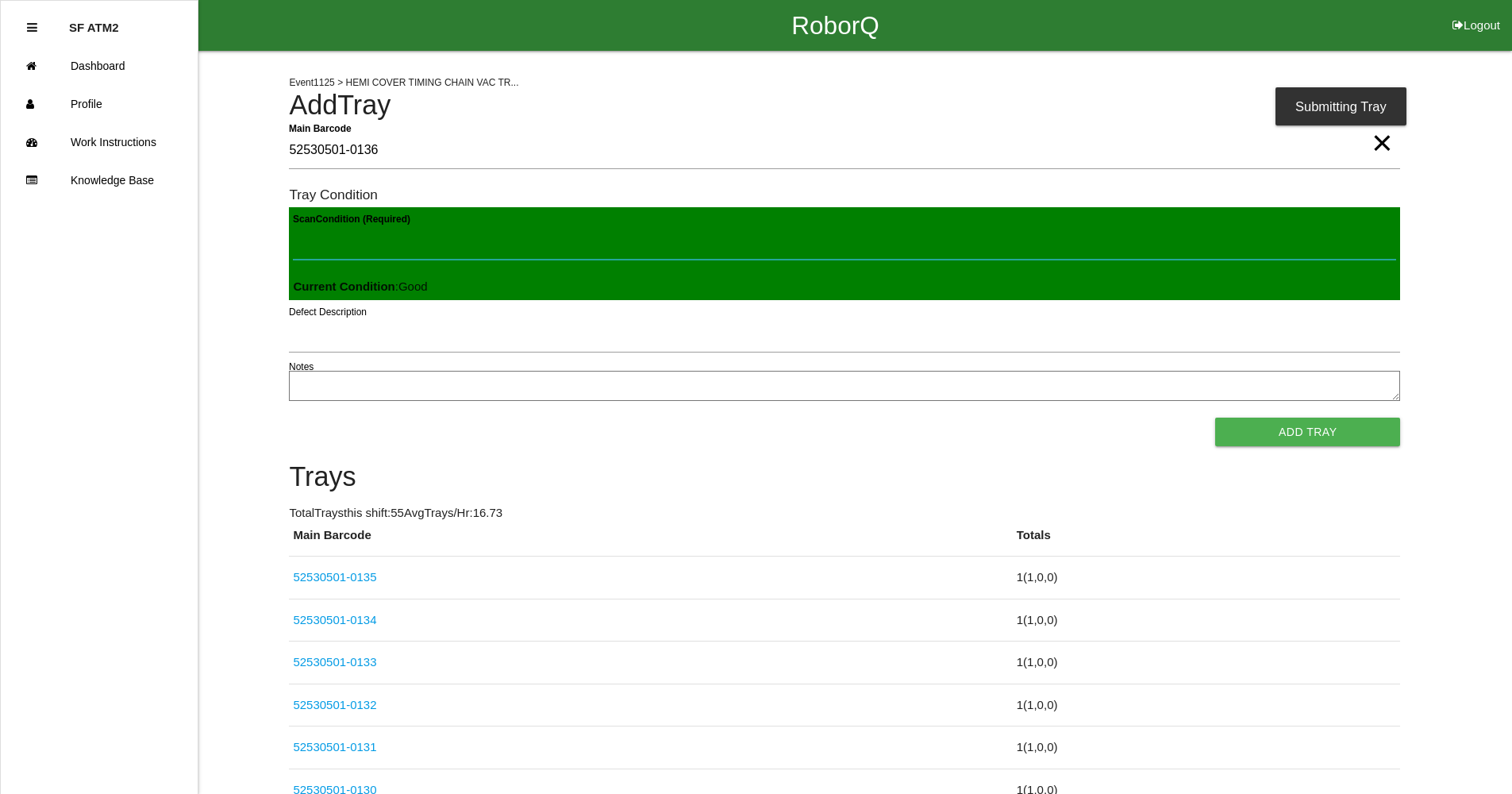
click at [1215, 417] on button "Add Tray" at bounding box center [1308, 432] width 185 height 29
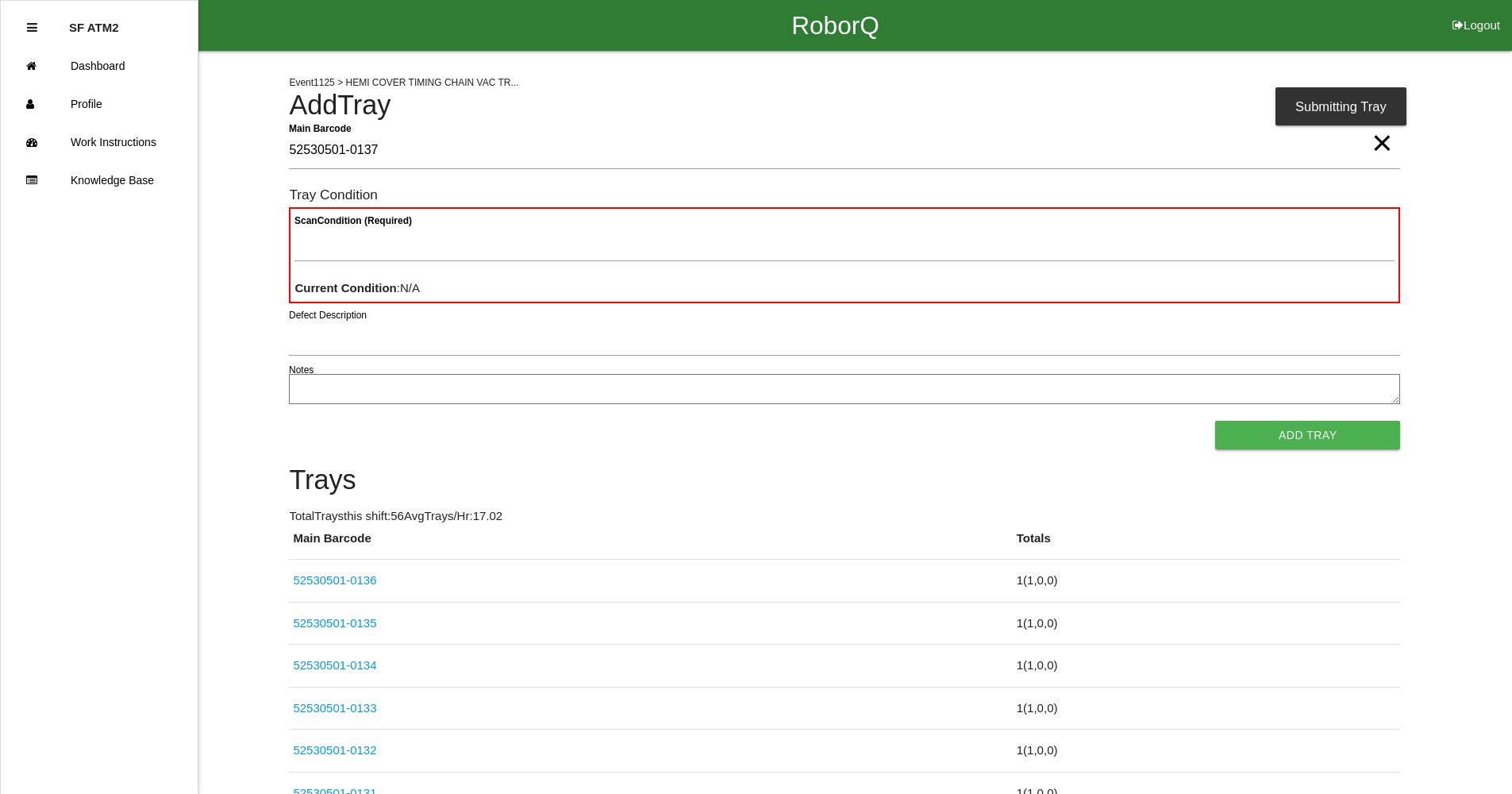
type Barcode "52530501-0137"
paste Condition "text"
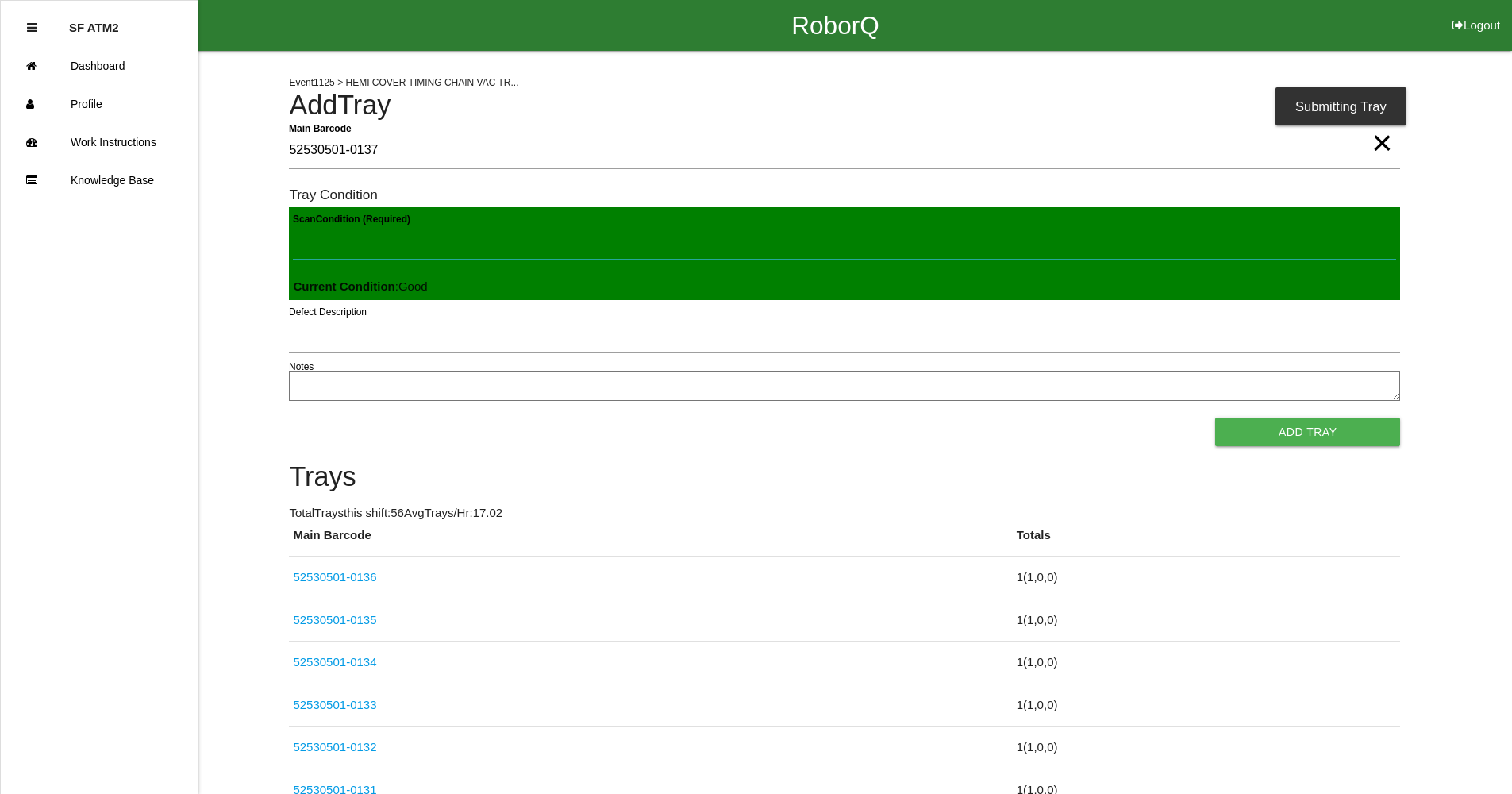
click at [1215, 417] on button "Add Tray" at bounding box center [1308, 432] width 185 height 29
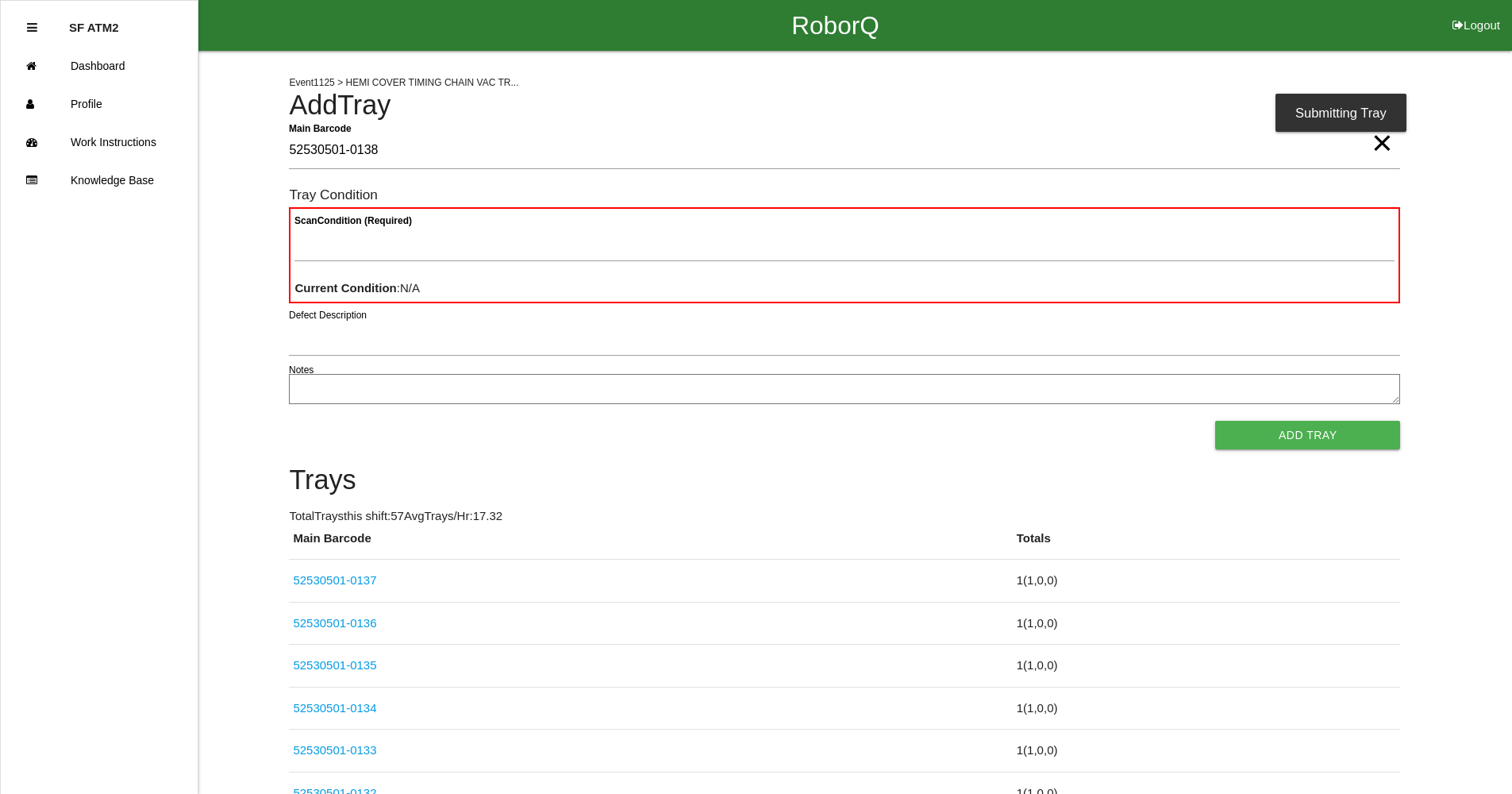
type Barcode "52530501-0138"
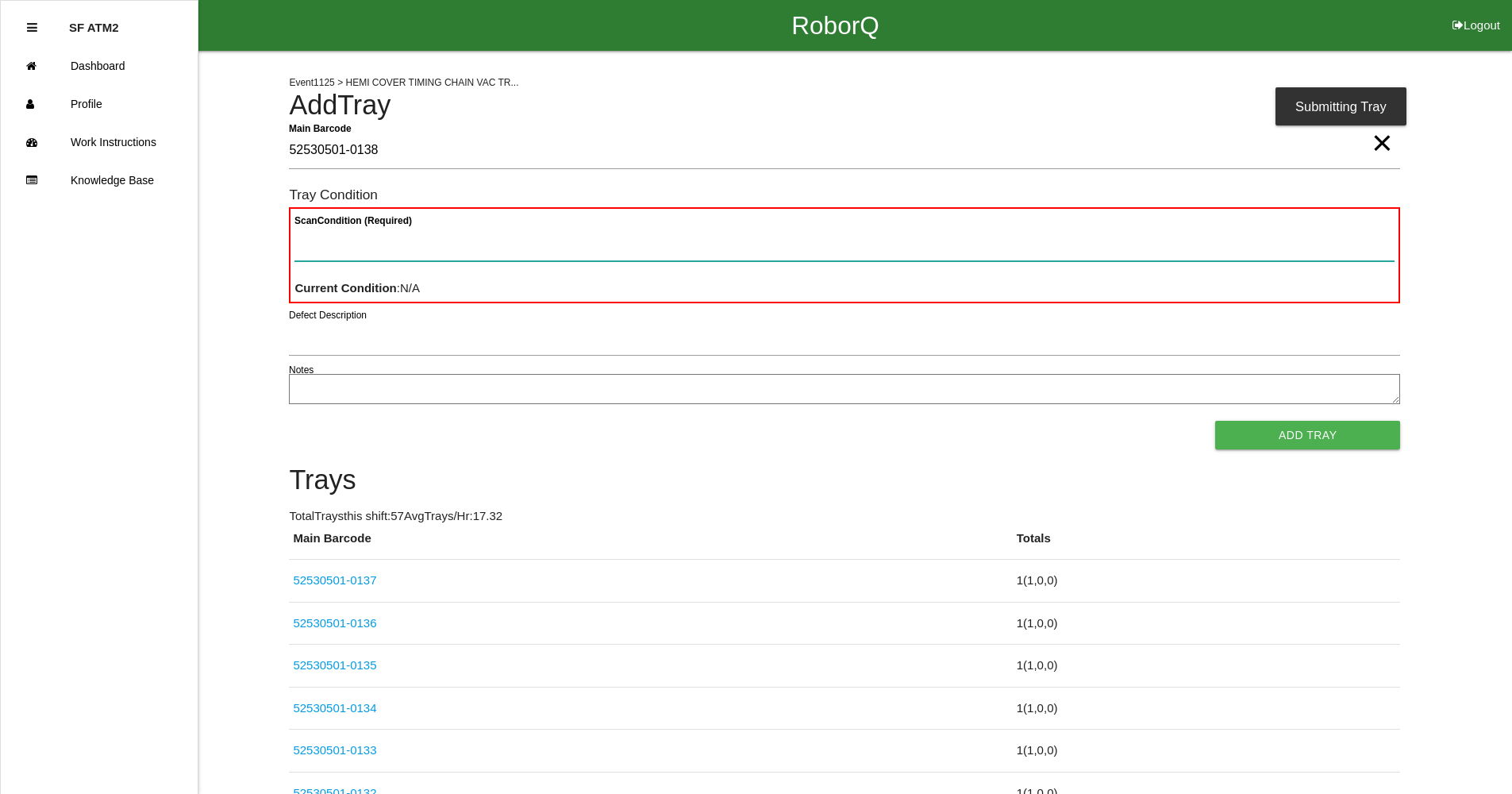
paste Condition "text"
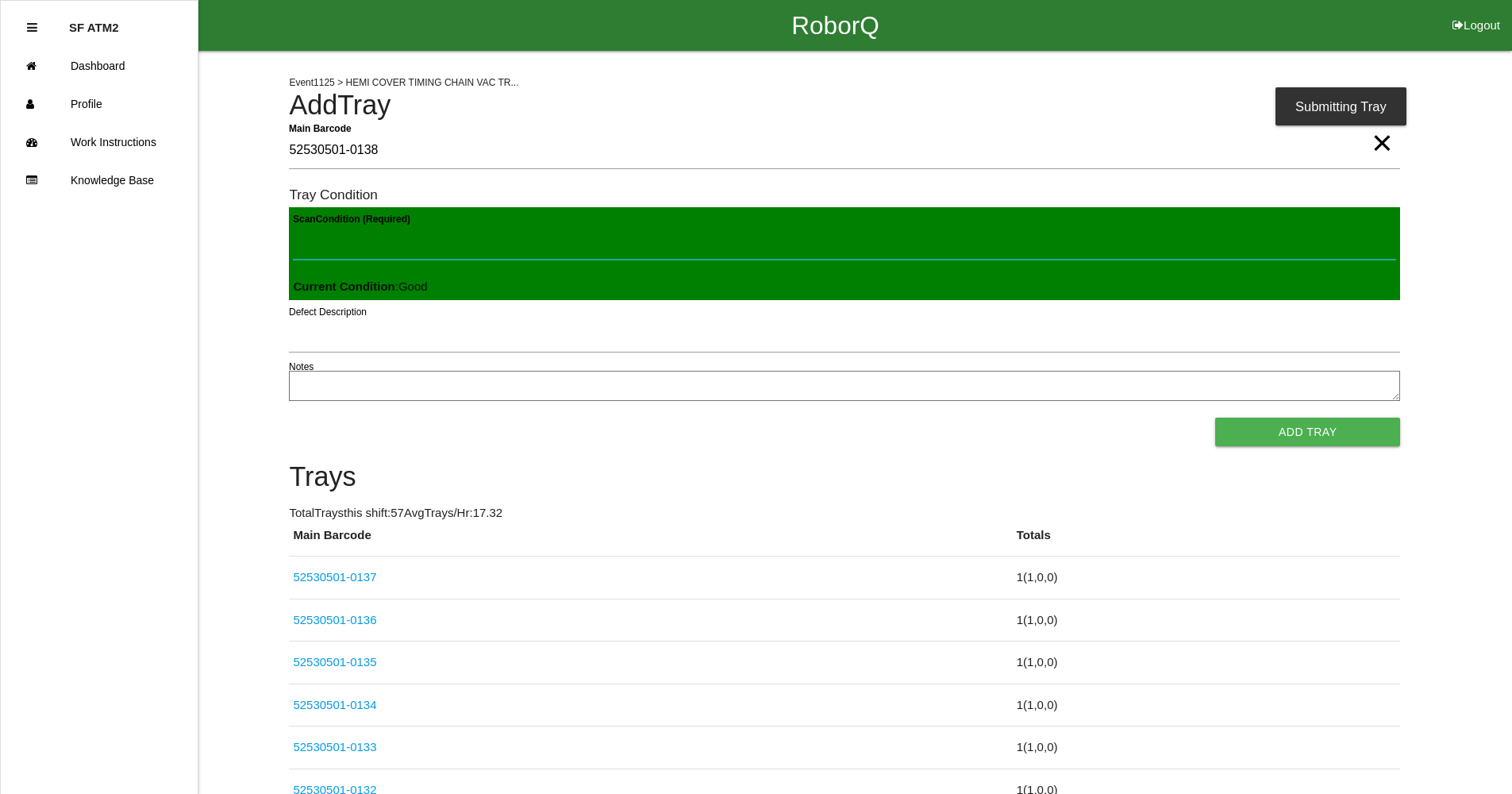
click at [1215, 417] on button "Add Tray" at bounding box center [1308, 432] width 185 height 29
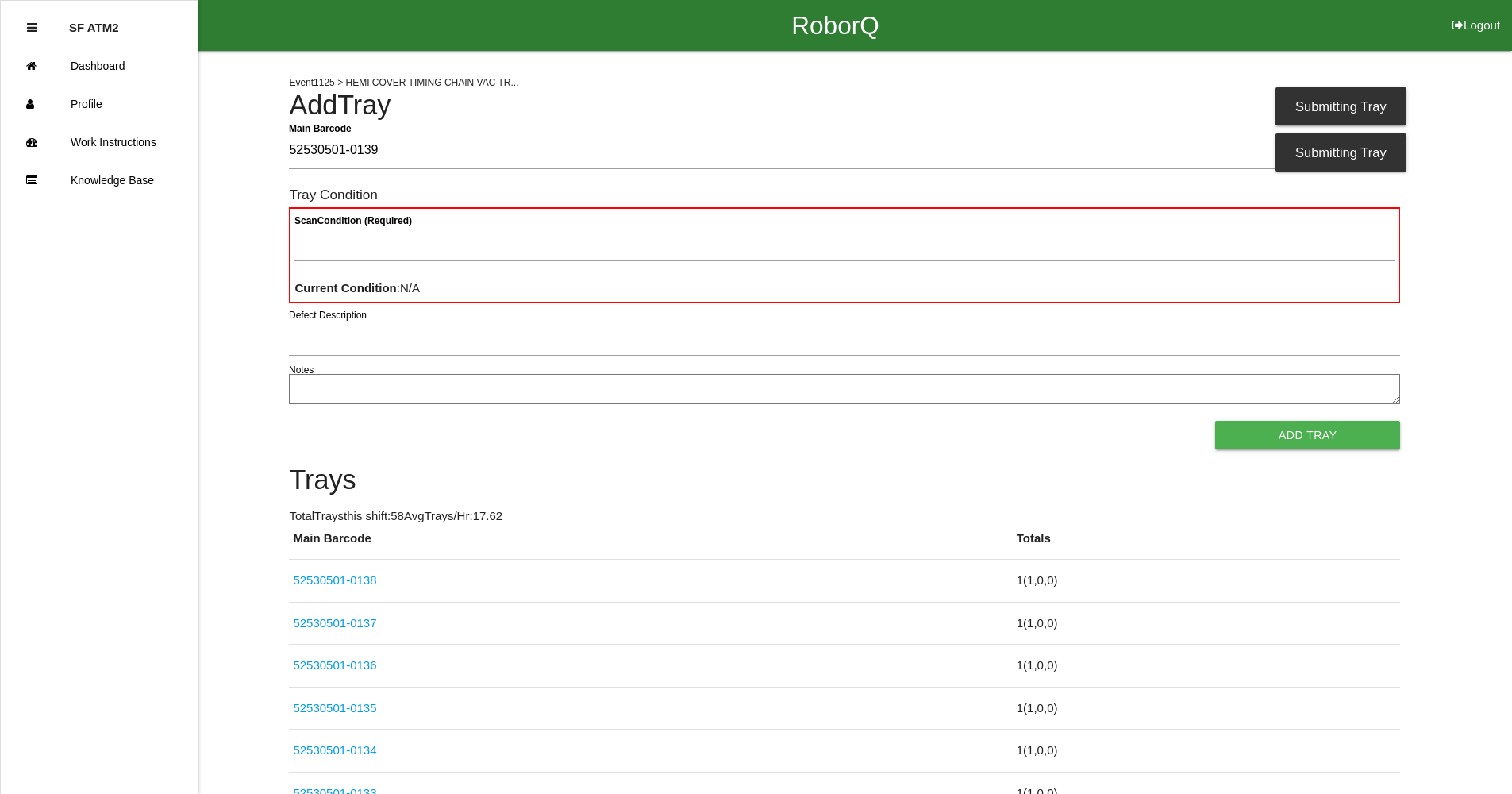
type Barcode "52530501-0139"
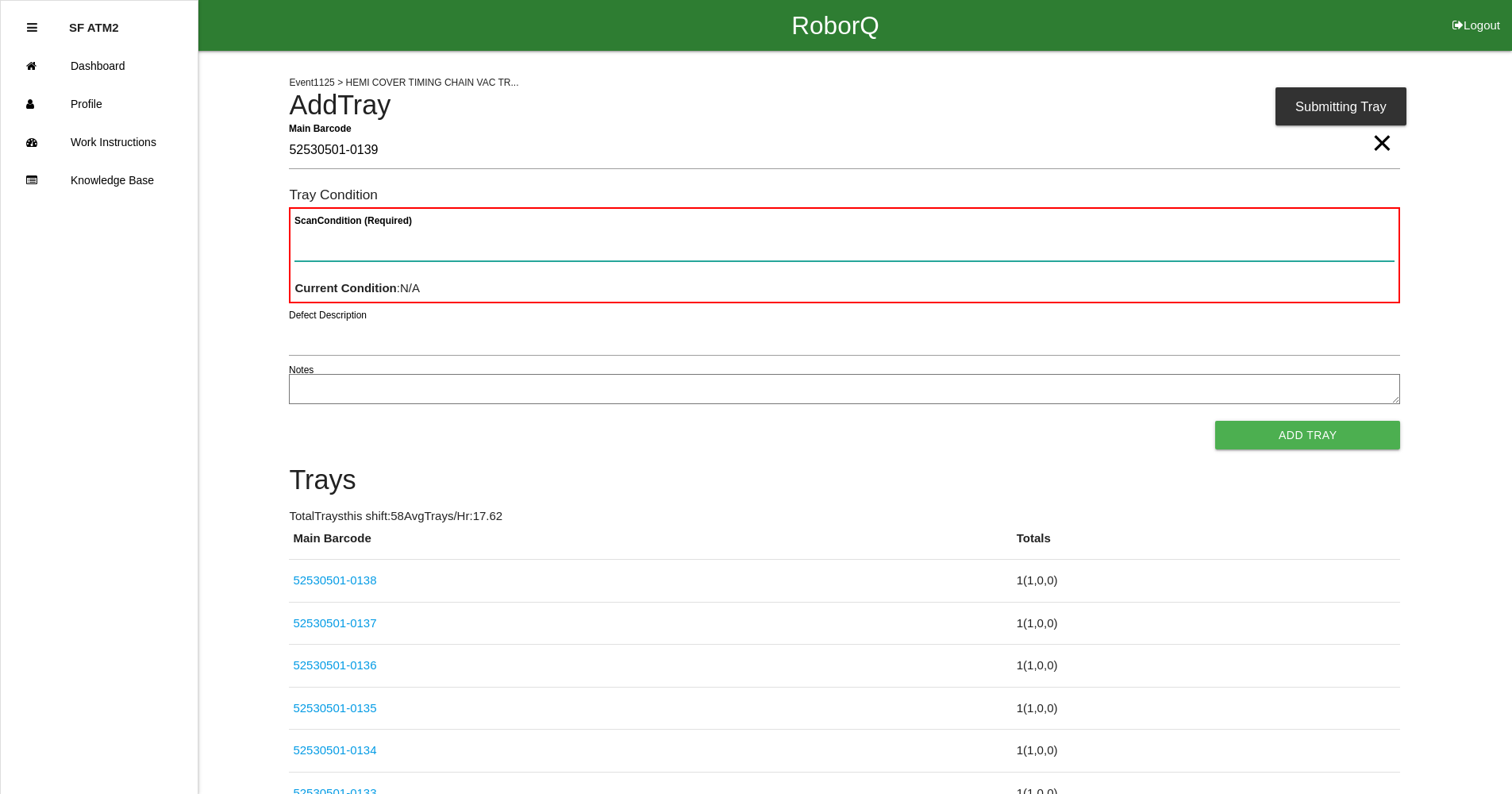
paste Condition "text"
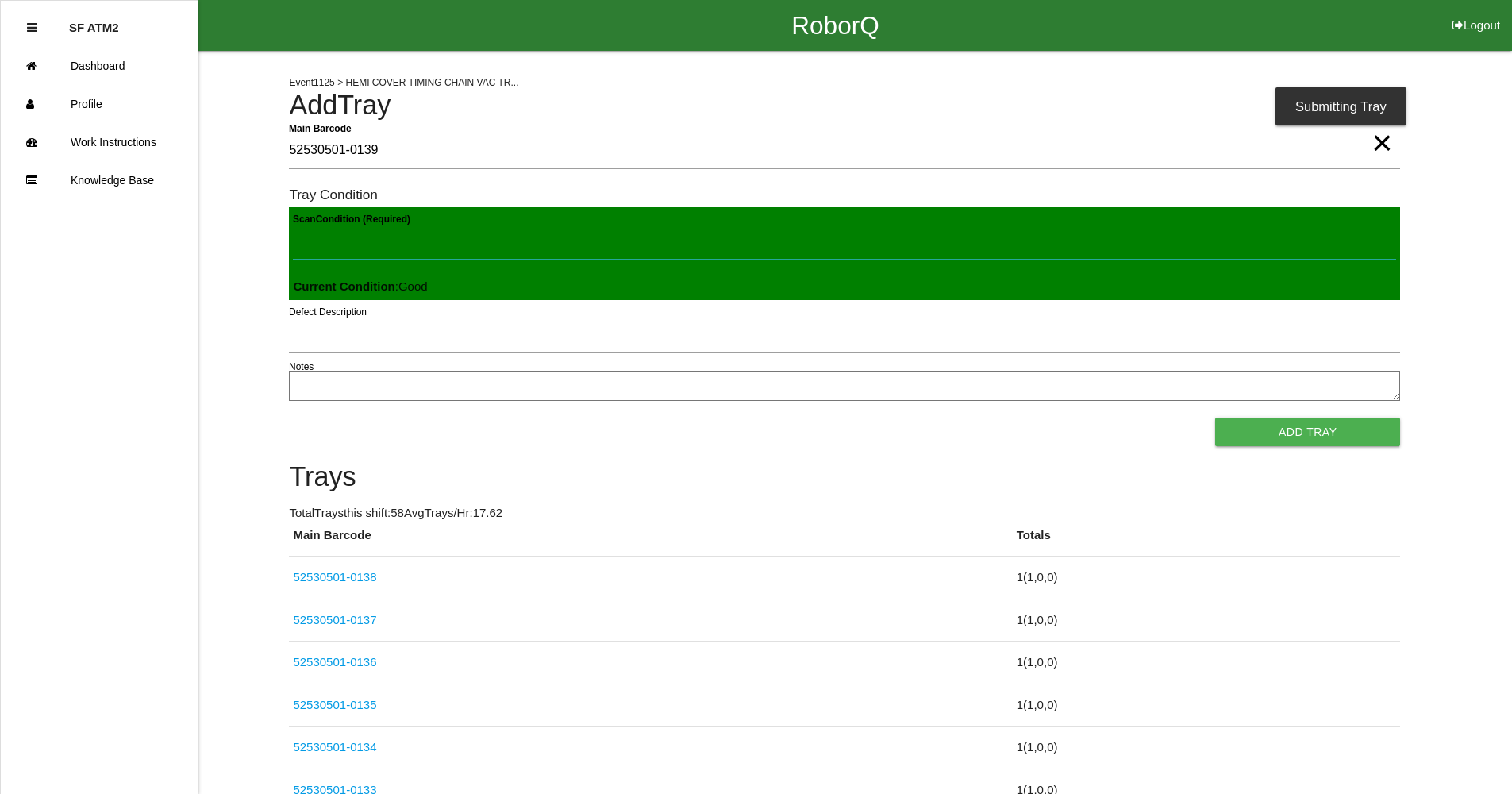
click at [1215, 417] on button "Add Tray" at bounding box center [1308, 432] width 185 height 29
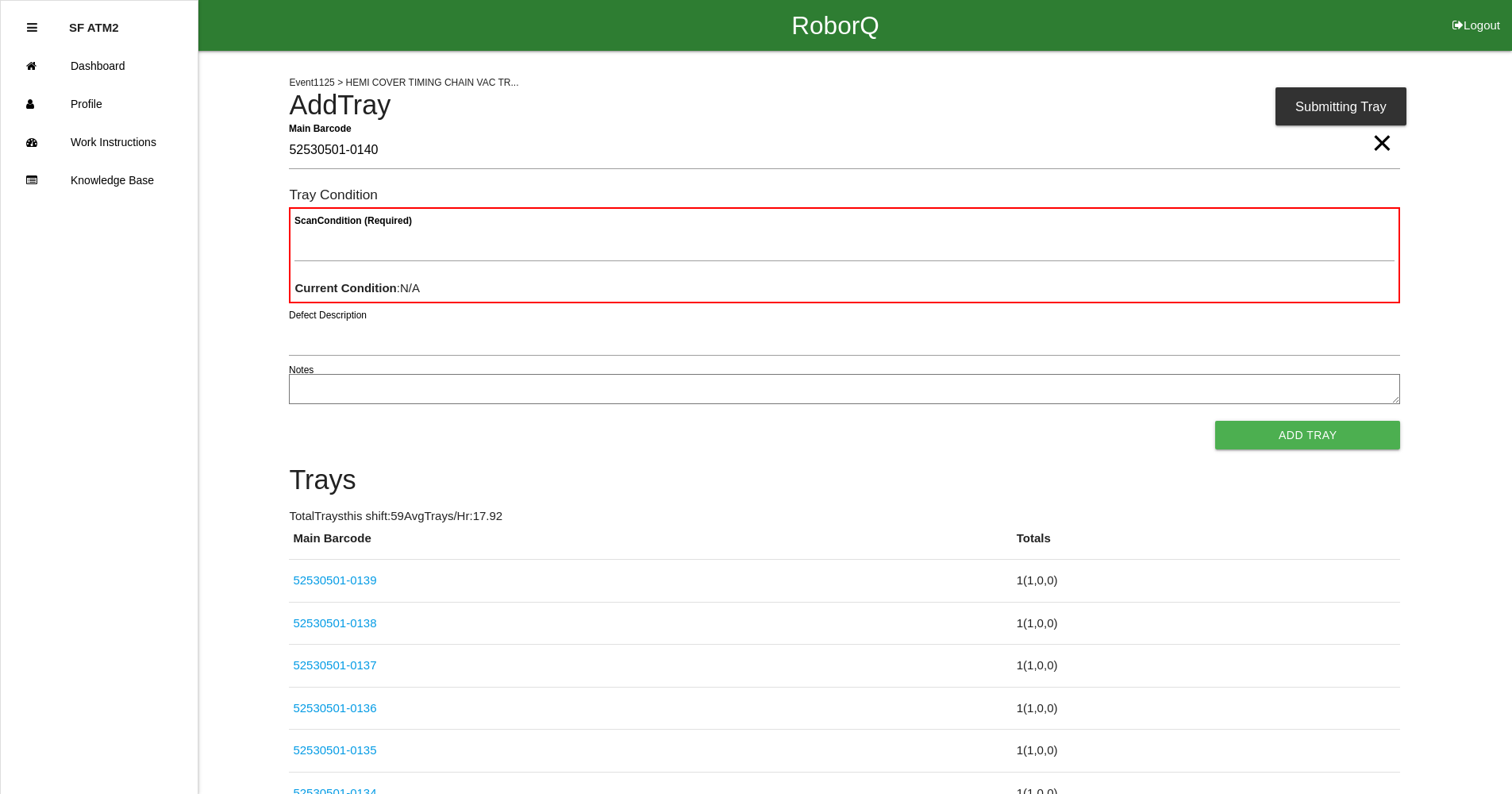
type Barcode "52530501-0140"
paste Condition "text"
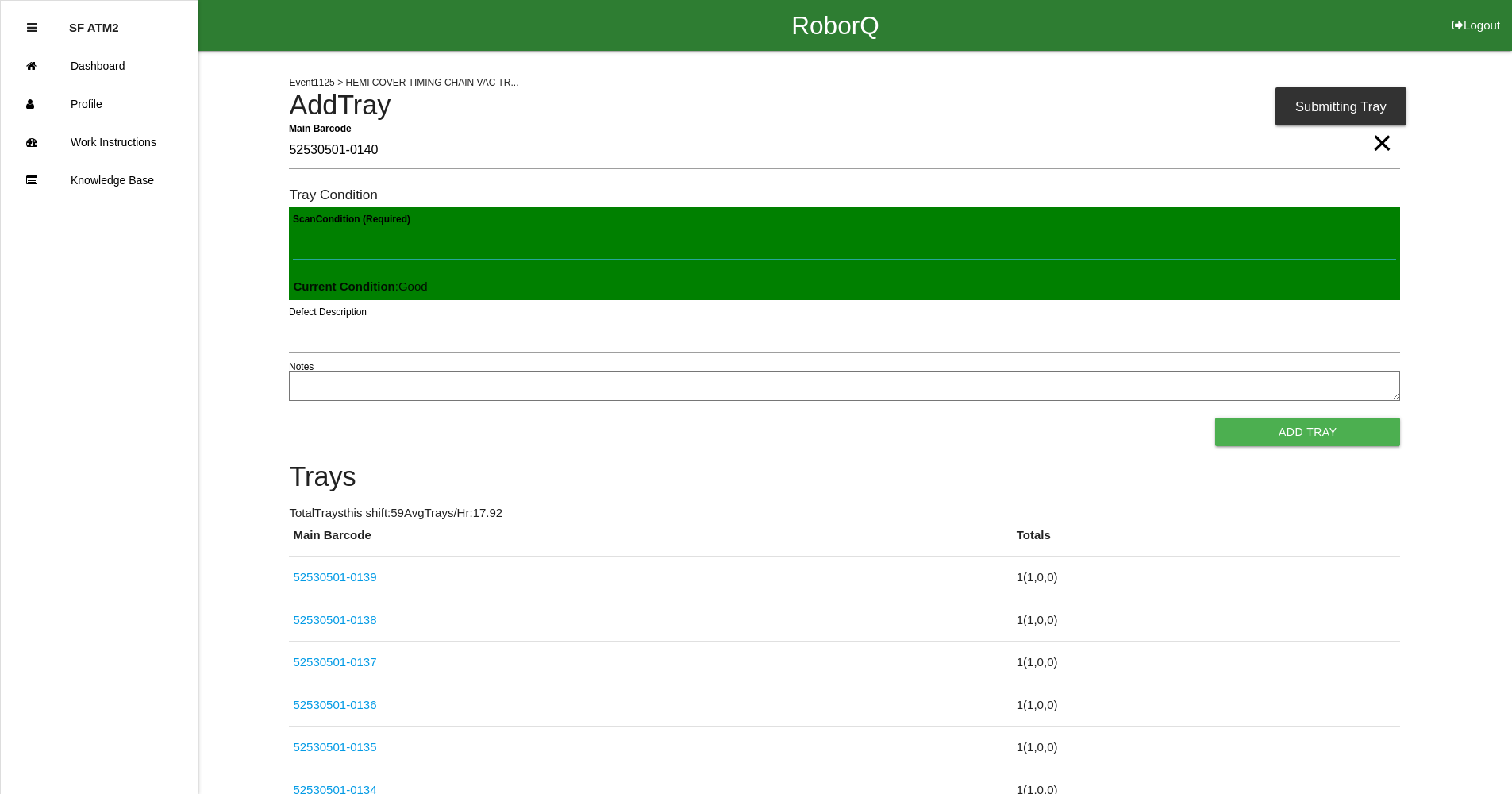
click at [1215, 417] on button "Add Tray" at bounding box center [1308, 432] width 185 height 29
